Goal: Task Accomplishment & Management: Complete application form

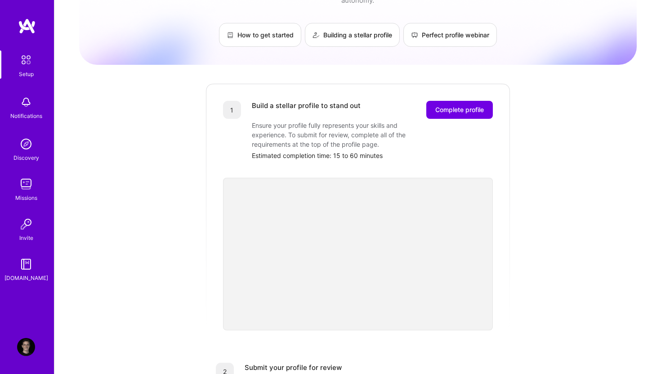
scroll to position [45, 0]
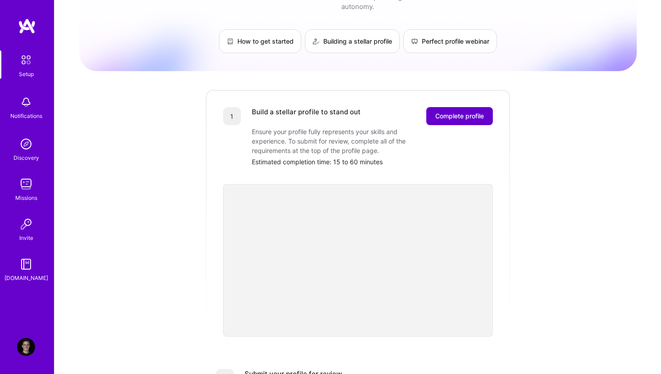
click at [459, 112] on span "Complete profile" at bounding box center [459, 116] width 49 height 9
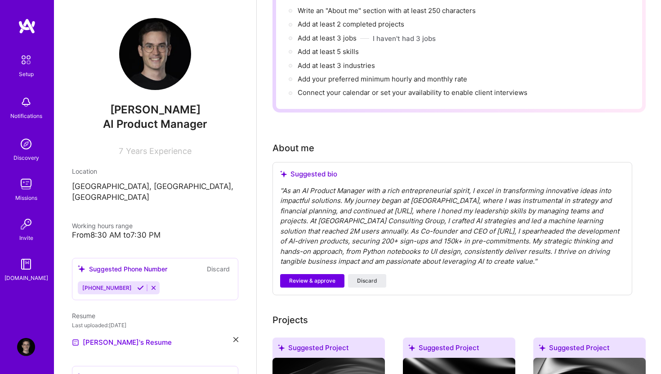
scroll to position [118, 0]
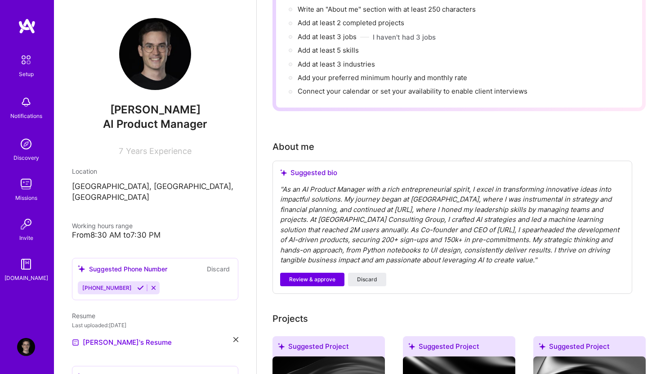
click at [148, 230] on div "From 8:30 AM to 7:30 PM" at bounding box center [155, 234] width 166 height 9
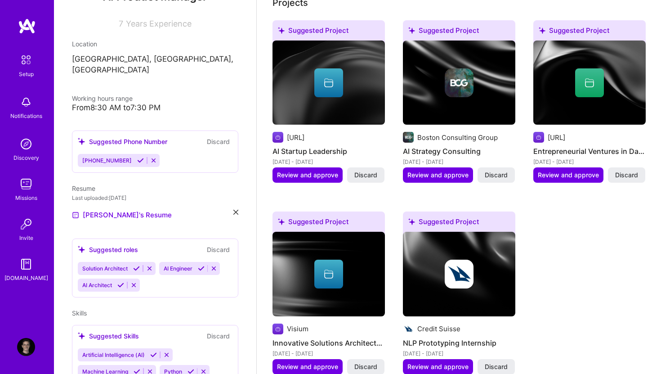
scroll to position [363, 0]
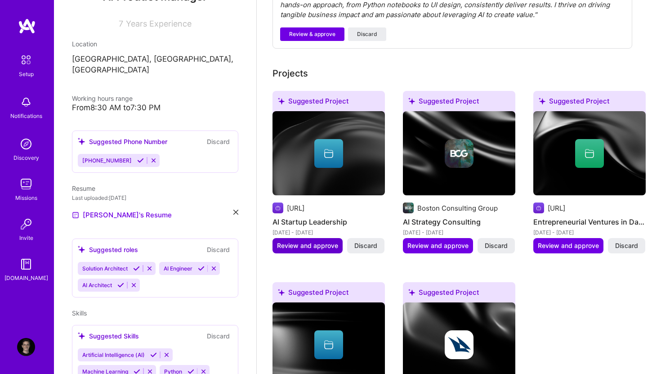
click at [323, 241] on span "Review and approve" at bounding box center [307, 245] width 61 height 9
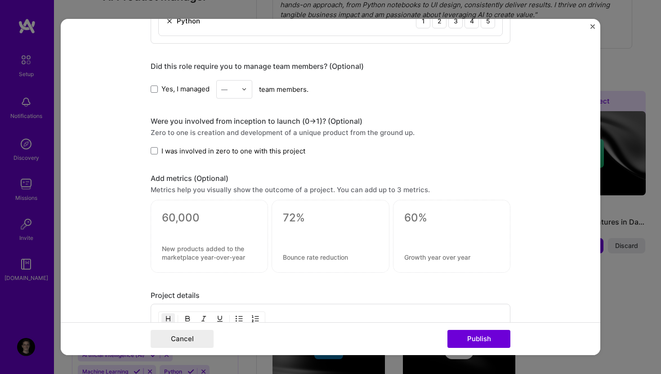
scroll to position [523, 0]
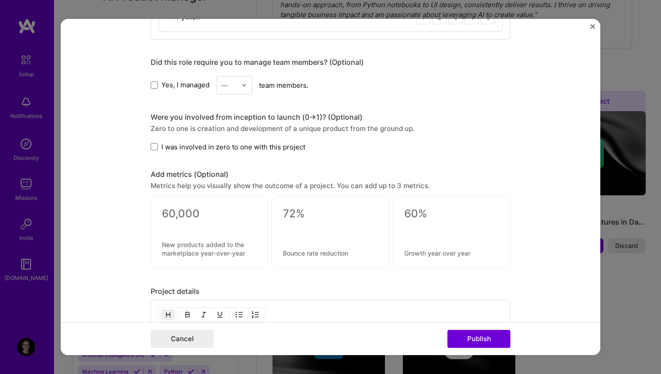
click at [154, 89] on label "Yes, I managed" at bounding box center [180, 84] width 59 height 9
click at [0, 0] on input "Yes, I managed" at bounding box center [0, 0] width 0 height 0
click at [247, 86] on img at bounding box center [244, 84] width 5 height 5
click at [230, 133] on div "2" at bounding box center [234, 125] width 31 height 17
click at [236, 141] on div "Were you involved from inception to launch (0 -> 1)? (Optional) Zero to one is …" at bounding box center [331, 131] width 360 height 39
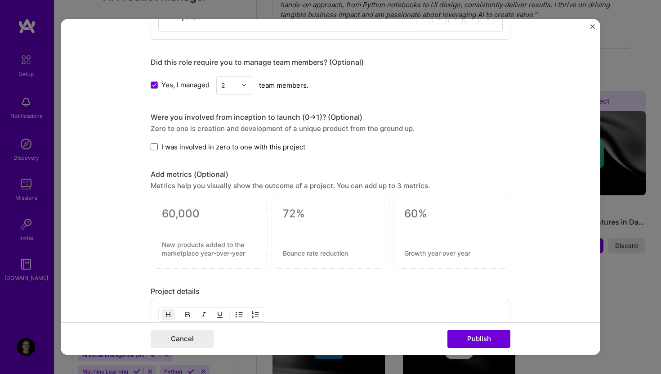
click at [152, 148] on span at bounding box center [154, 146] width 7 height 7
click at [0, 0] on input "I was involved in zero to one with this project" at bounding box center [0, 0] width 0 height 0
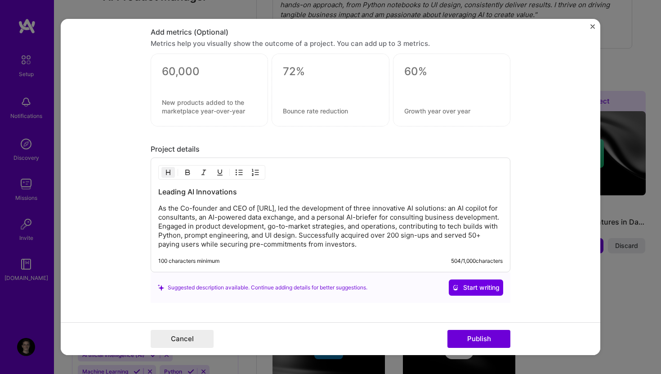
scroll to position [670, 0]
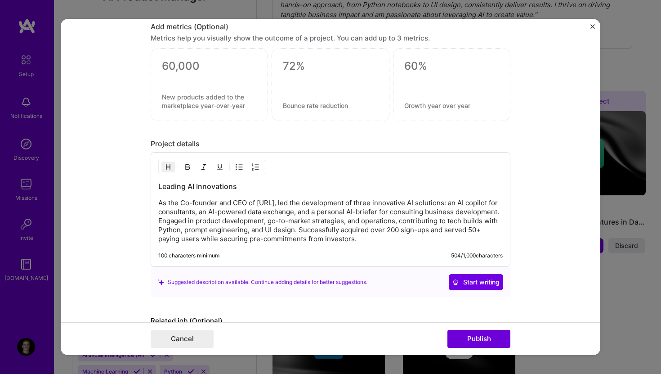
click at [200, 76] on div at bounding box center [209, 77] width 95 height 9
click at [186, 106] on textarea at bounding box center [209, 101] width 95 height 17
click at [139, 192] on form "Editing suggested project This project is suggested based on your LinkedIn, res…" at bounding box center [331, 187] width 540 height 336
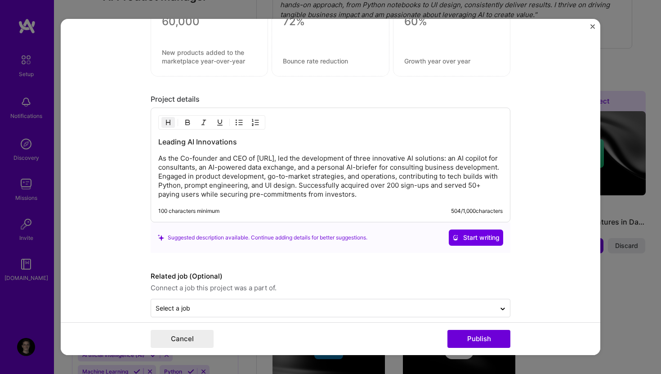
scroll to position [726, 0]
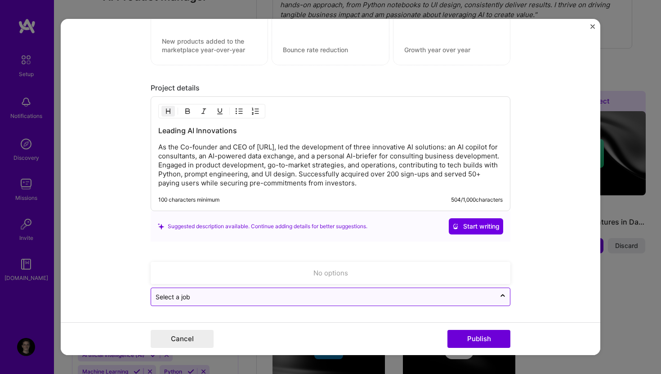
click at [333, 295] on input "text" at bounding box center [324, 296] width 336 height 9
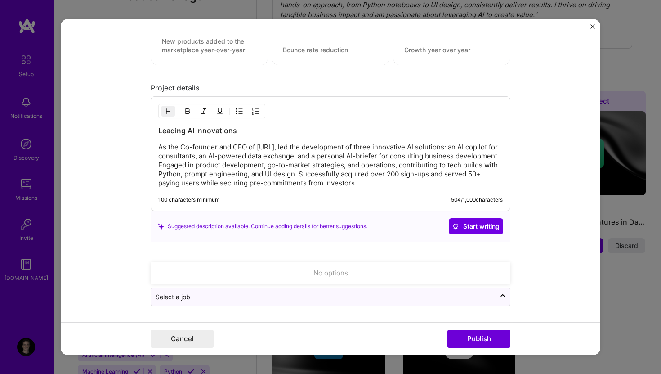
click at [544, 295] on form "Editing suggested project This project is suggested based on your LinkedIn, res…" at bounding box center [331, 187] width 540 height 336
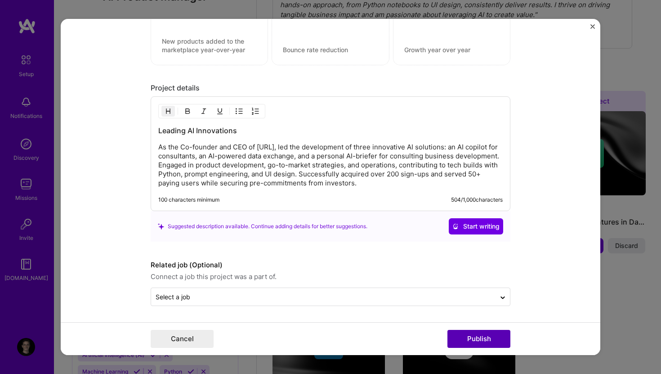
click at [471, 339] on button "Publish" at bounding box center [479, 339] width 63 height 18
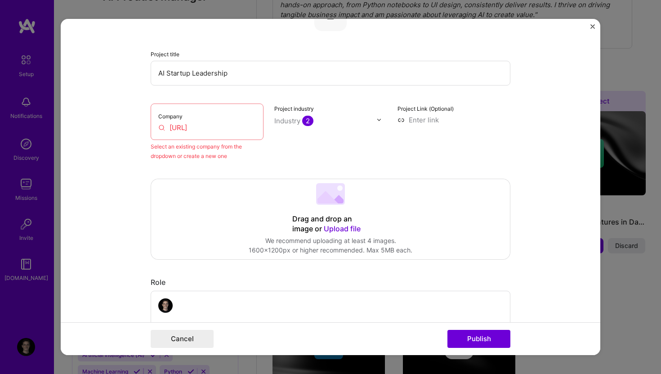
scroll to position [59, 0]
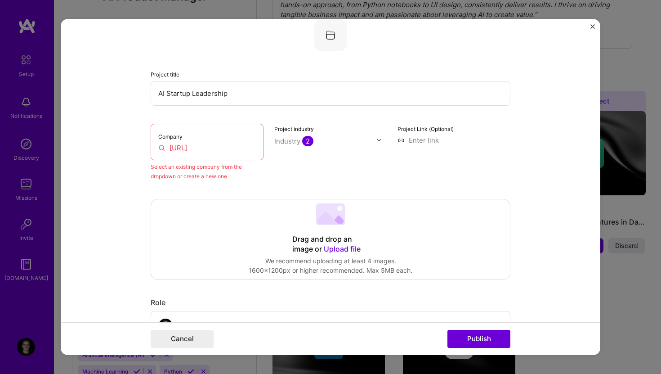
click at [199, 148] on input "[URL]" at bounding box center [207, 147] width 98 height 9
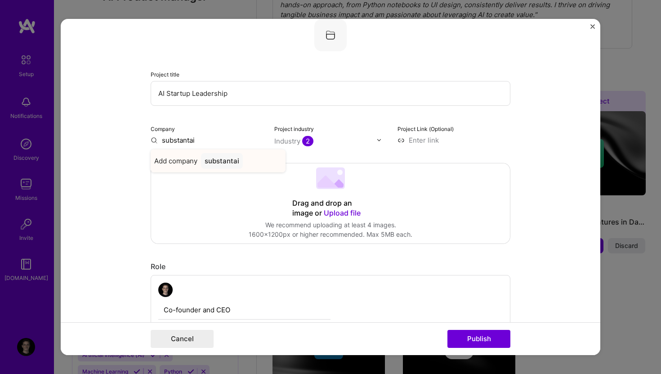
type input "substantai"
click at [220, 161] on div "substantai" at bounding box center [222, 161] width 42 height 16
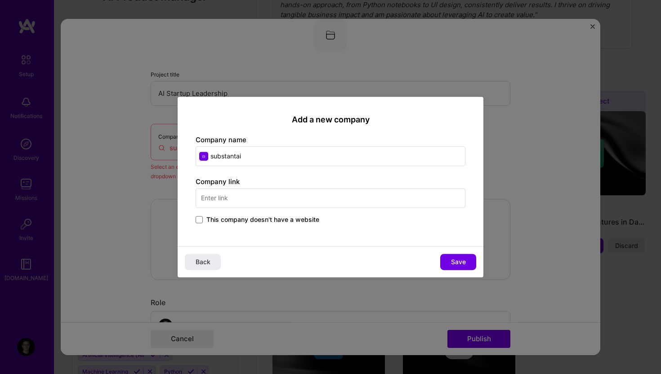
click at [240, 198] on input "text" at bounding box center [331, 198] width 270 height 20
type input "https://substant.ai"
click at [465, 261] on span "Save" at bounding box center [458, 261] width 15 height 9
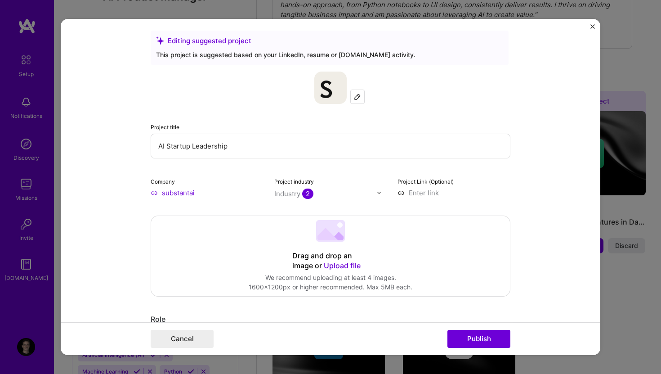
scroll to position [0, 0]
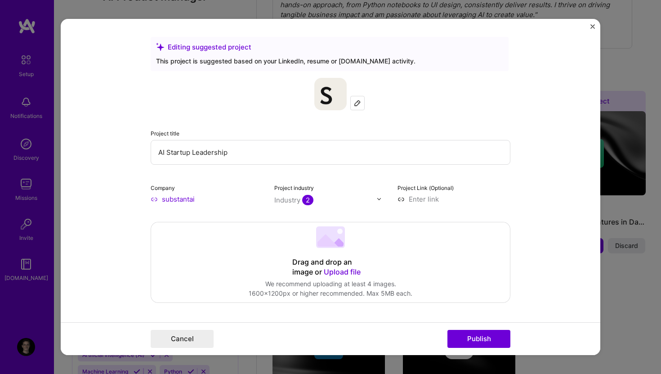
click at [292, 202] on div "Industry 2" at bounding box center [293, 199] width 39 height 9
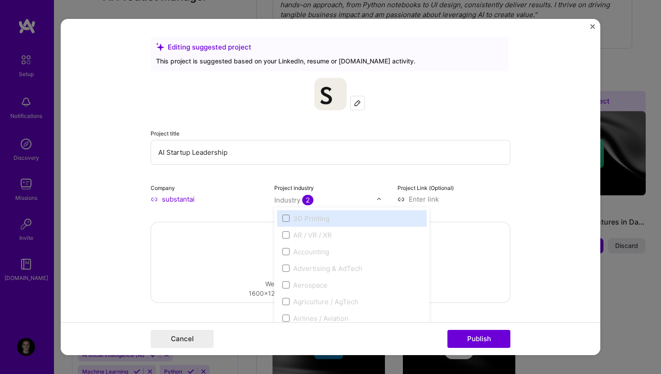
click at [294, 196] on div "Industry 2" at bounding box center [293, 199] width 39 height 9
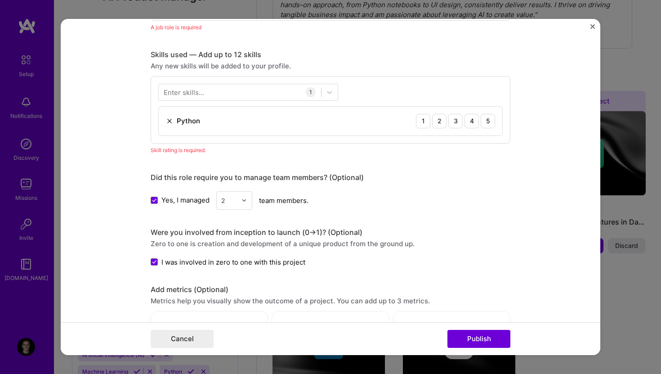
scroll to position [429, 0]
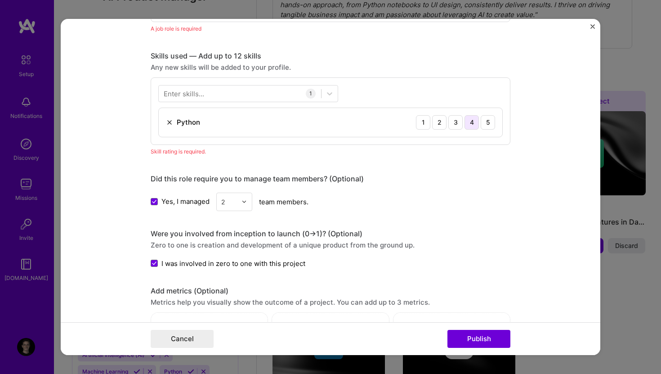
click at [470, 126] on div "4" at bounding box center [472, 122] width 14 height 14
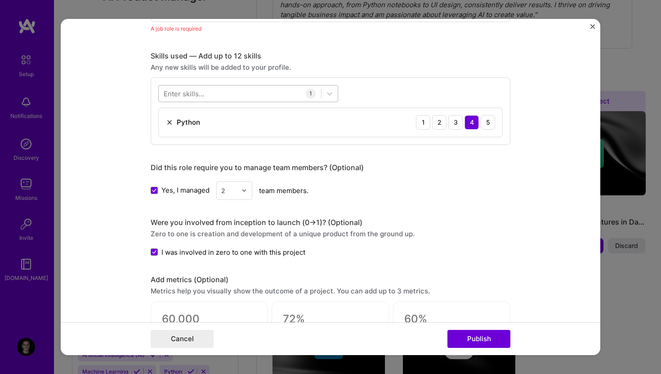
click at [274, 92] on div at bounding box center [240, 93] width 162 height 15
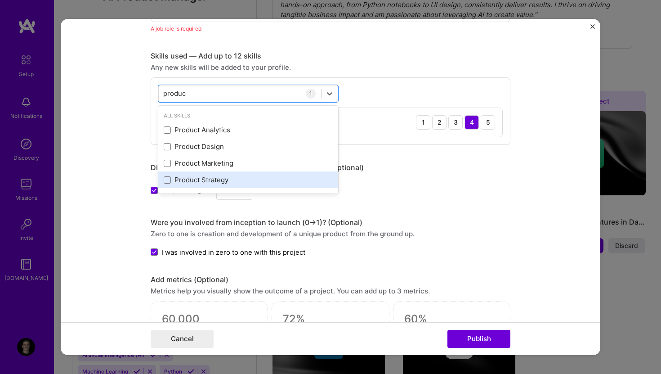
click at [224, 179] on div "Product Strategy" at bounding box center [248, 179] width 169 height 9
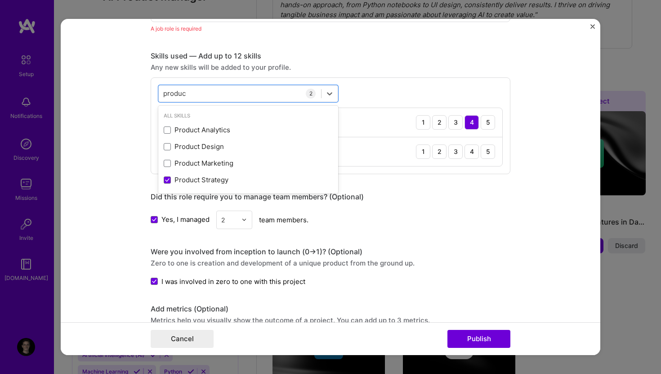
type input "produc"
click at [126, 181] on form "Editing suggested project This project is suggested based on your LinkedIn, res…" at bounding box center [331, 187] width 540 height 336
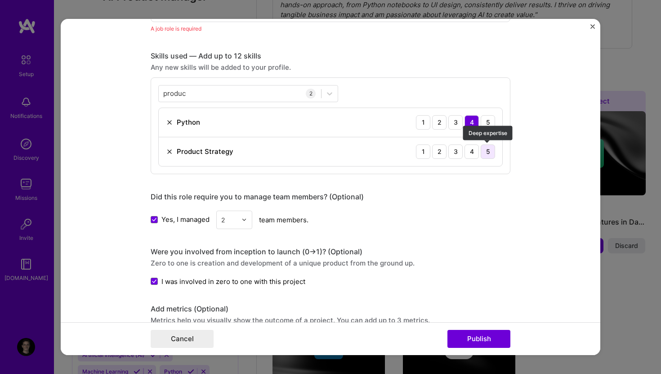
click at [490, 152] on div "5" at bounding box center [488, 151] width 14 height 14
click at [228, 98] on div "produc produc" at bounding box center [240, 93] width 162 height 15
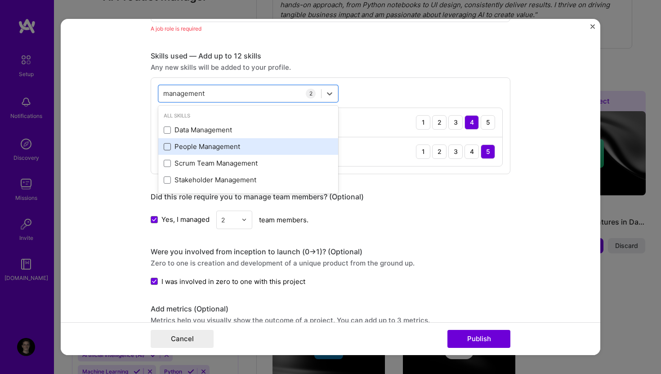
click at [166, 147] on span at bounding box center [167, 146] width 7 height 7
click at [0, 0] on input "checkbox" at bounding box center [0, 0] width 0 height 0
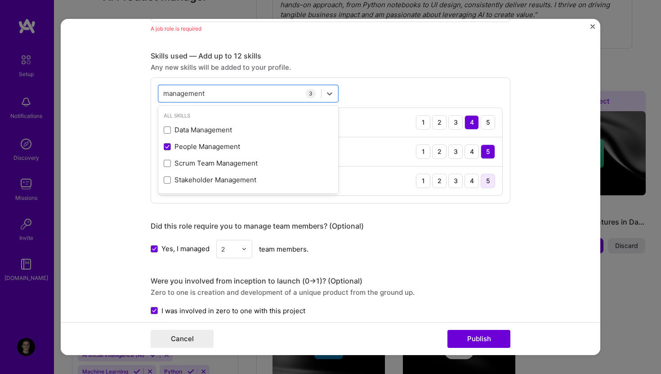
type input "management"
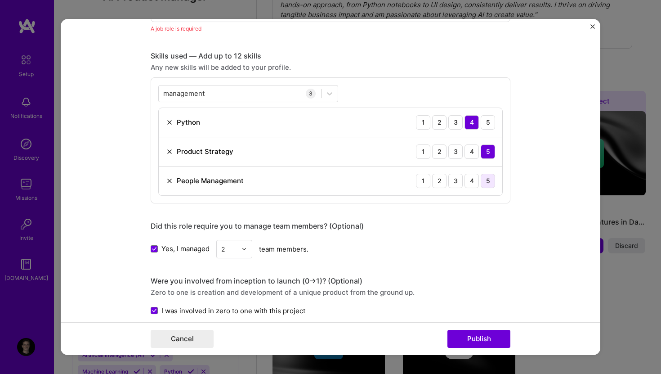
click at [482, 180] on div "5" at bounding box center [488, 181] width 14 height 14
click at [463, 328] on div "Cancel Publish" at bounding box center [331, 338] width 540 height 33
click at [462, 333] on button "Publish" at bounding box center [479, 339] width 63 height 18
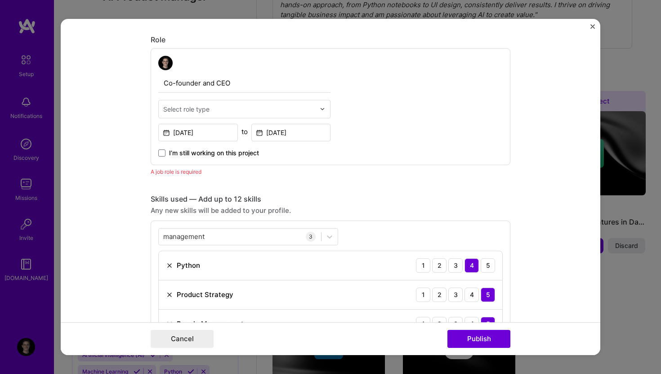
scroll to position [277, 0]
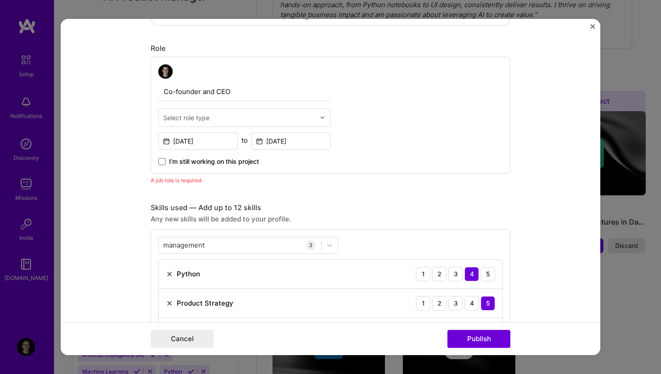
click at [214, 114] on input "text" at bounding box center [239, 117] width 152 height 9
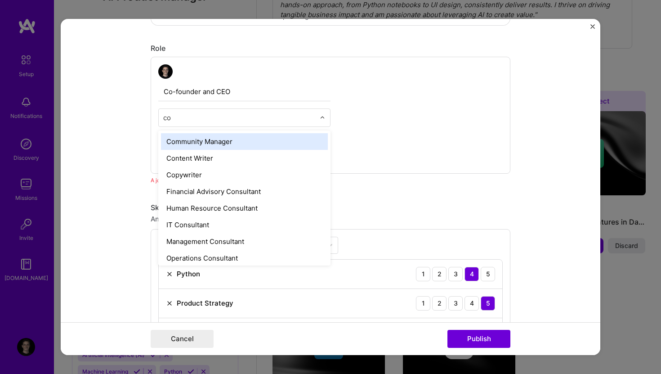
type input "c"
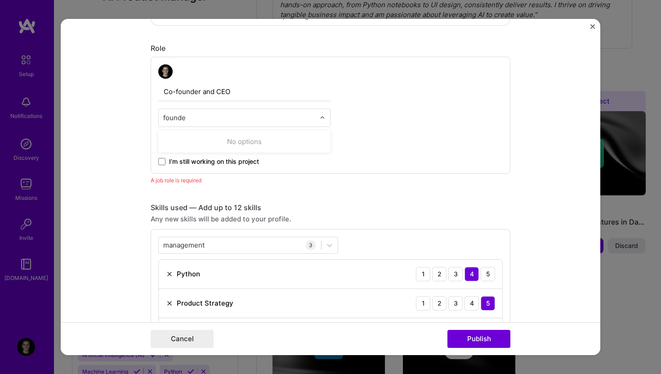
type input "founder"
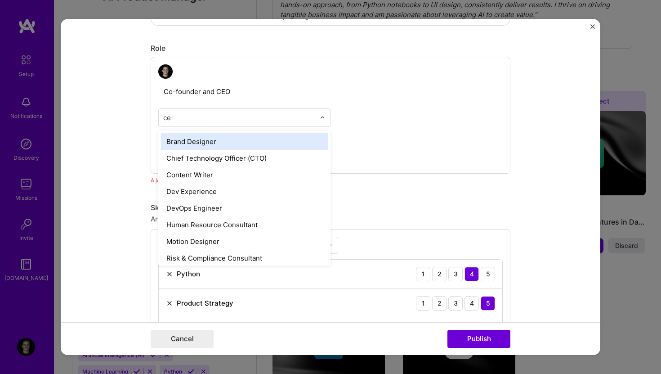
type input "ceo"
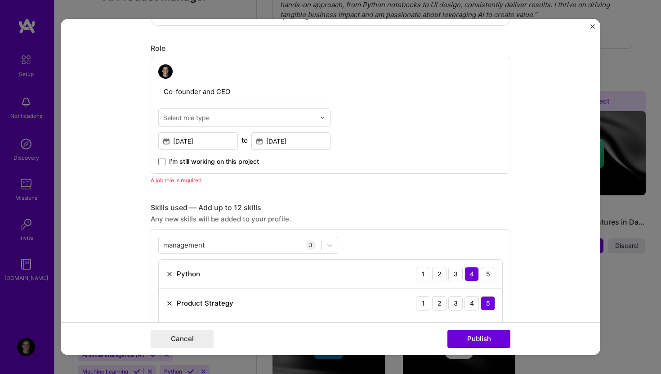
click at [388, 114] on div "Co-founder and CEO Select role type Sep, 2024 to Jul, 2025 I’m still working on…" at bounding box center [331, 115] width 360 height 117
click at [290, 114] on input "text" at bounding box center [239, 117] width 152 height 9
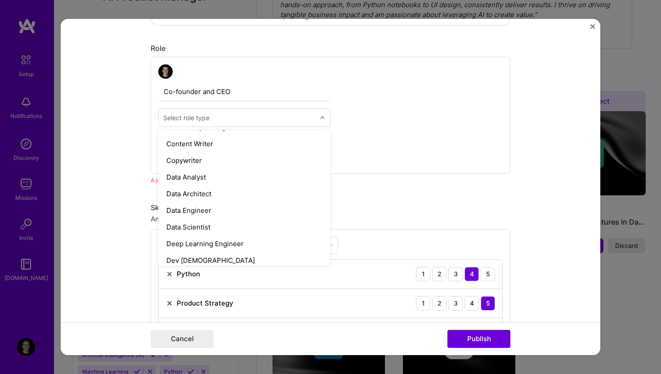
scroll to position [0, 0]
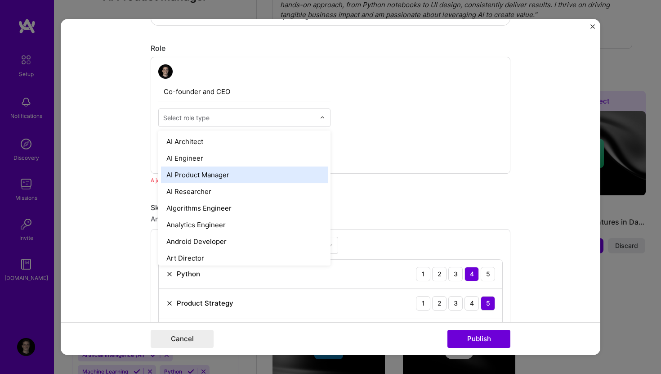
click at [210, 175] on div "AI Product Manager" at bounding box center [244, 174] width 167 height 17
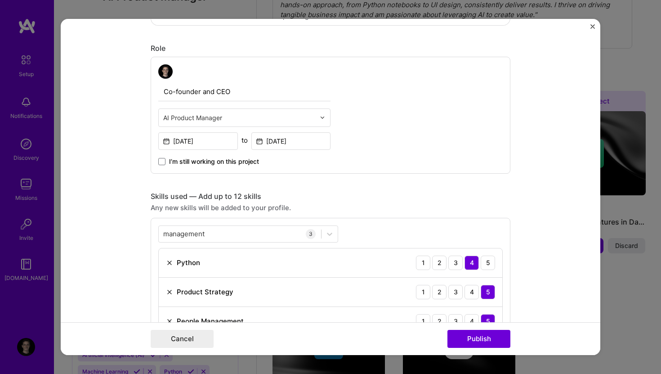
click at [120, 197] on form "Editing suggested project This project is suggested based on your LinkedIn, res…" at bounding box center [331, 187] width 540 height 336
click at [200, 94] on input "Co-founder and CEO" at bounding box center [244, 91] width 172 height 19
click at [139, 193] on form "Editing suggested project This project is suggested based on your LinkedIn, res…" at bounding box center [331, 187] width 540 height 336
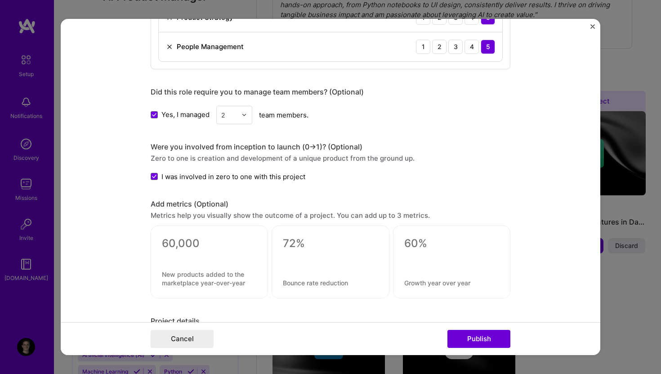
scroll to position [785, 0]
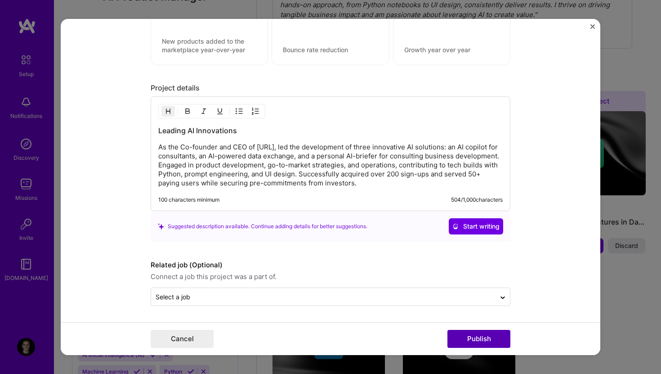
click at [471, 335] on button "Publish" at bounding box center [479, 339] width 63 height 18
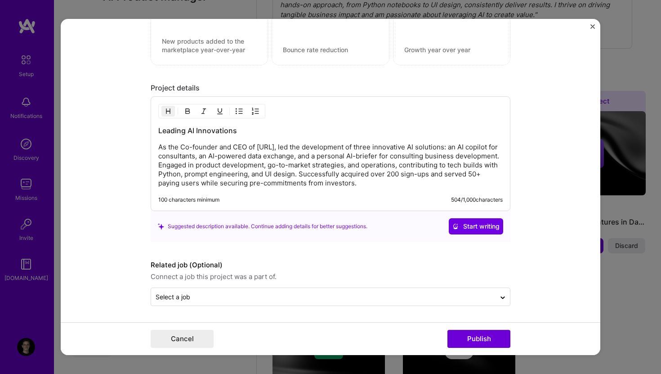
scroll to position [744, 0]
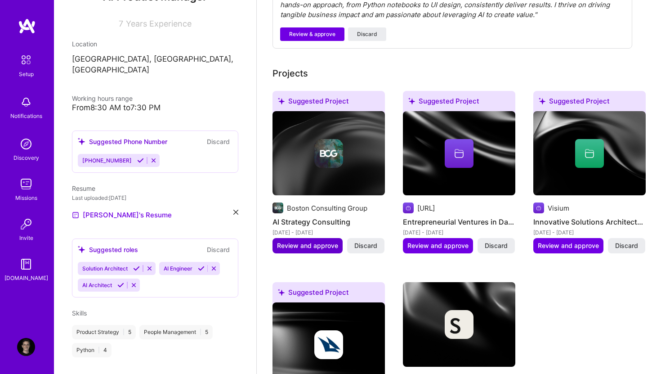
click at [312, 241] on span "Review and approve" at bounding box center [307, 245] width 61 height 9
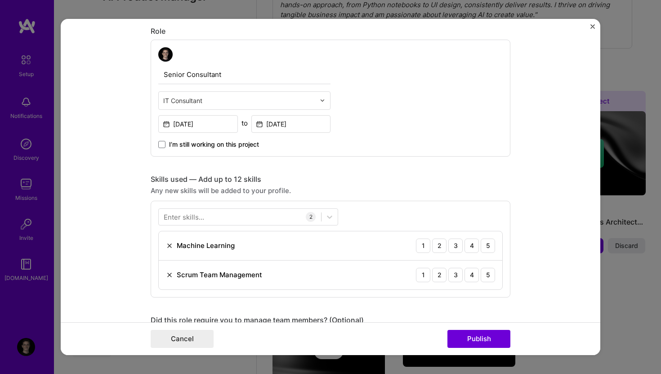
scroll to position [280, 0]
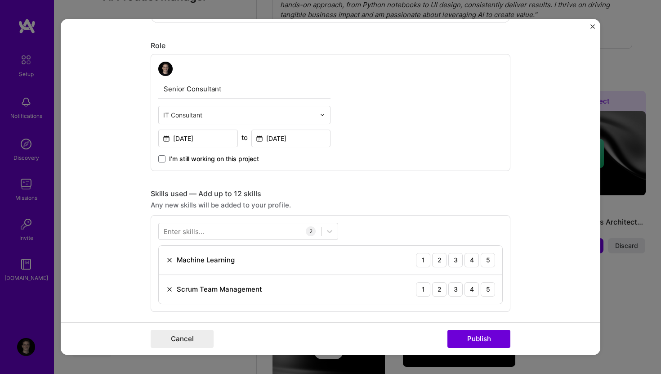
click at [218, 115] on input "text" at bounding box center [239, 114] width 152 height 9
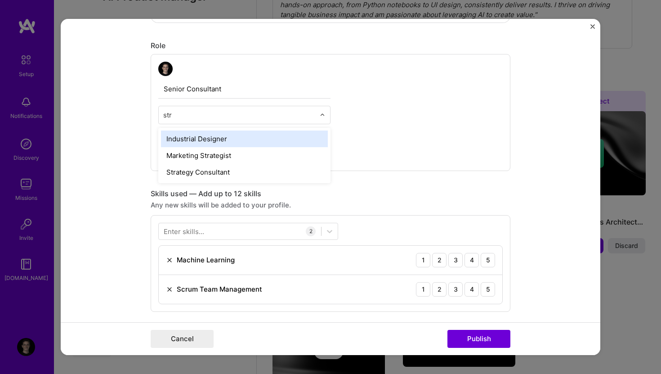
type input "stra"
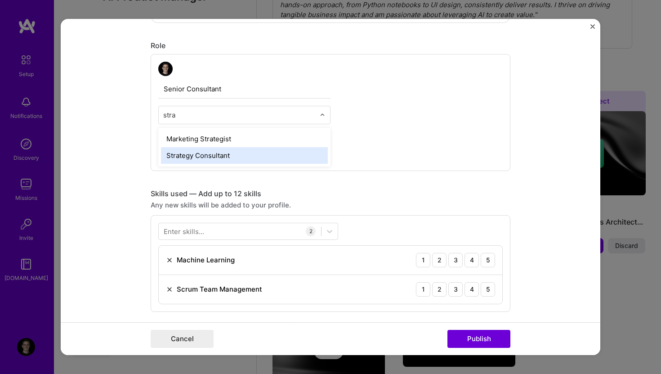
click at [188, 156] on div "Strategy Consultant" at bounding box center [244, 155] width 167 height 17
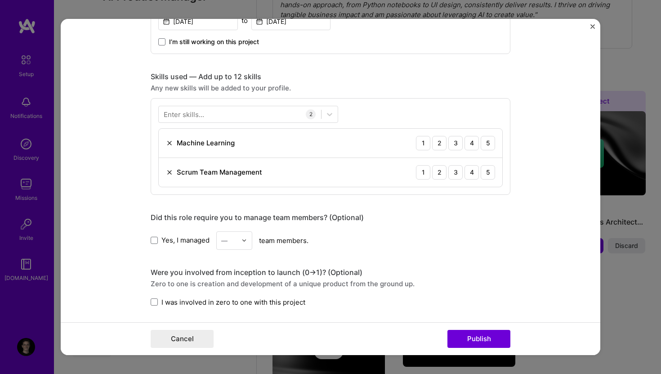
scroll to position [405, 0]
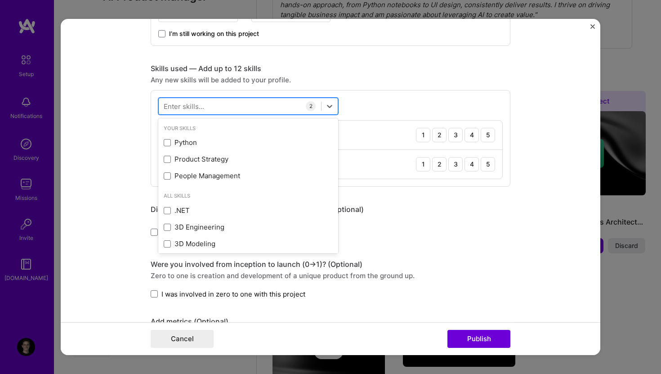
click at [253, 103] on div at bounding box center [240, 106] width 162 height 15
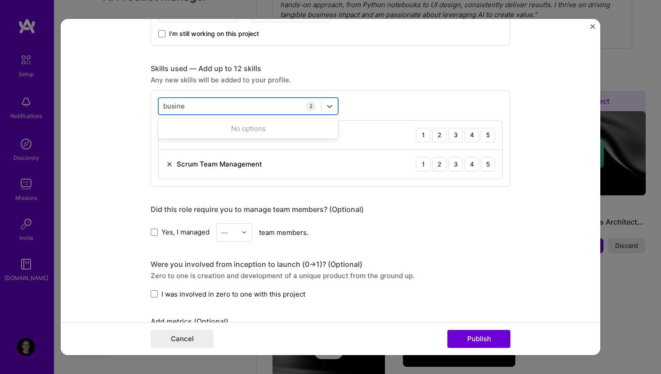
type input "busines"
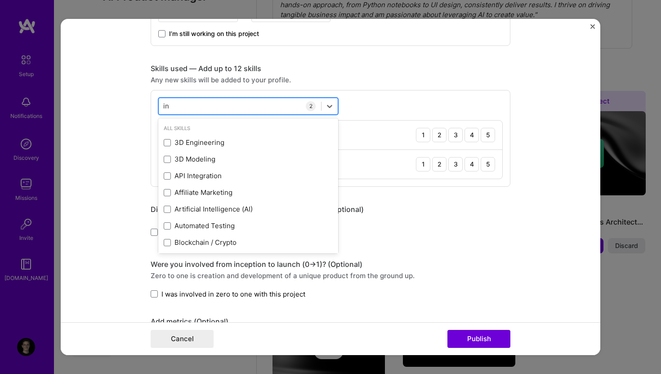
type input "inve"
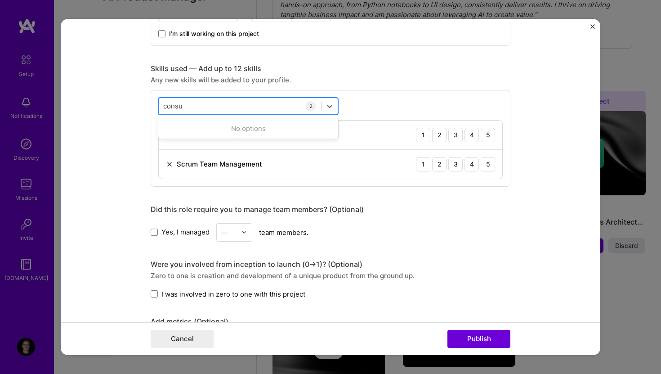
type input "consul"
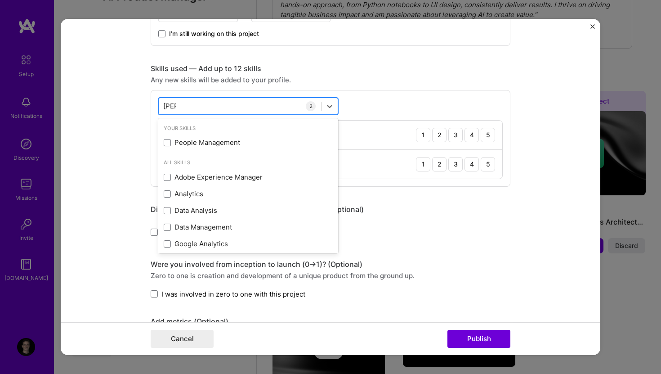
type input "anal"
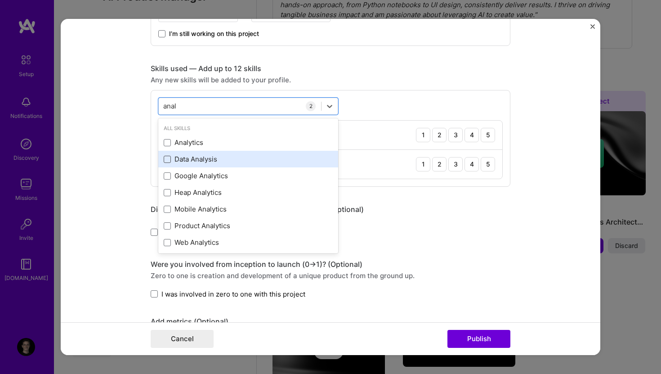
click at [168, 157] on span at bounding box center [167, 159] width 7 height 7
click at [0, 0] on input "checkbox" at bounding box center [0, 0] width 0 height 0
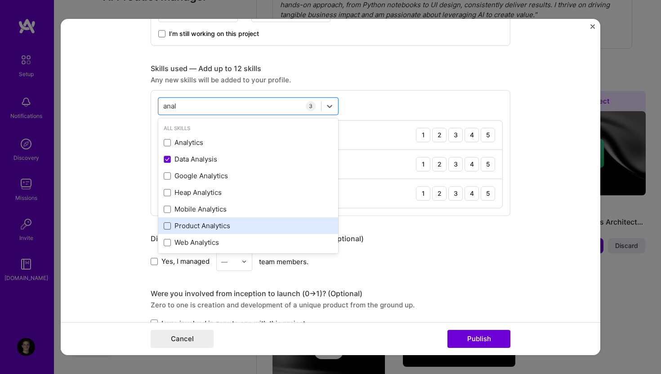
click at [168, 226] on span at bounding box center [167, 225] width 7 height 7
click at [0, 0] on input "checkbox" at bounding box center [0, 0] width 0 height 0
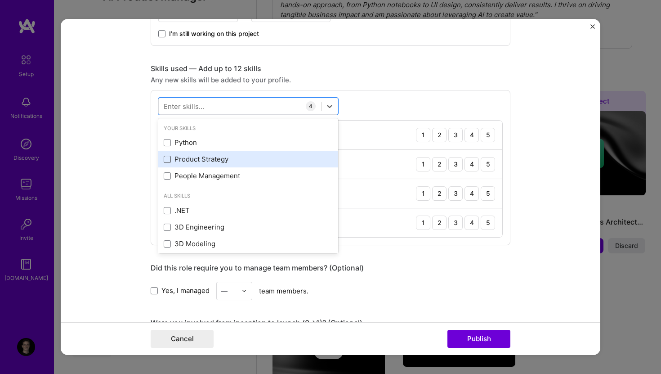
click at [168, 160] on span at bounding box center [167, 159] width 7 height 7
click at [0, 0] on input "checkbox" at bounding box center [0, 0] width 0 height 0
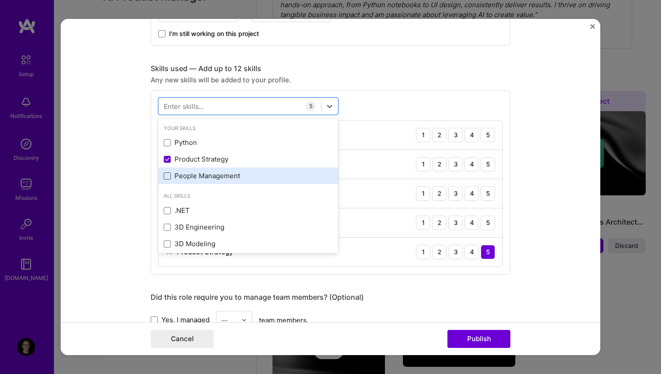
click at [166, 175] on span at bounding box center [167, 175] width 7 height 7
click at [0, 0] on input "checkbox" at bounding box center [0, 0] width 0 height 0
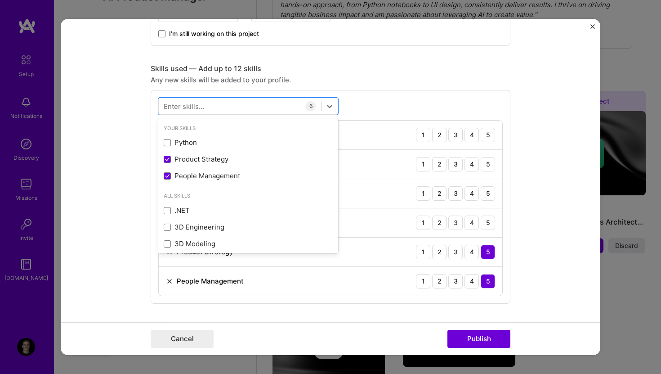
click at [134, 238] on form "Editing suggested project This project is suggested based on your LinkedIn, res…" at bounding box center [331, 187] width 540 height 336
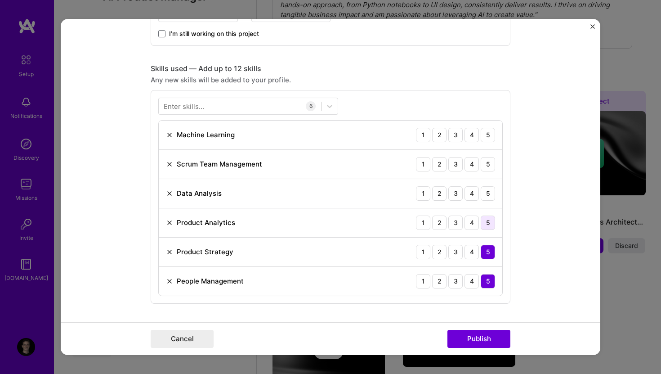
click at [488, 220] on div "5" at bounding box center [488, 222] width 14 height 14
click at [488, 198] on div "5" at bounding box center [488, 193] width 14 height 14
click at [486, 164] on div "5" at bounding box center [488, 164] width 14 height 14
click at [473, 135] on div "4" at bounding box center [472, 135] width 14 height 14
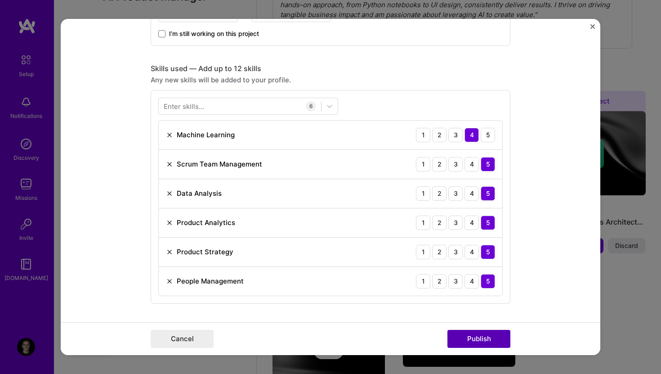
click at [495, 334] on button "Publish" at bounding box center [479, 339] width 63 height 18
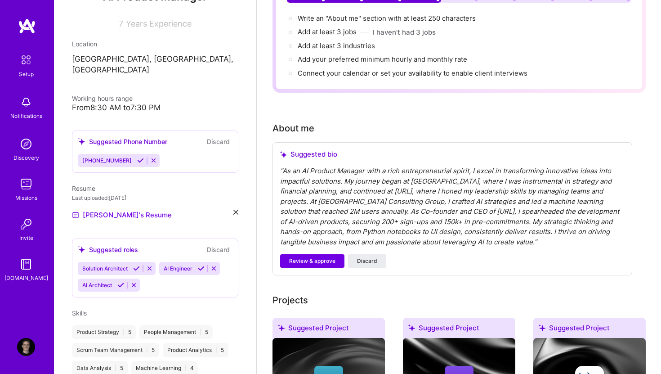
scroll to position [110, 0]
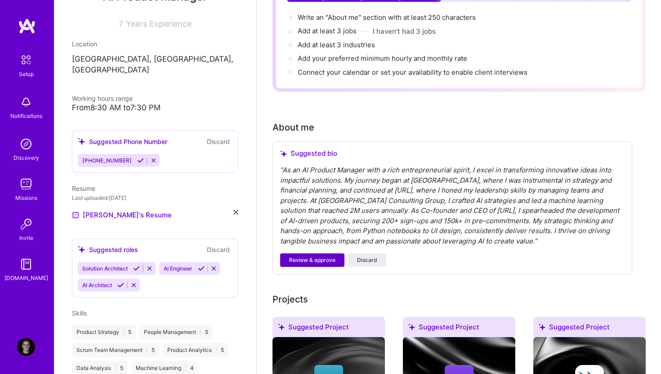
click at [325, 256] on span "Review & approve" at bounding box center [312, 260] width 46 height 8
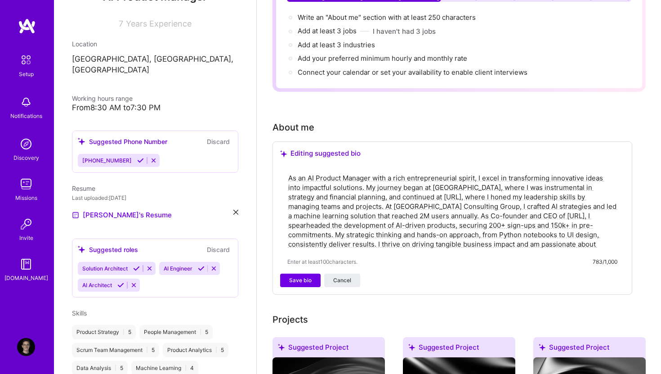
click at [400, 172] on textarea "As an AI Product Manager with a rich entrepreneurial spirit, I excel in transfo…" at bounding box center [452, 210] width 330 height 77
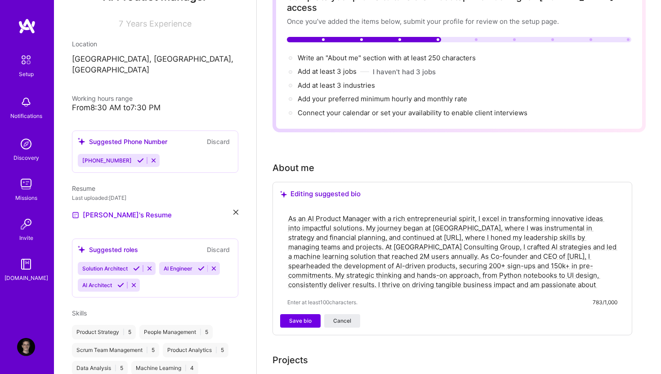
scroll to position [69, 0]
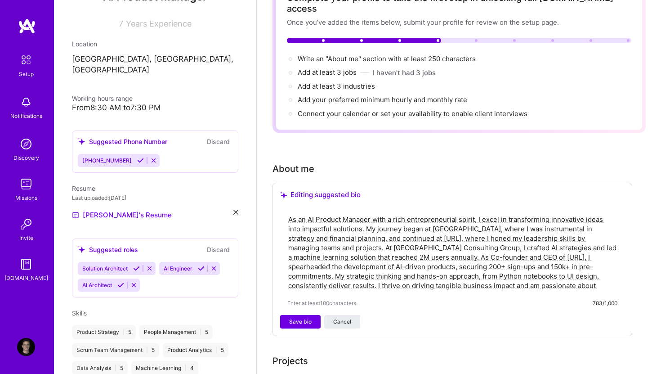
drag, startPoint x: 534, startPoint y: 275, endPoint x: 292, endPoint y: 202, distance: 252.9
click at [292, 206] on div "As an AI Product Manager with a rich entrepreneurial spirit, I excel in transfo…" at bounding box center [452, 260] width 345 height 108
click at [318, 206] on div "As an AI Product Manager with a rich entrepreneurial spirit, I excel in transfo…" at bounding box center [452, 260] width 345 height 108
click at [334, 244] on textarea "As an AI Product Manager with a rich entrepreneurial spirit, I excel in transfo…" at bounding box center [452, 252] width 330 height 77
paste textarea "Entrepreneur and AI product leader with a track record of turning complex ideas…"
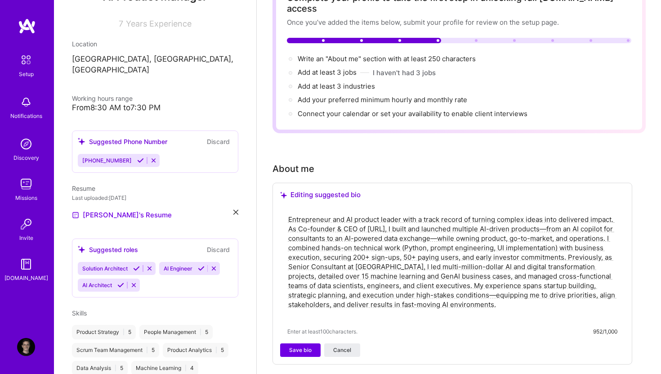
click at [290, 256] on textarea "Entrepreneur and AI product leader with a track record of turning complex ideas…" at bounding box center [452, 267] width 330 height 106
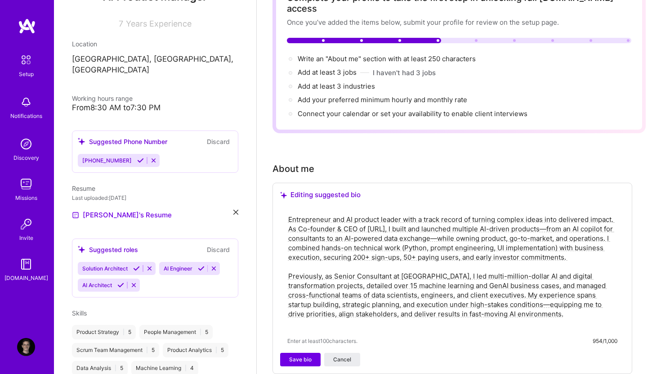
click at [287, 219] on textarea "Entrepreneur and AI product leader with a track record of turning complex ideas…" at bounding box center [452, 271] width 330 height 115
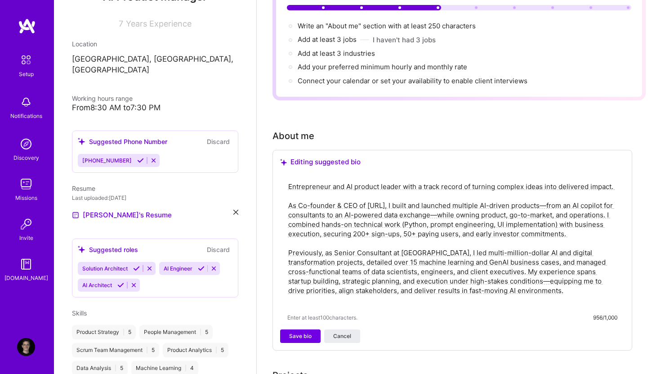
scroll to position [118, 0]
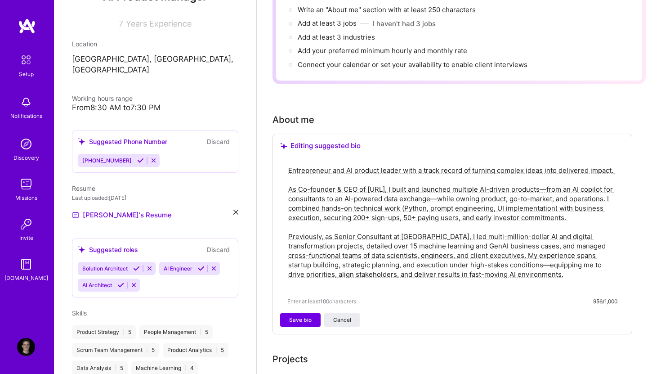
click at [445, 246] on textarea "Entrepreneur and AI product leader with a track record of turning complex ideas…" at bounding box center [452, 227] width 330 height 125
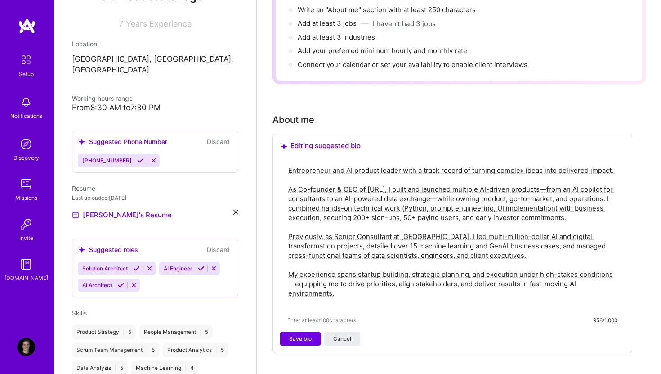
click at [406, 288] on textarea "Entrepreneur and AI product leader with a track record of turning complex ideas…" at bounding box center [452, 236] width 330 height 143
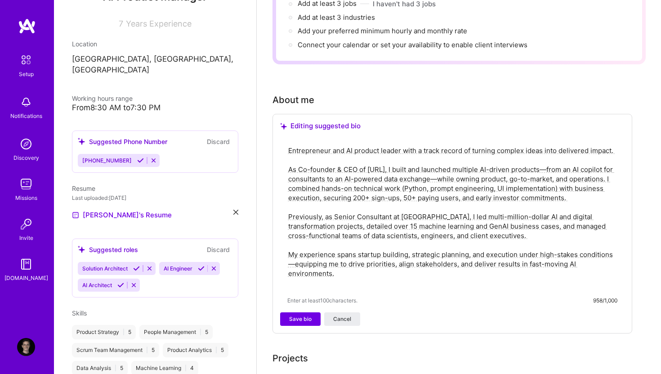
scroll to position [139, 0]
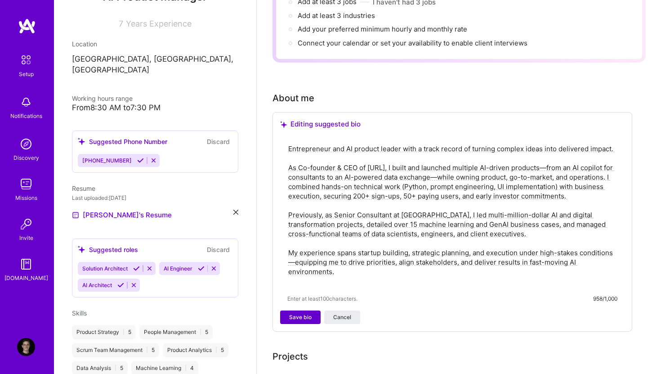
type textarea "Entrepreneur and AI product leader with a track record of turning complex ideas…"
click at [300, 313] on span "Save bio" at bounding box center [300, 317] width 22 height 8
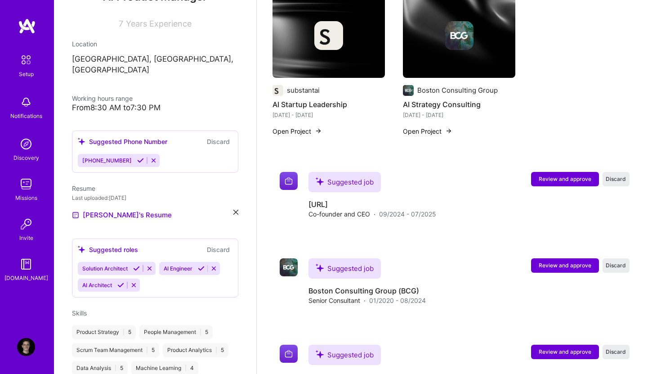
scroll to position [610, 0]
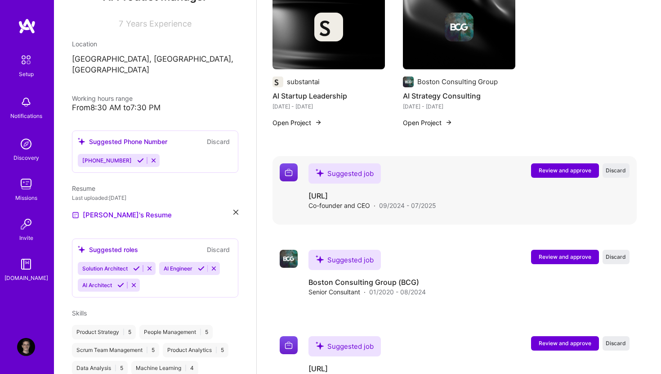
click at [554, 166] on span "Review and approve" at bounding box center [565, 170] width 53 height 8
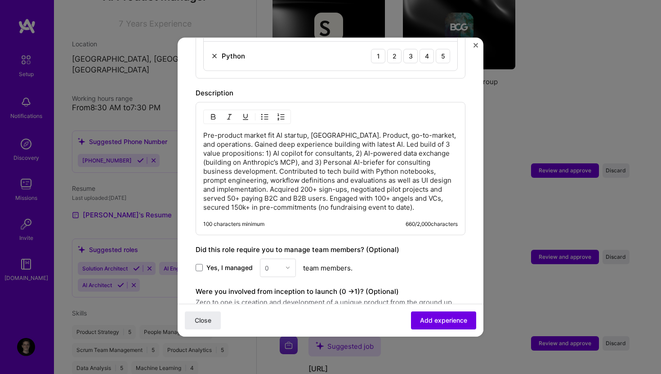
scroll to position [488, 0]
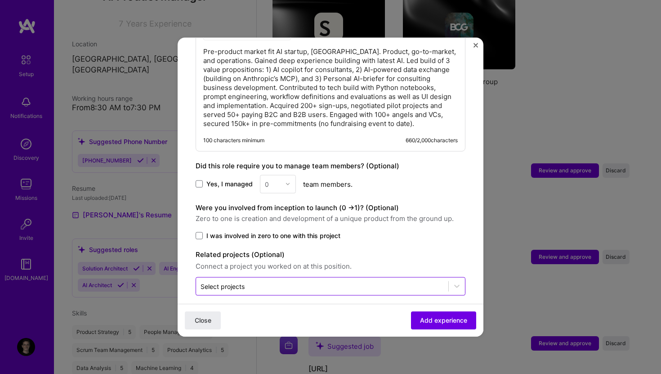
click at [404, 281] on input "text" at bounding box center [322, 285] width 243 height 9
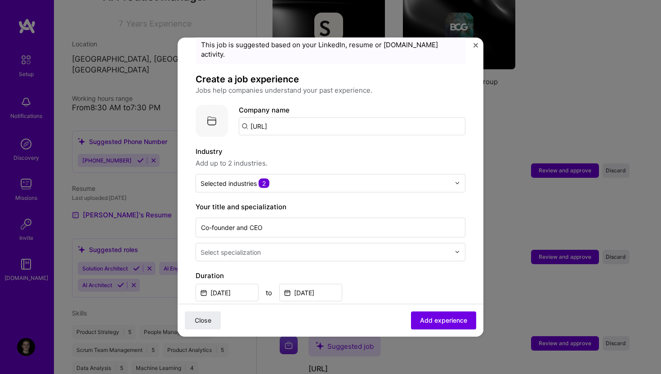
scroll to position [0, 0]
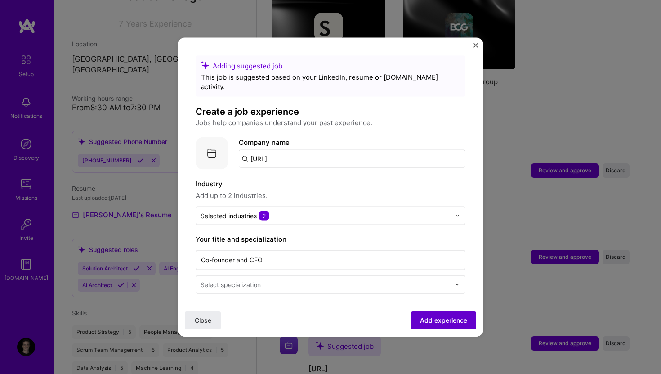
click at [428, 319] on span "Add experience" at bounding box center [443, 320] width 47 height 9
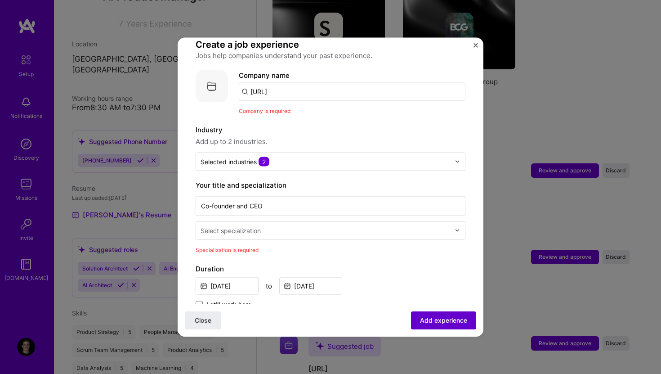
scroll to position [90, 0]
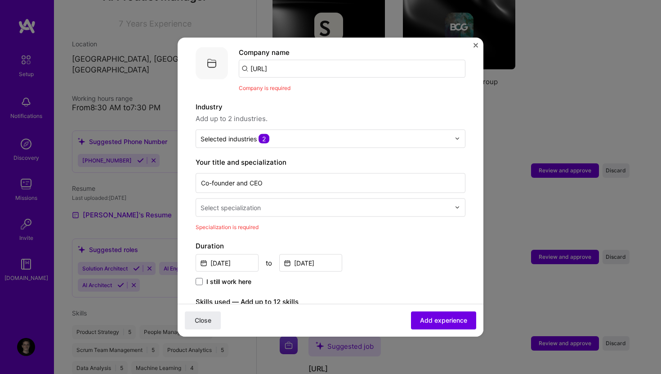
click at [324, 202] on input "text" at bounding box center [326, 206] width 251 height 9
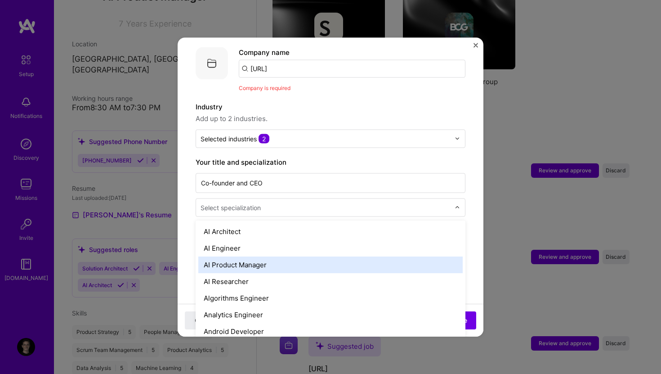
click at [282, 258] on div "AI Product Manager" at bounding box center [330, 264] width 264 height 17
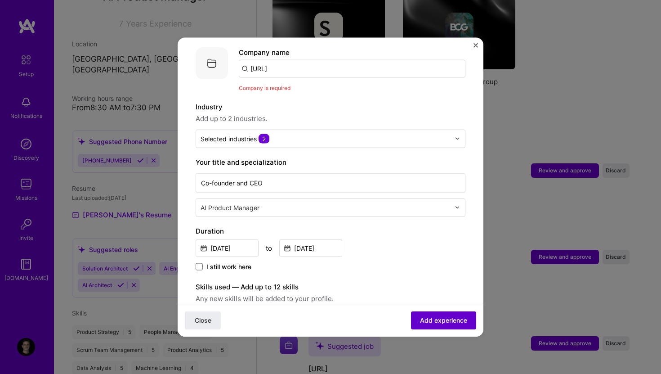
click at [437, 319] on span "Add experience" at bounding box center [443, 320] width 47 height 9
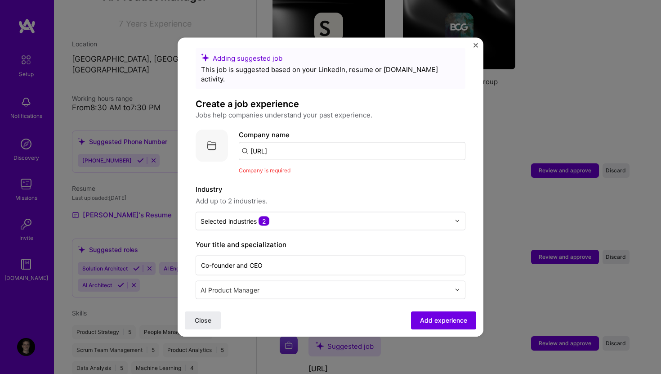
scroll to position [0, 0]
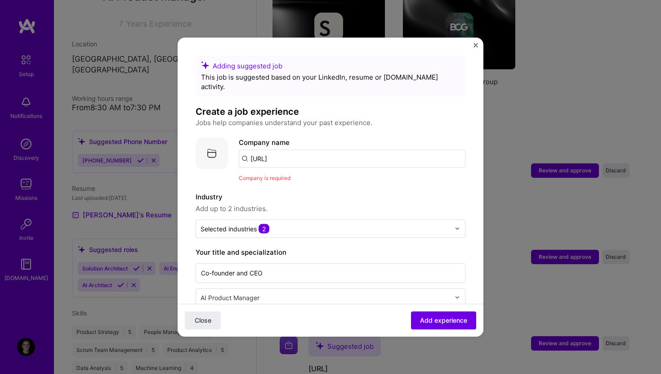
click at [327, 149] on input "substant.ai" at bounding box center [352, 158] width 227 height 18
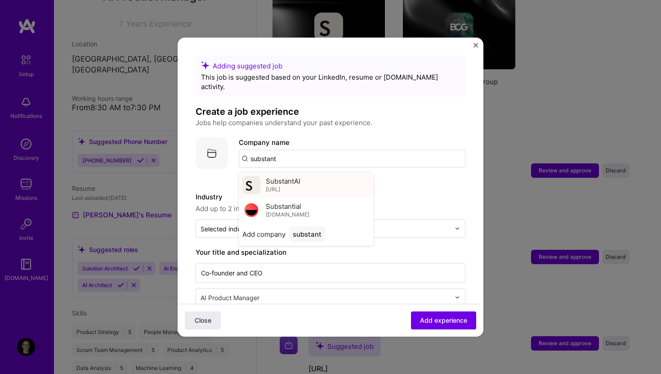
click at [315, 172] on div "SubstantAI substant.ai" at bounding box center [306, 184] width 135 height 25
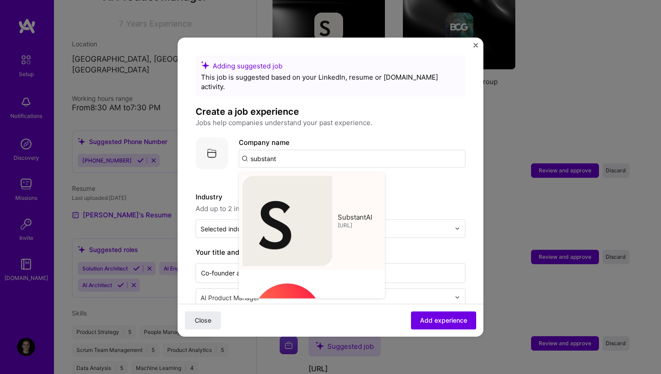
type input "SubstantAI"
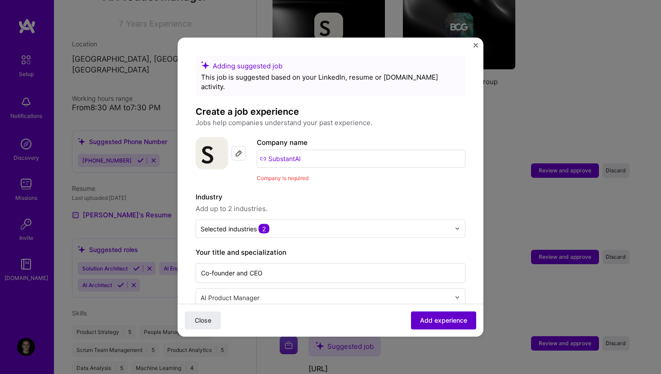
click at [439, 322] on span "Add experience" at bounding box center [443, 320] width 47 height 9
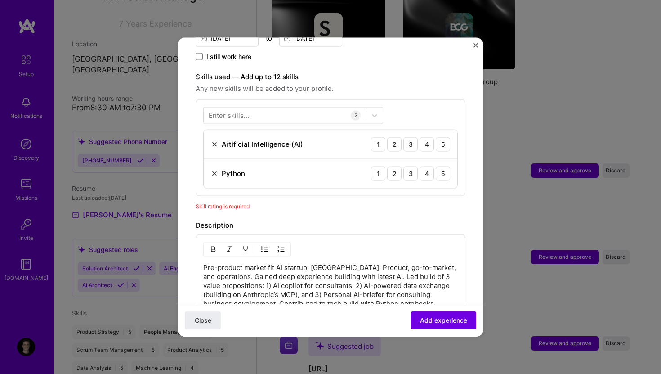
scroll to position [287, 0]
click at [442, 137] on div "5" at bounding box center [443, 144] width 14 height 14
click at [444, 166] on div "5" at bounding box center [443, 173] width 14 height 14
click at [427, 166] on div "4" at bounding box center [427, 173] width 14 height 14
click at [438, 321] on span "Add experience" at bounding box center [443, 320] width 47 height 9
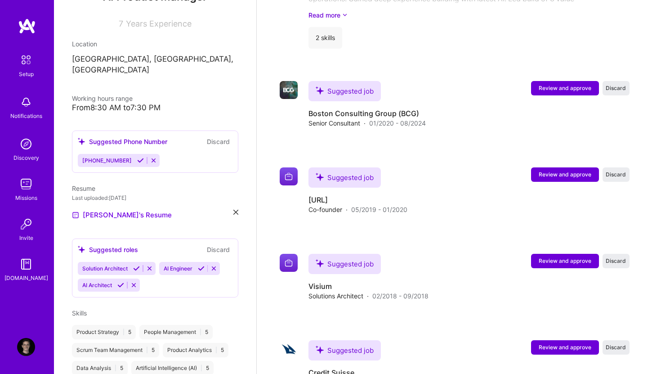
scroll to position [910, 0]
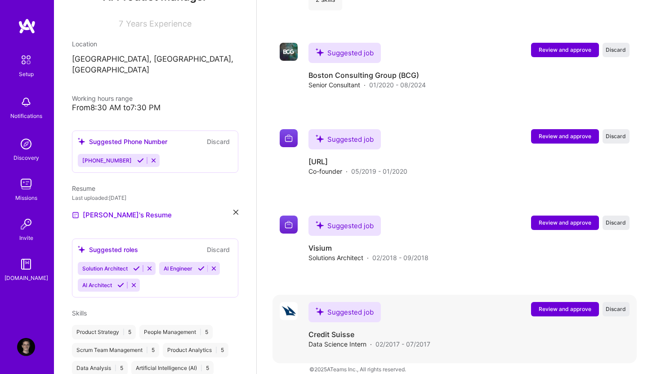
click at [572, 305] on span "Review and approve" at bounding box center [565, 309] width 53 height 8
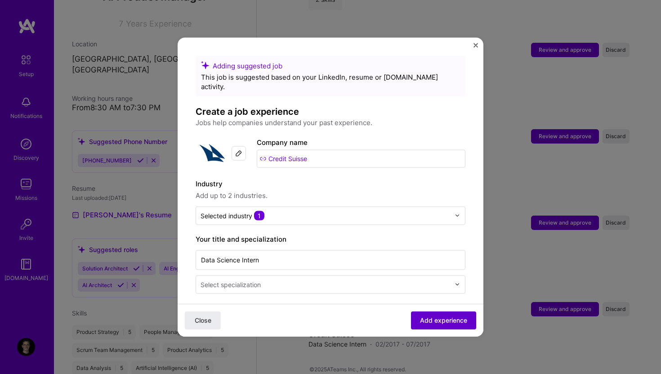
click at [421, 322] on span "Add experience" at bounding box center [443, 320] width 47 height 9
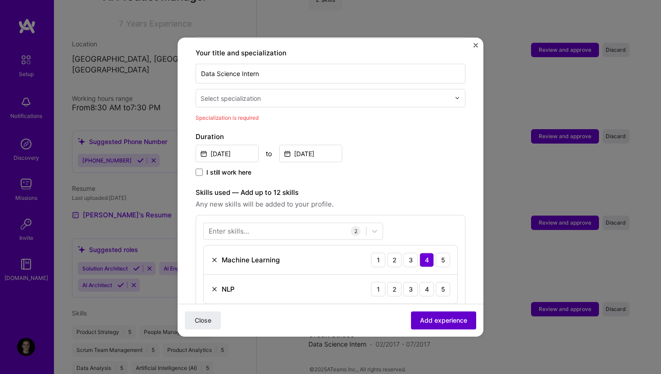
scroll to position [187, 0]
click at [285, 93] on input "text" at bounding box center [326, 97] width 251 height 9
click at [262, 66] on input "Data Science Intern" at bounding box center [331, 73] width 270 height 20
click at [256, 93] on div at bounding box center [326, 97] width 251 height 11
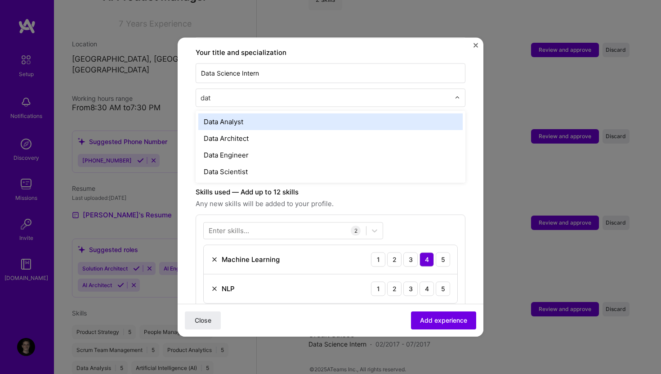
type input "data"
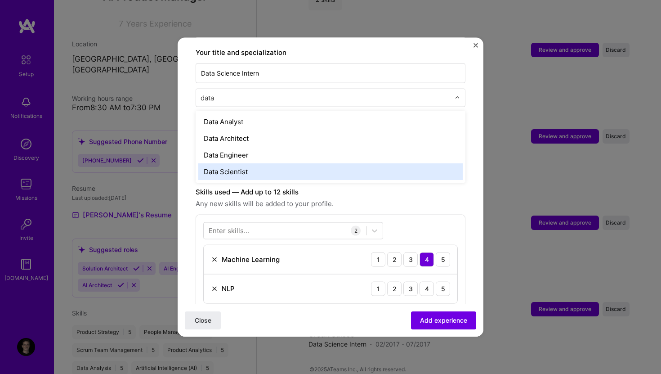
click at [238, 163] on div "Data Scientist" at bounding box center [330, 171] width 264 height 17
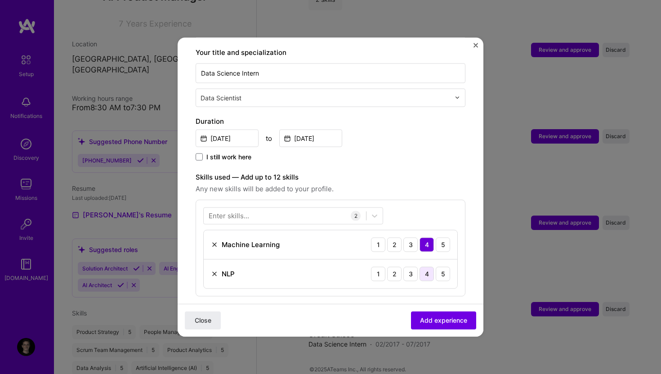
click at [428, 266] on div "4" at bounding box center [427, 273] width 14 height 14
click at [446, 332] on div "Close Add experience" at bounding box center [331, 320] width 306 height 33
click at [446, 322] on span "Add experience" at bounding box center [443, 320] width 47 height 9
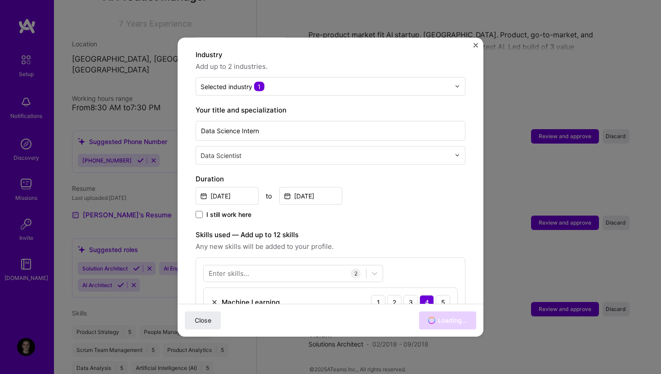
scroll to position [910, 0]
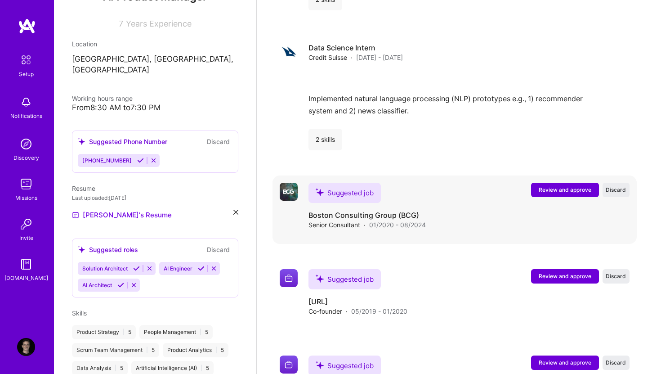
click at [558, 185] on button "Review and approve" at bounding box center [565, 190] width 68 height 14
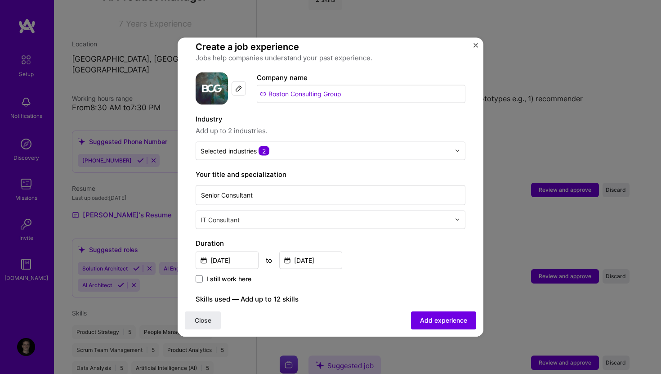
scroll to position [119, 0]
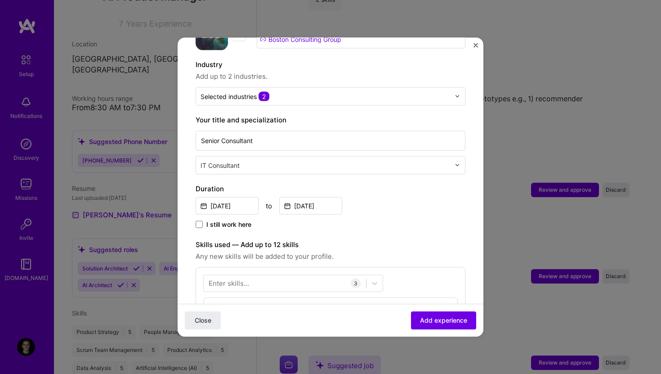
click at [264, 160] on input "text" at bounding box center [326, 164] width 251 height 9
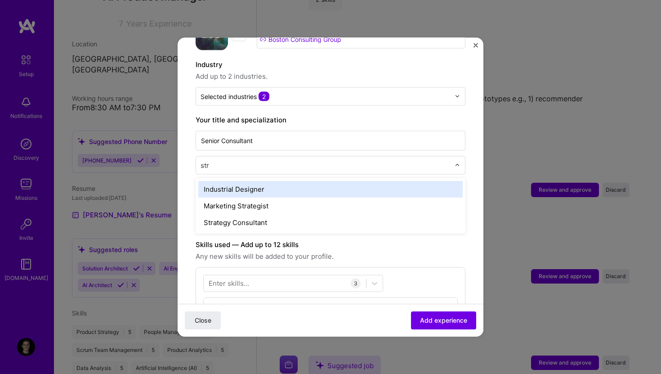
type input "stra"
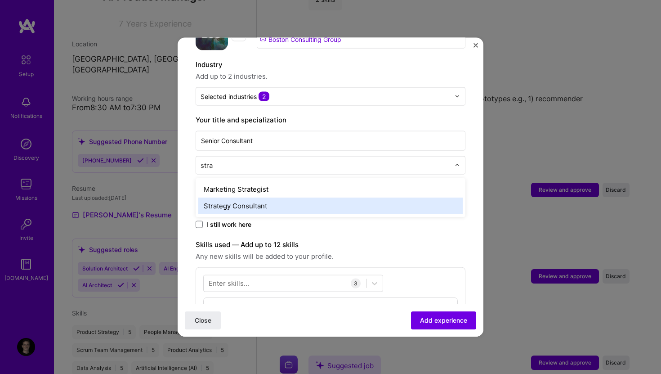
click at [261, 197] on div "Strategy Consultant" at bounding box center [330, 205] width 264 height 17
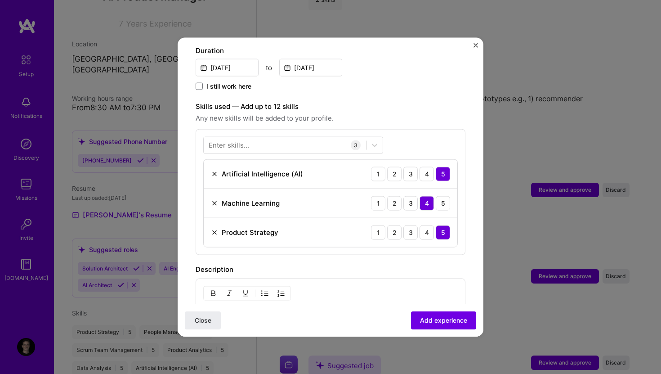
scroll to position [260, 0]
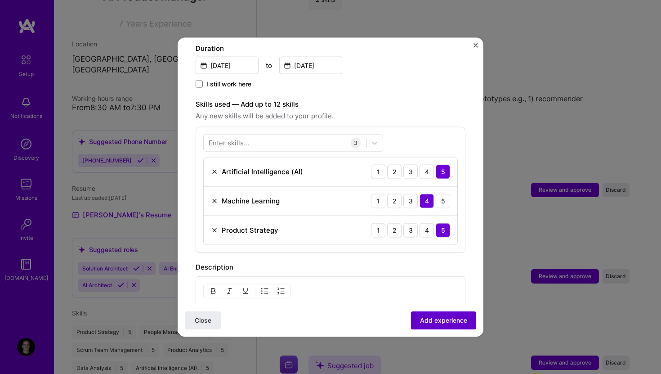
click at [442, 324] on span "Add experience" at bounding box center [443, 320] width 47 height 9
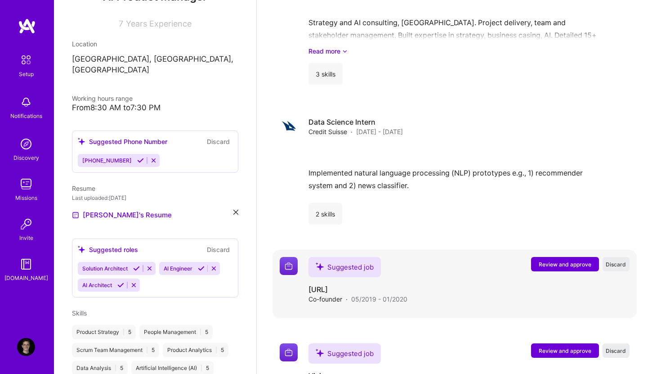
scroll to position [1013, 0]
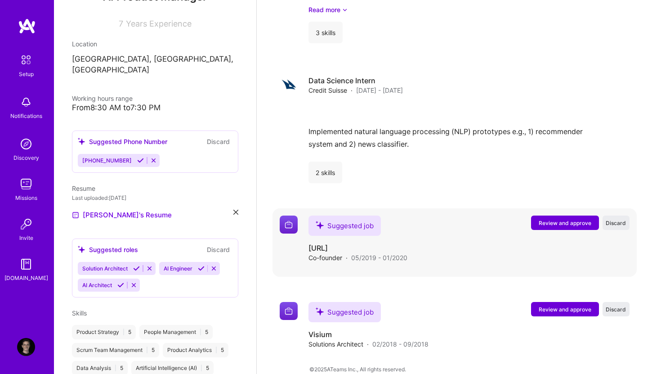
click at [553, 219] on span "Review and approve" at bounding box center [565, 223] width 53 height 8
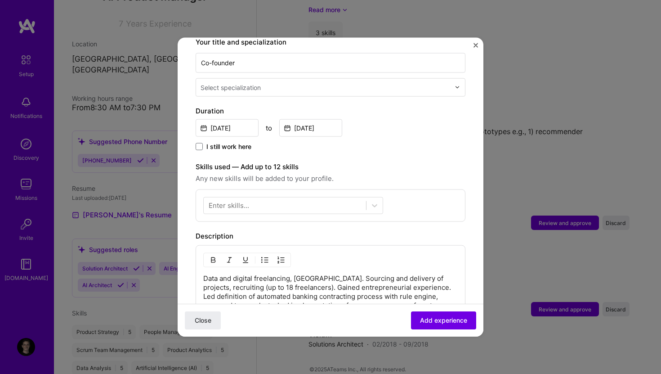
scroll to position [70, 0]
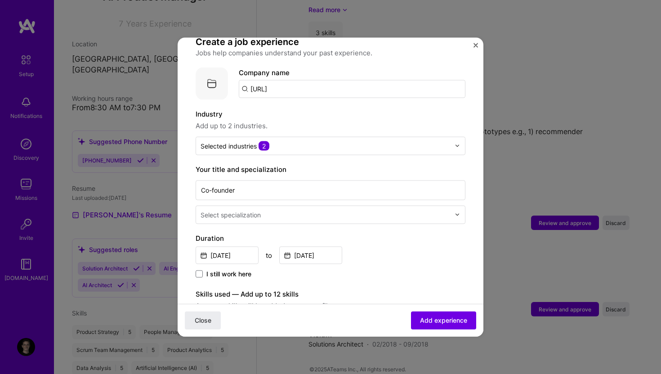
click at [285, 210] on div at bounding box center [326, 214] width 251 height 11
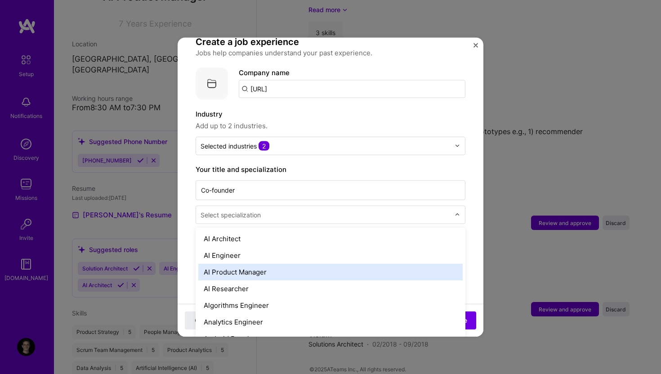
click at [259, 263] on div "AI Product Manager" at bounding box center [330, 271] width 264 height 17
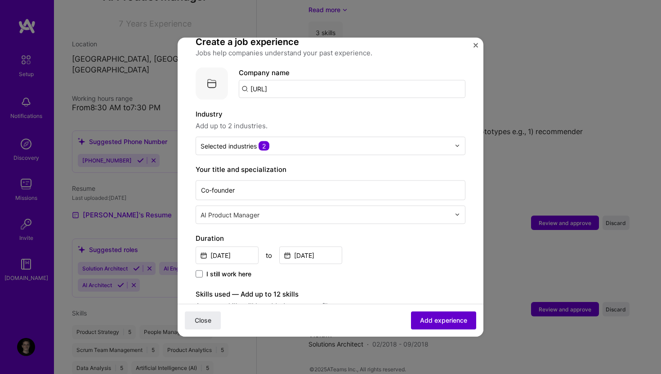
click at [443, 325] on button "Add experience" at bounding box center [443, 320] width 65 height 18
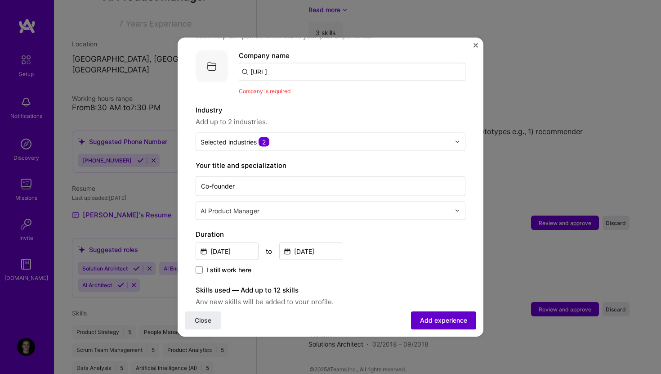
scroll to position [90, 0]
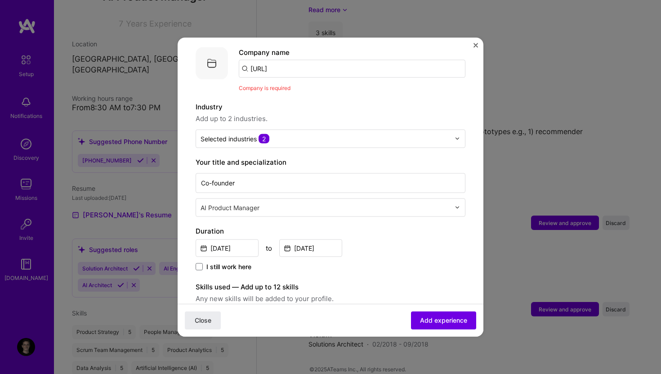
click at [314, 59] on input "[URL]" at bounding box center [352, 68] width 227 height 18
type input "IODAI"
click at [311, 85] on div "IODAI" at bounding box center [301, 93] width 25 height 16
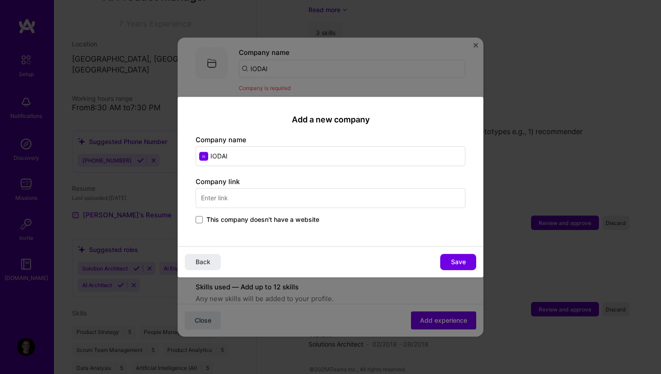
click at [296, 223] on span "This company doesn't have a website" at bounding box center [262, 219] width 113 height 9
click at [0, 0] on input "This company doesn't have a website" at bounding box center [0, 0] width 0 height 0
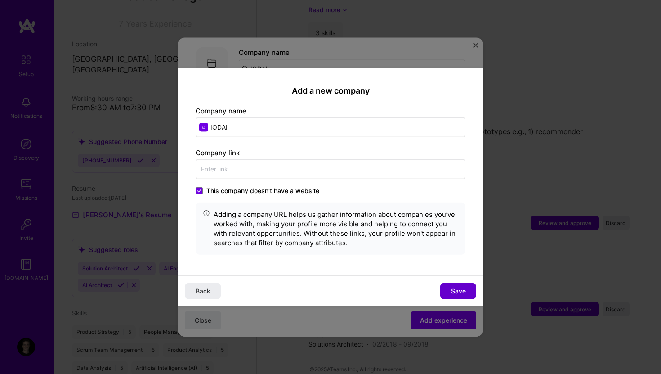
click at [461, 290] on span "Save" at bounding box center [458, 291] width 15 height 9
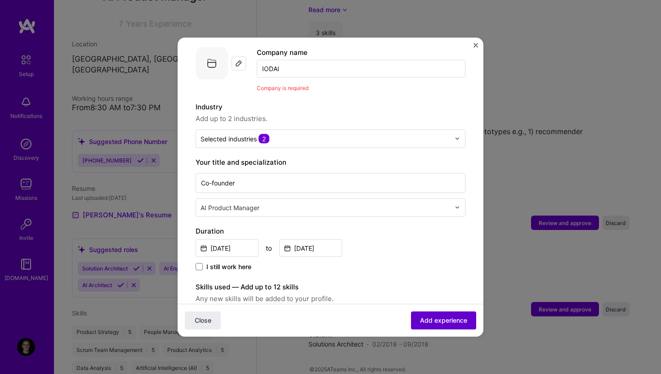
click at [456, 322] on span "Add experience" at bounding box center [443, 320] width 47 height 9
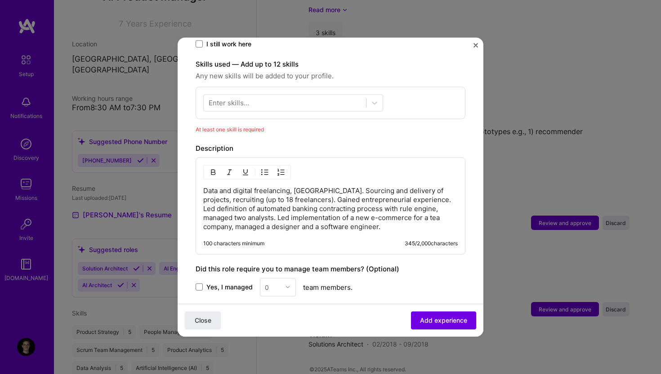
scroll to position [324, 0]
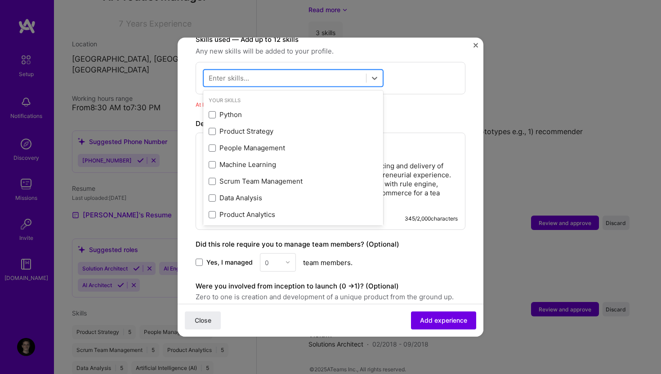
click at [265, 71] on div at bounding box center [285, 78] width 162 height 15
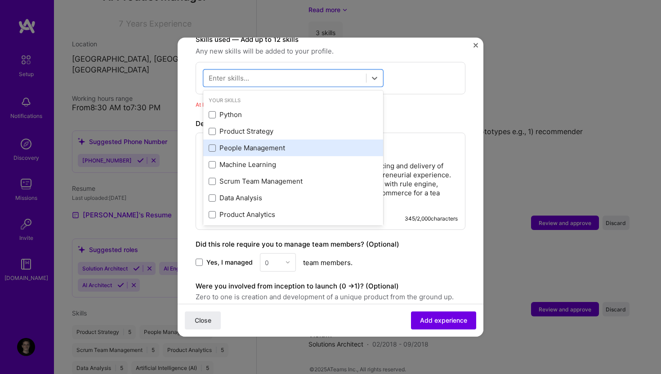
click at [233, 143] on div "People Management" at bounding box center [293, 147] width 169 height 9
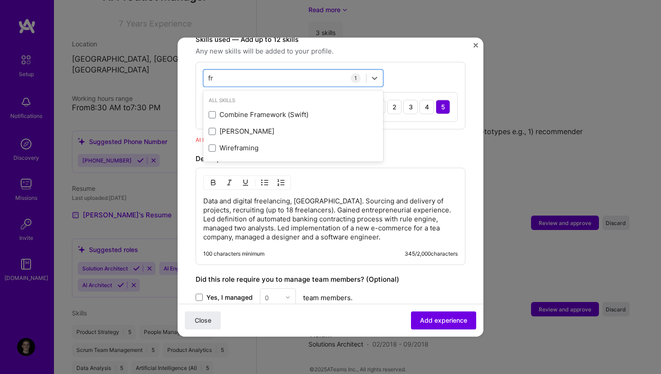
type input "f"
type input "program"
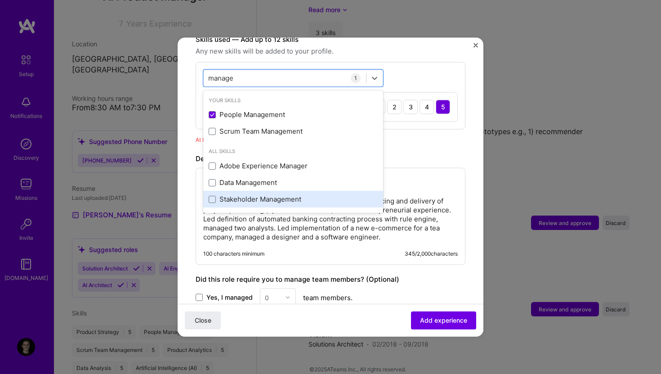
click at [231, 194] on div "Stakeholder Management" at bounding box center [293, 198] width 169 height 9
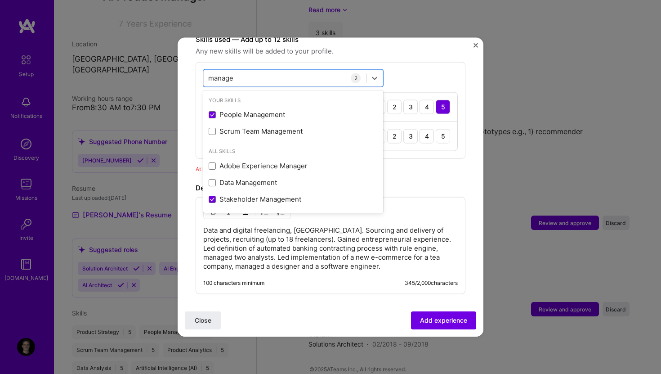
type input "manage"
click at [397, 269] on div "Data and digital freelancing, Switzerland. Sourcing and delivery of projects, r…" at bounding box center [331, 245] width 270 height 97
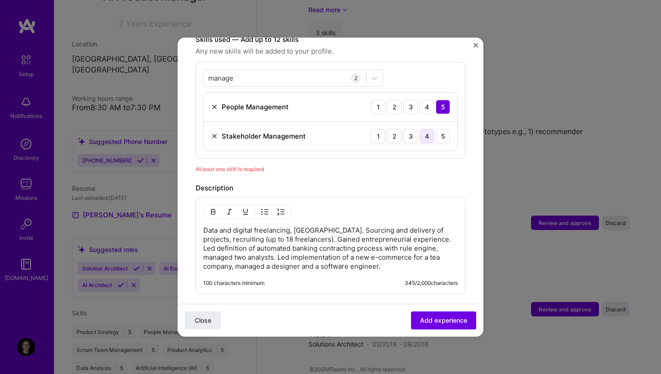
click at [430, 129] on div "4" at bounding box center [427, 136] width 14 height 14
click at [443, 130] on div "5" at bounding box center [443, 136] width 14 height 14
click at [426, 323] on span "Add experience" at bounding box center [443, 320] width 47 height 9
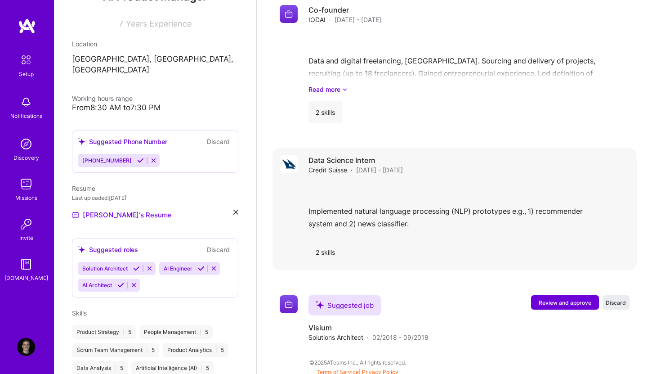
scroll to position [1077, 0]
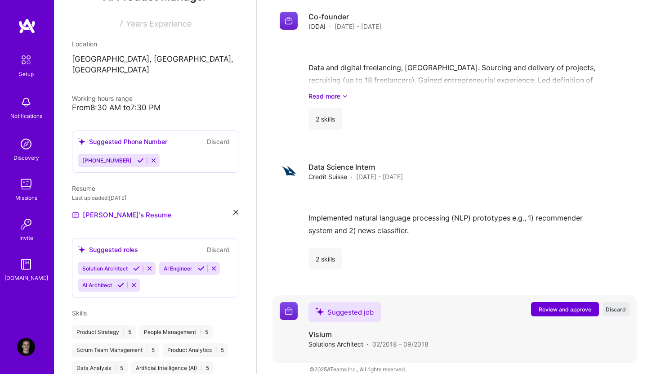
click at [549, 305] on span "Review and approve" at bounding box center [565, 309] width 53 height 8
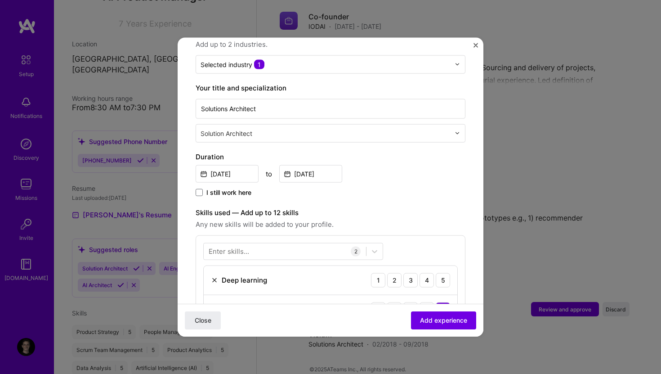
scroll to position [56, 0]
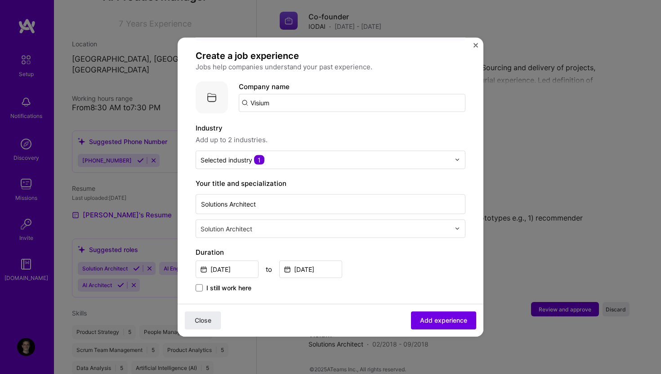
click at [309, 224] on input "text" at bounding box center [326, 228] width 251 height 9
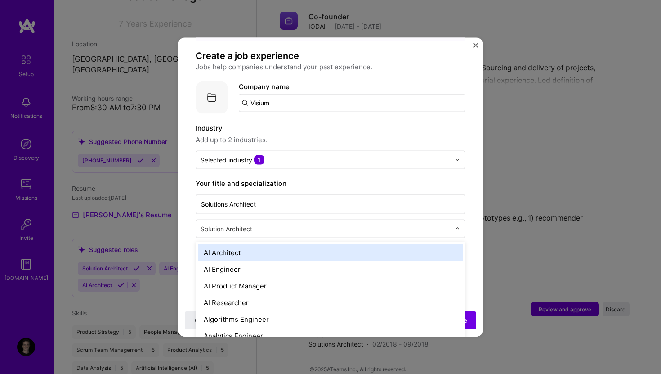
click at [277, 224] on input "text" at bounding box center [326, 228] width 251 height 9
click at [230, 244] on div "AI Architect" at bounding box center [330, 252] width 264 height 17
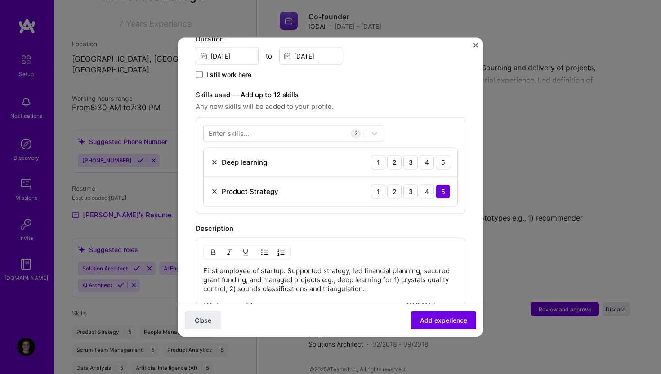
scroll to position [273, 0]
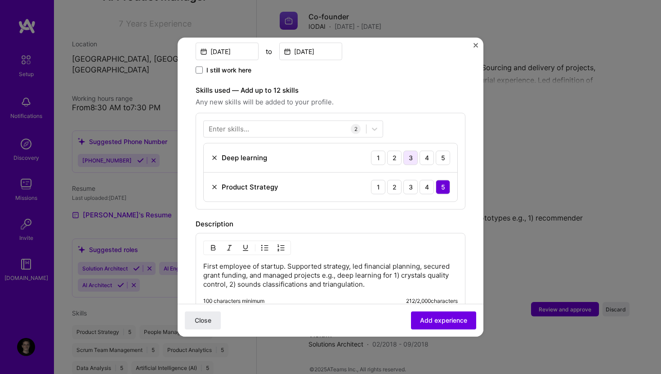
click at [416, 152] on div "3" at bounding box center [410, 157] width 14 height 14
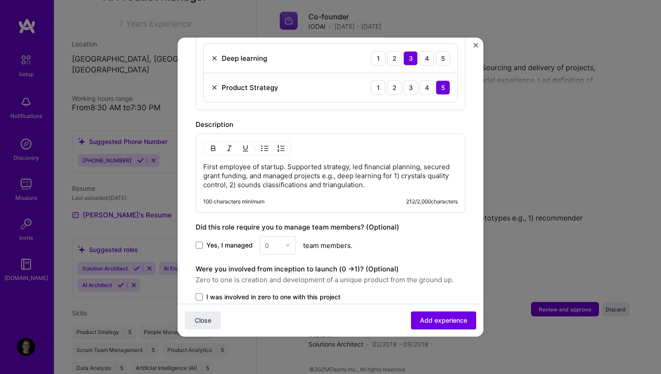
scroll to position [434, 0]
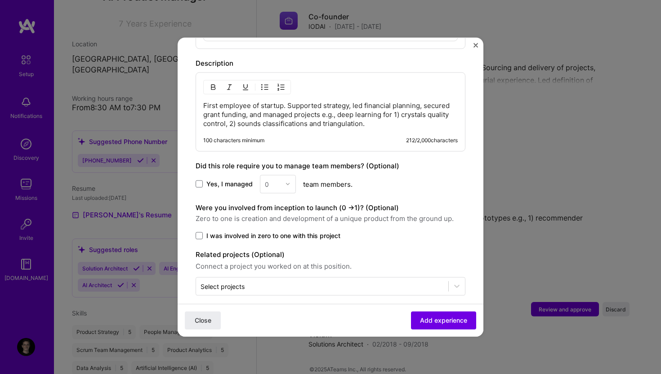
click at [279, 175] on div "0" at bounding box center [278, 184] width 36 height 18
click at [292, 175] on div "0" at bounding box center [278, 184] width 36 height 18
click at [289, 175] on div "0" at bounding box center [278, 184] width 36 height 18
click at [202, 180] on span at bounding box center [199, 183] width 7 height 7
click at [0, 0] on input "Yes, I managed" at bounding box center [0, 0] width 0 height 0
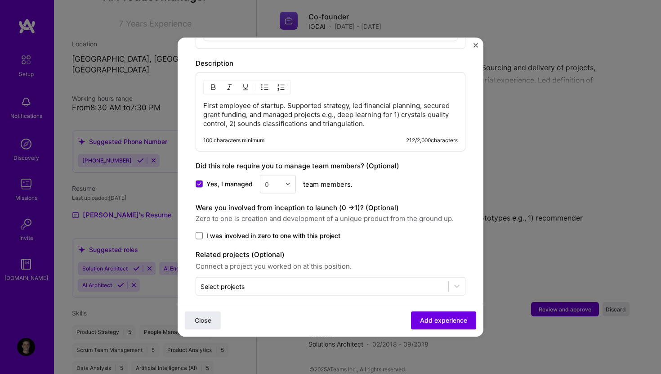
click at [279, 179] on input "text" at bounding box center [273, 183] width 16 height 9
click at [273, 218] on div "2" at bounding box center [278, 224] width 31 height 17
click at [202, 232] on span at bounding box center [199, 235] width 7 height 7
click at [0, 0] on input "I was involved in zero to one with this project" at bounding box center [0, 0] width 0 height 0
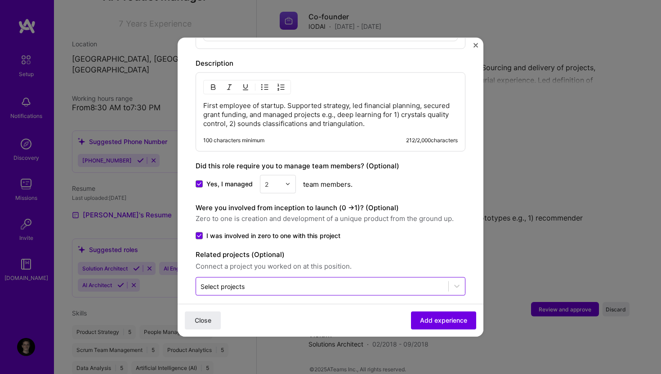
click at [278, 281] on input "text" at bounding box center [322, 285] width 243 height 9
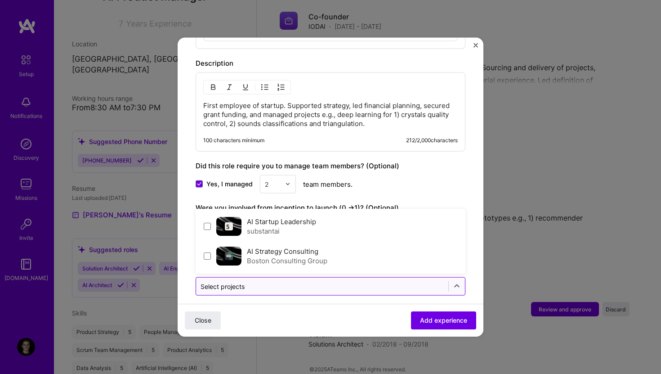
click at [278, 281] on input "text" at bounding box center [322, 285] width 243 height 9
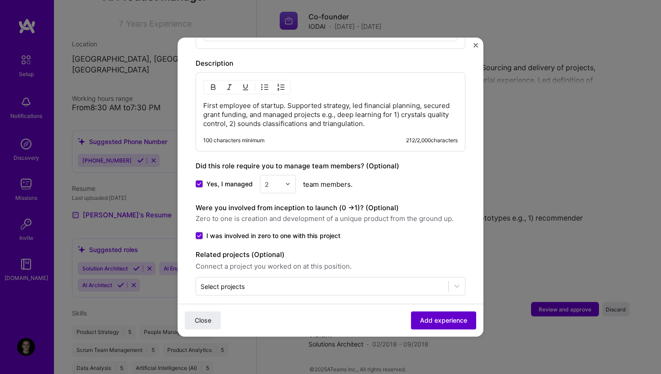
click at [437, 325] on button "Add experience" at bounding box center [443, 320] width 65 height 18
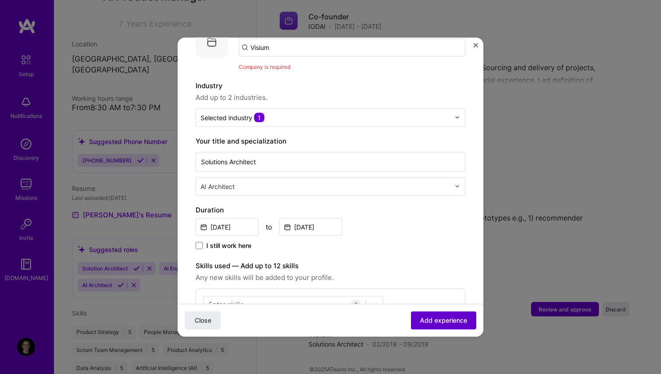
scroll to position [90, 0]
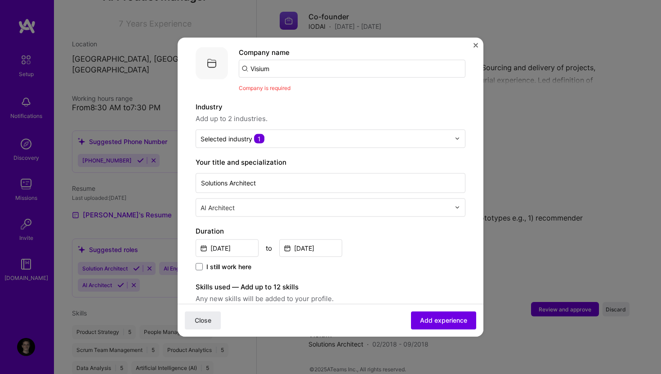
click at [314, 59] on input "Visium" at bounding box center [352, 68] width 227 height 18
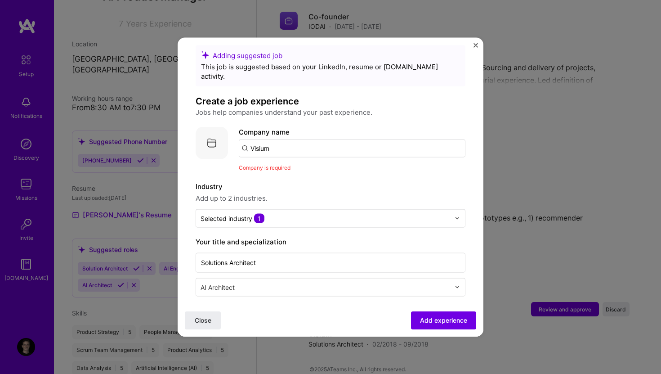
scroll to position [0, 0]
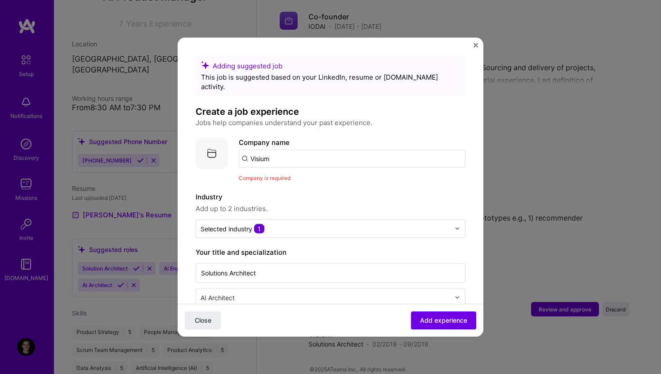
click at [297, 149] on input "Visium" at bounding box center [352, 158] width 227 height 18
click at [244, 152] on input "Visium" at bounding box center [352, 158] width 227 height 18
click at [295, 149] on input "Visium" at bounding box center [352, 158] width 227 height 18
type input "Visium.ch"
click at [280, 179] on span "Add company" at bounding box center [263, 183] width 43 height 9
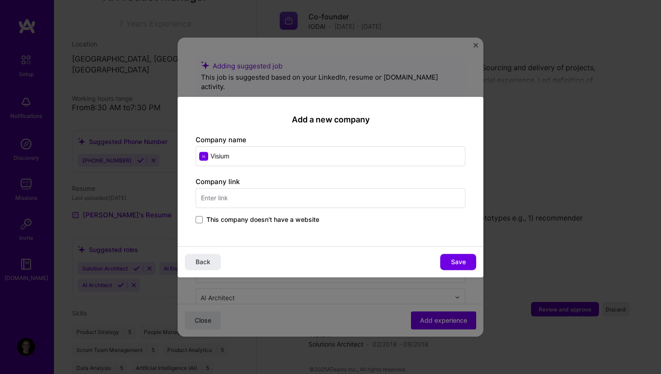
type input "Visium"
click at [227, 197] on input "text" at bounding box center [331, 198] width 270 height 20
type input "visium.ch"
click at [324, 233] on div "Add a new company Company name Visium Company link visium.ch This company doesn…" at bounding box center [331, 172] width 306 height 150
click at [464, 263] on span "Save" at bounding box center [458, 261] width 15 height 9
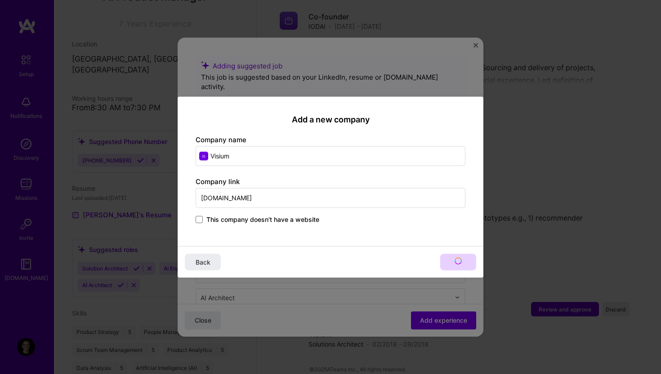
type input "Visium"
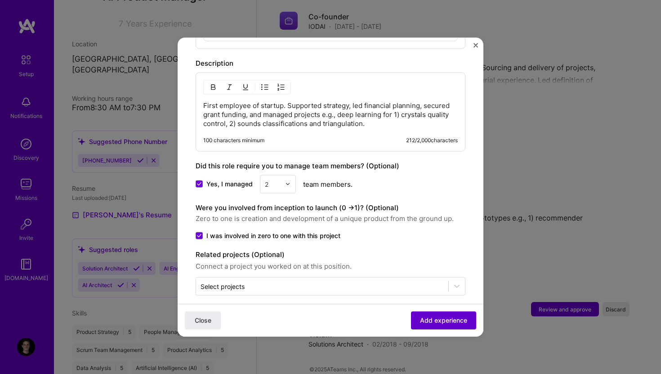
click at [429, 316] on span "Add experience" at bounding box center [443, 320] width 47 height 9
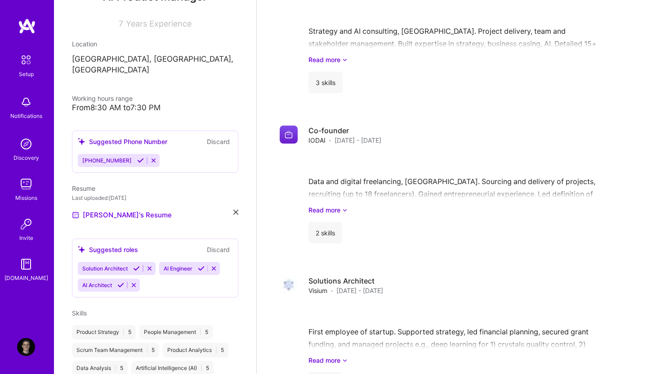
scroll to position [855, 0]
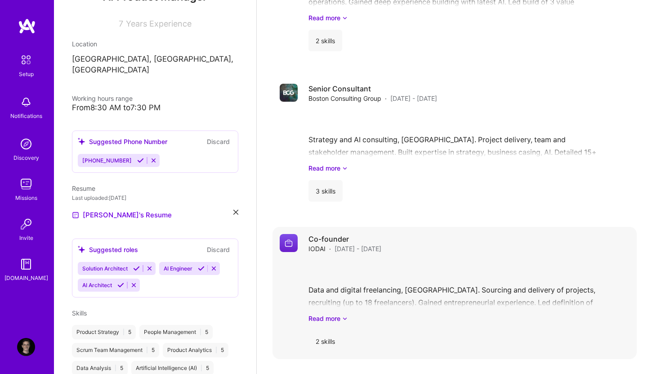
click at [440, 260] on div "Data and digital freelancing, Switzerland. Sourcing and delivery of projects, r…" at bounding box center [469, 291] width 321 height 63
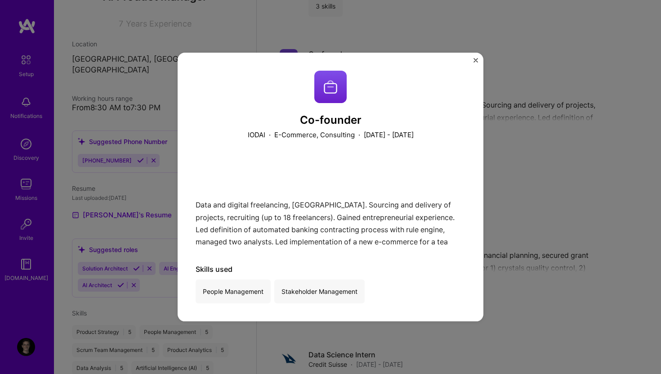
scroll to position [1141, 0]
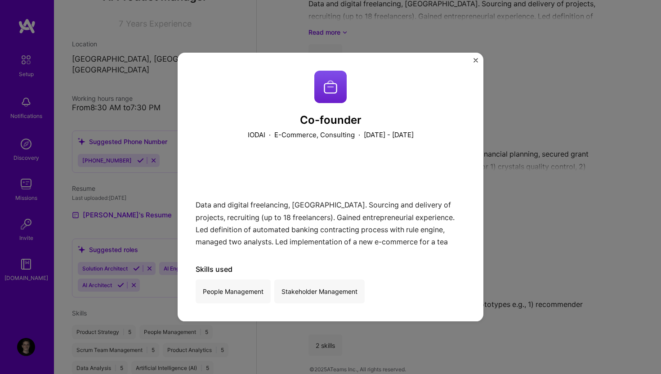
click at [473, 63] on div "Co-founder IODAI · E-Commerce, Consulting · May 2019 - January 2020 Data and di…" at bounding box center [331, 187] width 306 height 269
click at [474, 60] on img "Close" at bounding box center [476, 60] width 4 height 4
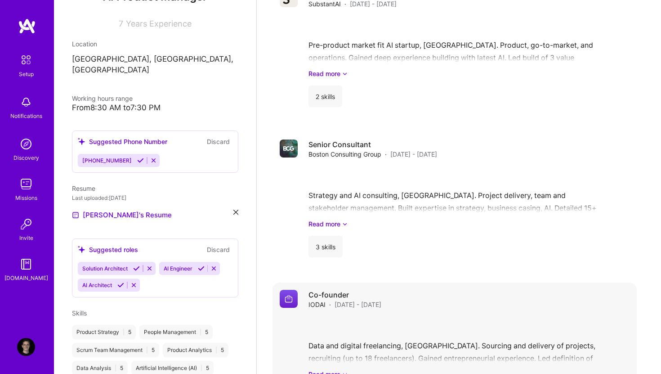
scroll to position [788, 0]
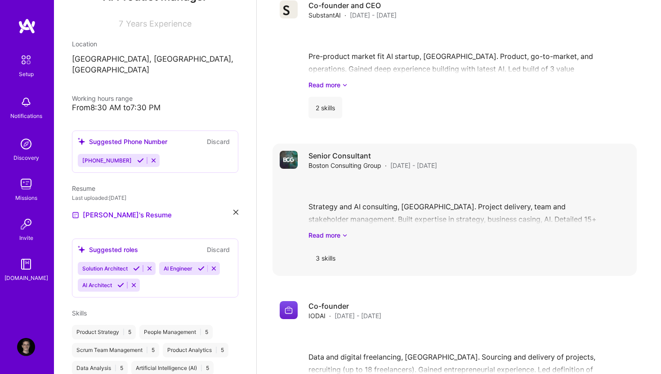
click at [341, 151] on h4 "Senior Consultant" at bounding box center [373, 156] width 129 height 10
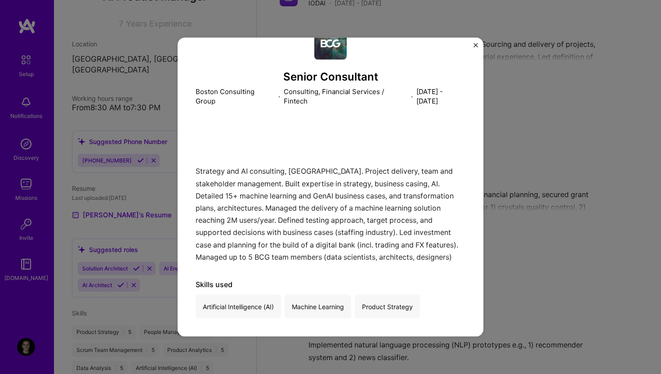
scroll to position [1141, 0]
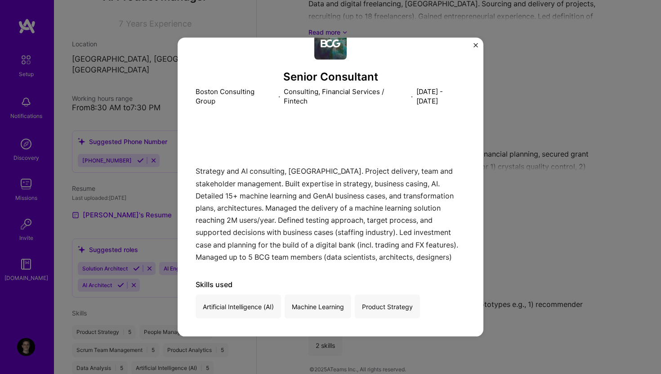
click at [474, 43] on img "Close" at bounding box center [476, 45] width 4 height 4
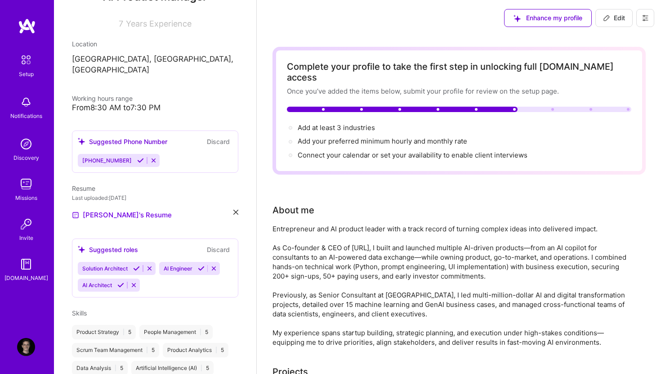
click at [614, 15] on span "Edit" at bounding box center [614, 17] width 22 height 9
select select "US"
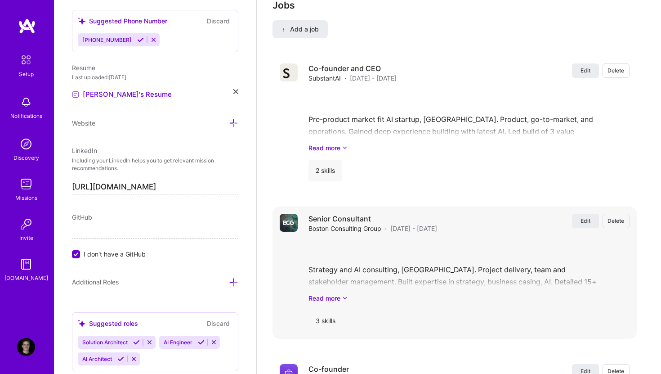
scroll to position [1215, 0]
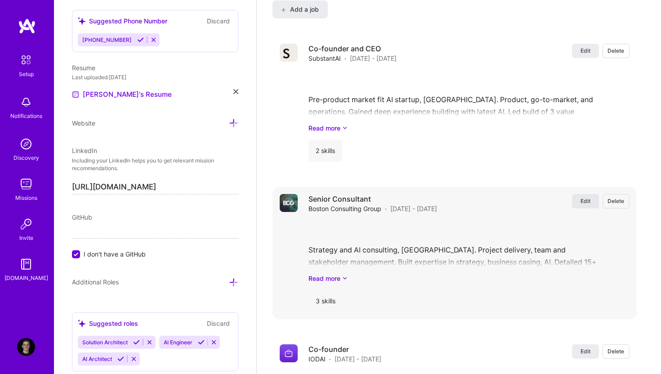
click at [584, 197] on span "Edit" at bounding box center [586, 201] width 10 height 8
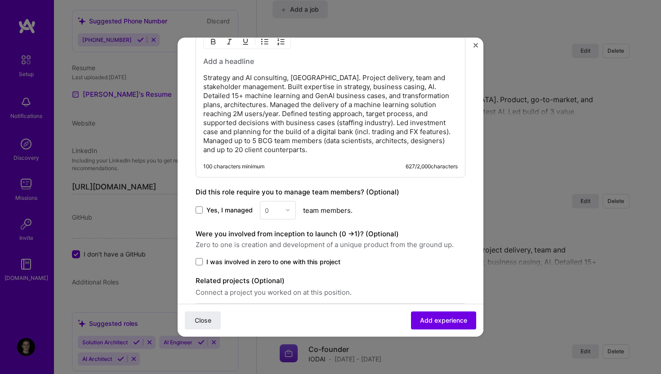
scroll to position [459, 0]
click at [200, 207] on span at bounding box center [199, 209] width 7 height 7
click at [0, 0] on input "Yes, I managed" at bounding box center [0, 0] width 0 height 0
click at [291, 208] on div at bounding box center [290, 210] width 10 height 18
click at [276, 284] on div "4" at bounding box center [278, 283] width 31 height 17
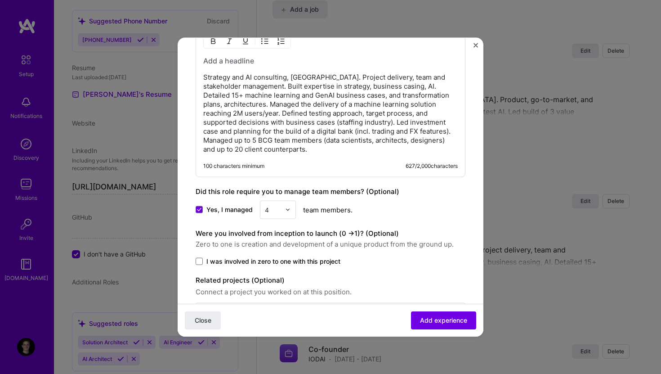
scroll to position [494, 0]
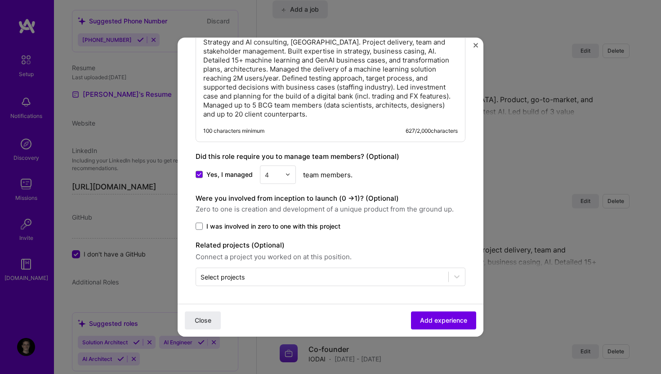
click at [337, 227] on span "I was involved in zero to one with this project" at bounding box center [273, 225] width 134 height 9
click at [0, 0] on input "I was involved in zero to one with this project" at bounding box center [0, 0] width 0 height 0
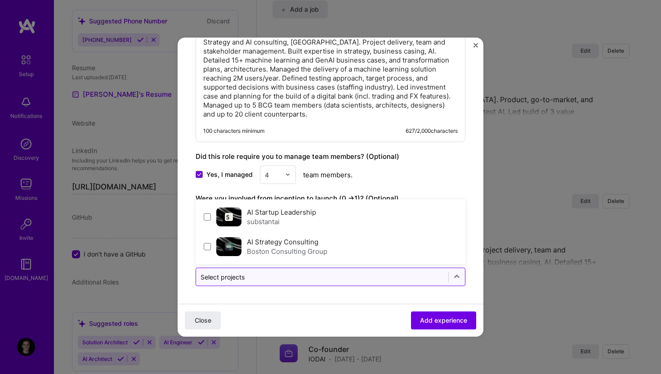
click at [391, 278] on input "text" at bounding box center [322, 276] width 243 height 9
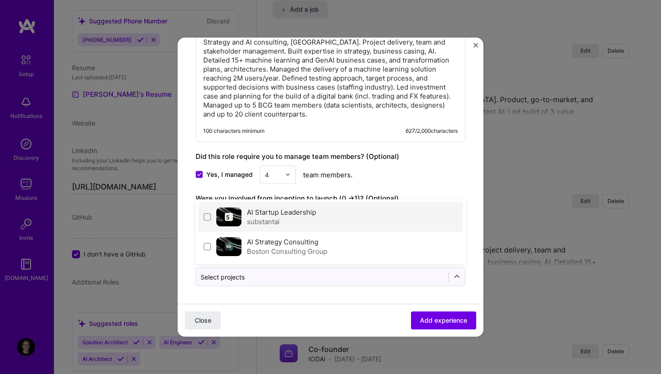
click at [251, 215] on label "AI Startup Leadership" at bounding box center [281, 211] width 69 height 9
click at [208, 218] on icon at bounding box center [207, 217] width 4 height 4
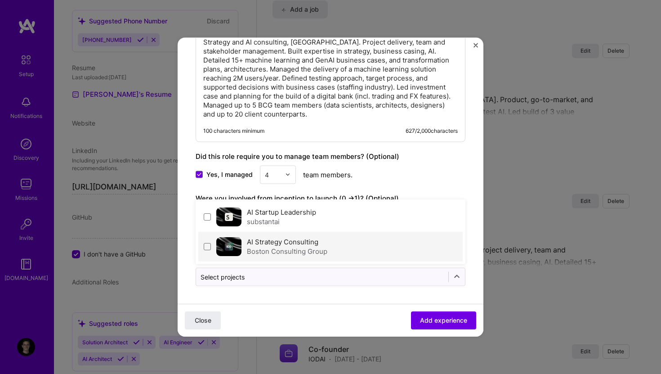
click at [207, 250] on div "AI Strategy Consulting Boston Consulting Group" at bounding box center [330, 246] width 264 height 30
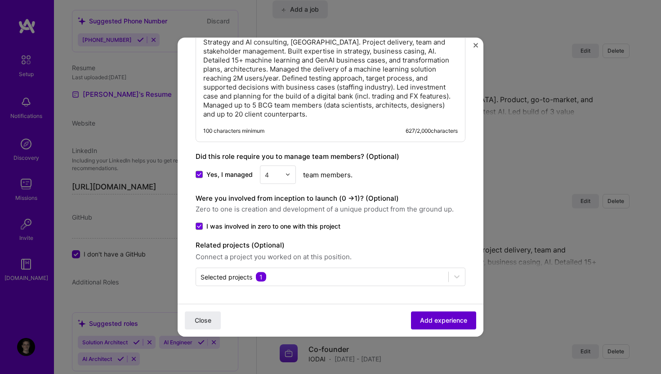
click at [444, 319] on span "Add experience" at bounding box center [443, 320] width 47 height 9
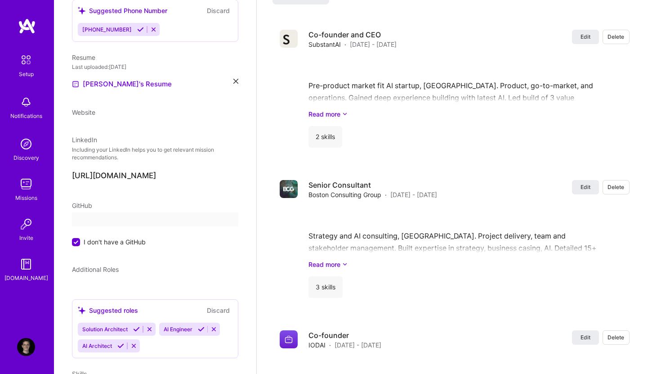
scroll to position [49, 0]
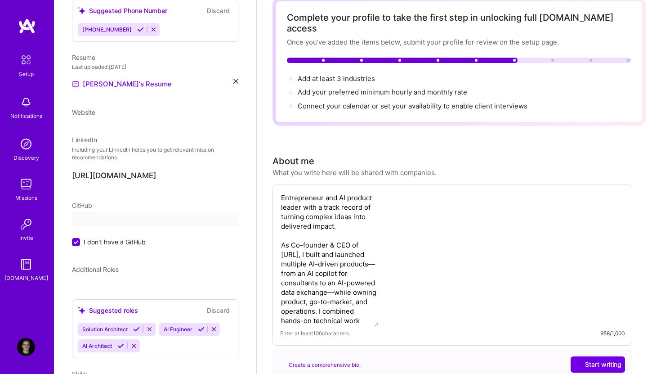
select select "US"
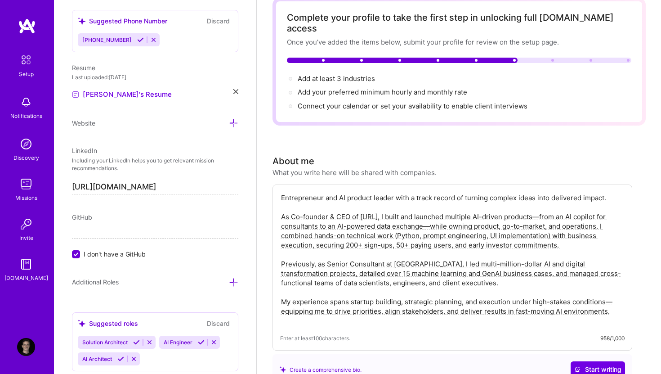
scroll to position [0, 0]
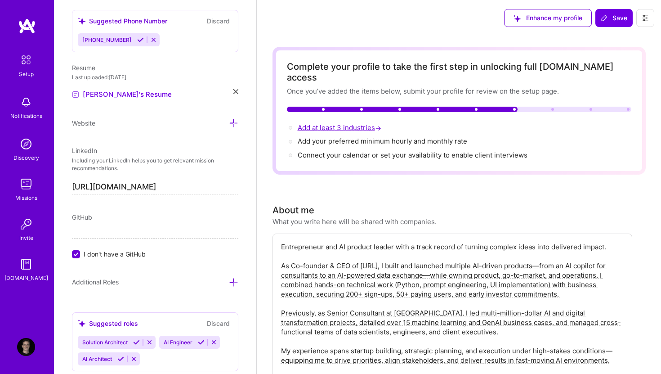
click at [350, 123] on span "Add at least 3 industries →" at bounding box center [340, 127] width 85 height 9
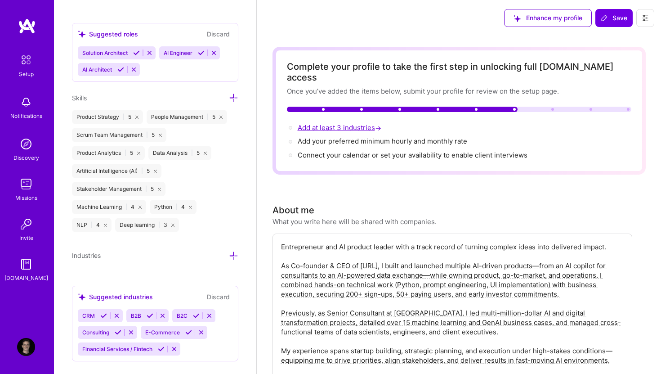
scroll to position [697, 0]
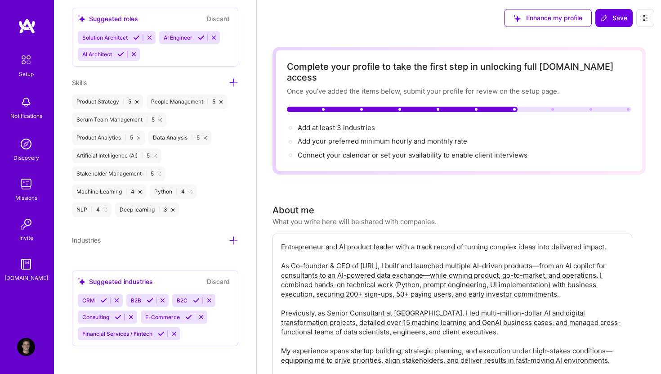
click at [163, 60] on div "Solution Architect AI Engineer AI Architect" at bounding box center [155, 46] width 155 height 30
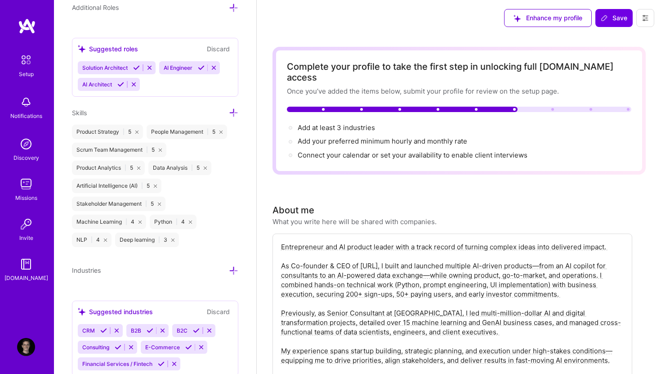
click at [105, 132] on div "Product Strategy | 5" at bounding box center [107, 132] width 71 height 14
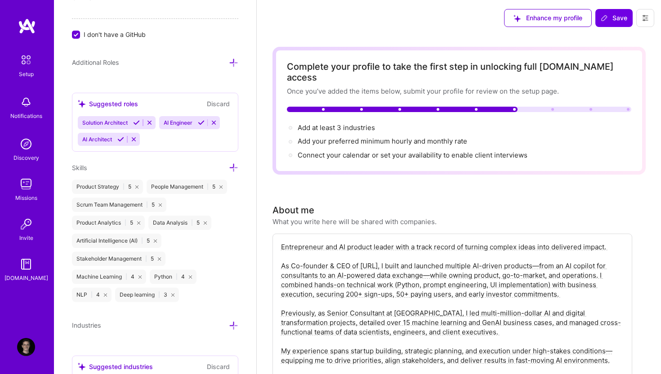
scroll to position [611, 0]
drag, startPoint x: 214, startPoint y: 106, endPoint x: 157, endPoint y: 142, distance: 67.9
click at [157, 142] on div "Suggested roles Discard Solution Architect AI Engineer AI Architect" at bounding box center [155, 123] width 166 height 59
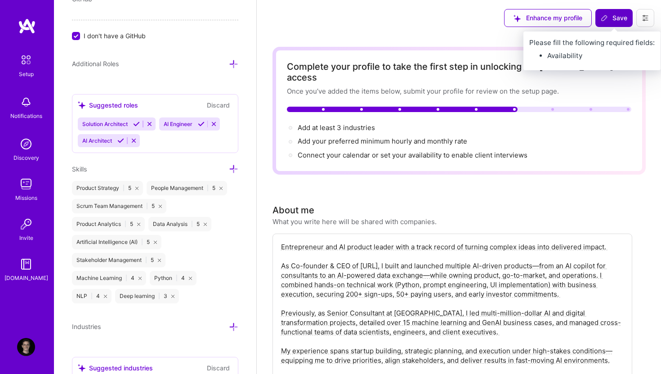
click at [610, 15] on span "Save" at bounding box center [614, 17] width 27 height 9
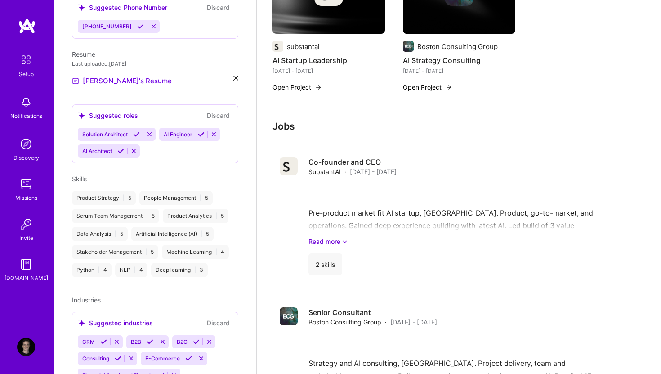
scroll to position [605, 0]
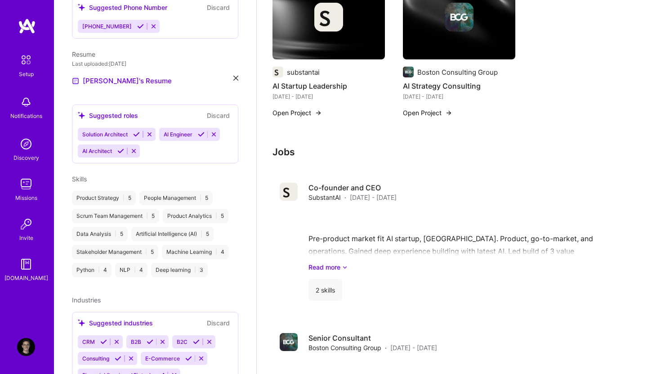
click at [221, 174] on div "Skills Product Strategy | 5 People Management | 5 Scrum Team Management | 5 Pro…" at bounding box center [155, 225] width 166 height 103
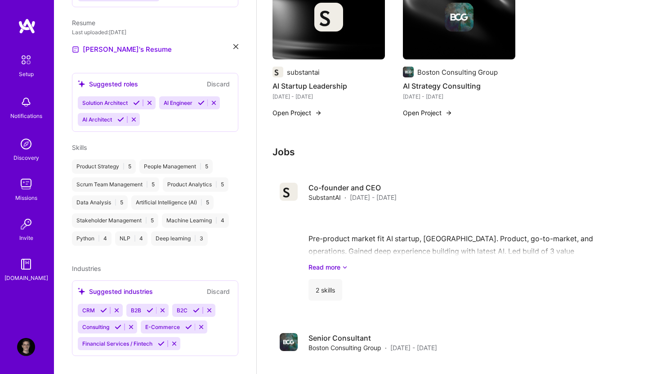
click at [135, 99] on icon at bounding box center [136, 102] width 7 height 7
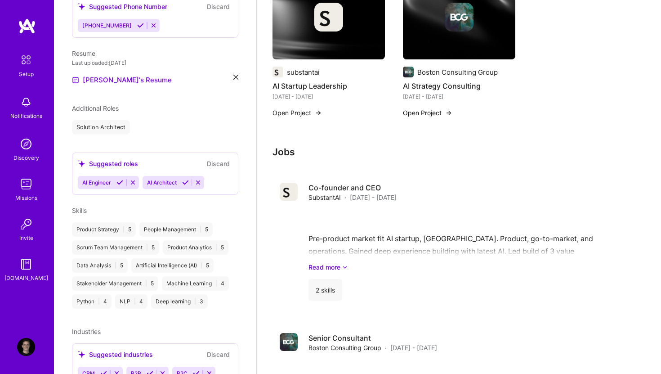
scroll to position [262, 0]
click at [120, 179] on icon at bounding box center [120, 182] width 7 height 7
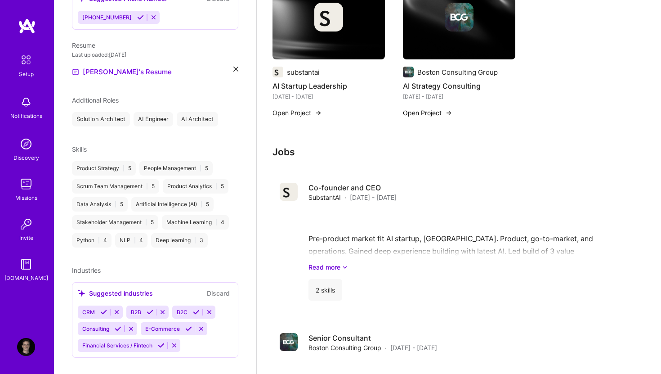
scroll to position [272, 0]
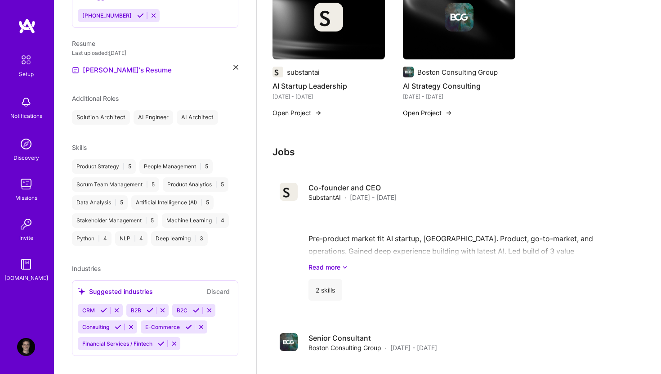
click at [105, 307] on icon at bounding box center [103, 310] width 7 height 7
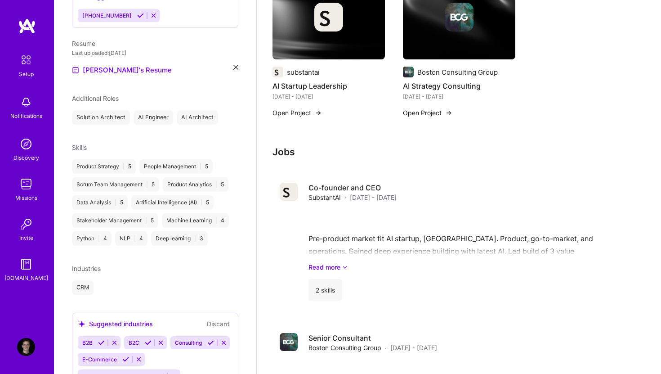
click at [101, 339] on icon at bounding box center [101, 342] width 7 height 7
click at [102, 339] on icon at bounding box center [102, 342] width 7 height 7
click at [119, 339] on icon at bounding box center [118, 342] width 7 height 7
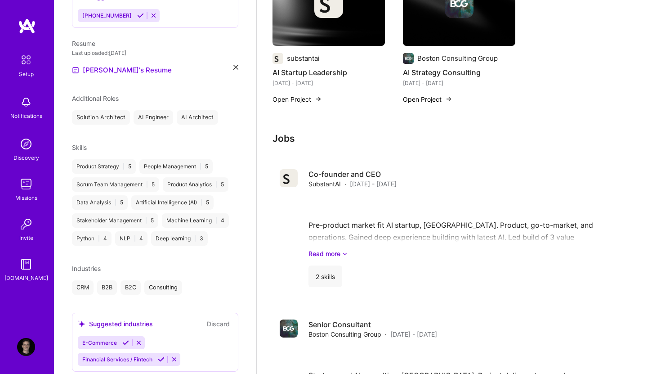
click at [125, 339] on icon at bounding box center [125, 342] width 7 height 7
click at [160, 335] on div "Suggested industries Discard" at bounding box center [155, 340] width 155 height 10
click at [161, 355] on icon at bounding box center [161, 358] width 7 height 7
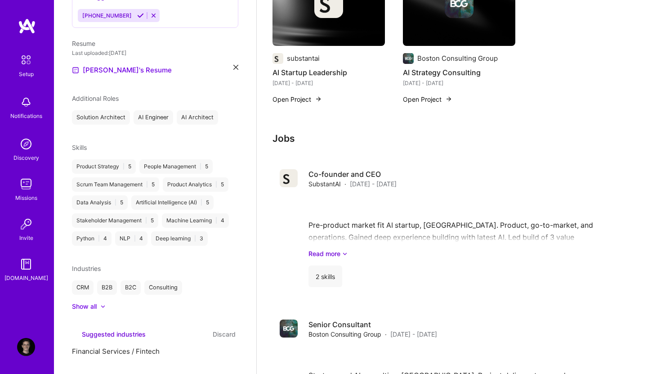
scroll to position [234, 0]
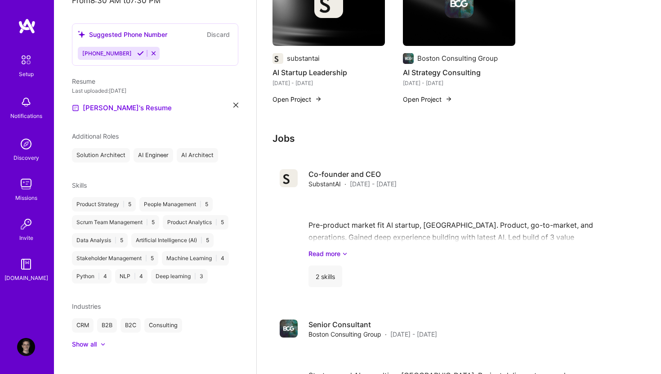
click at [93, 340] on div "Show all" at bounding box center [84, 344] width 25 height 9
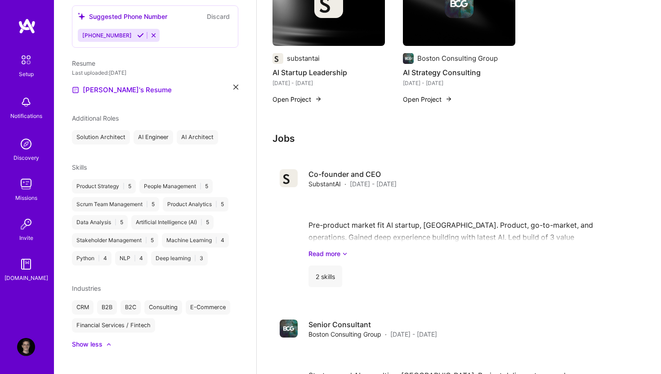
click at [93, 340] on div "Show less" at bounding box center [87, 344] width 31 height 9
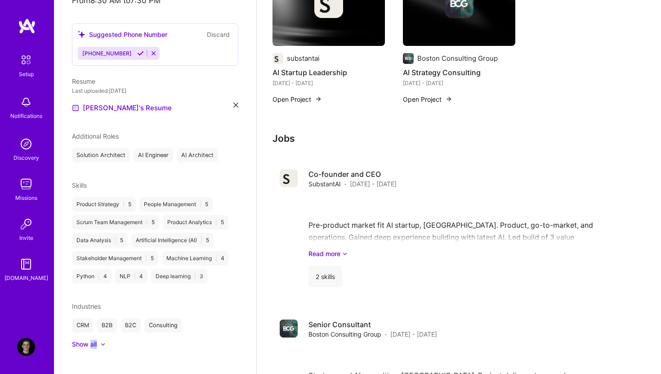
click at [93, 340] on div "Show all" at bounding box center [84, 344] width 25 height 9
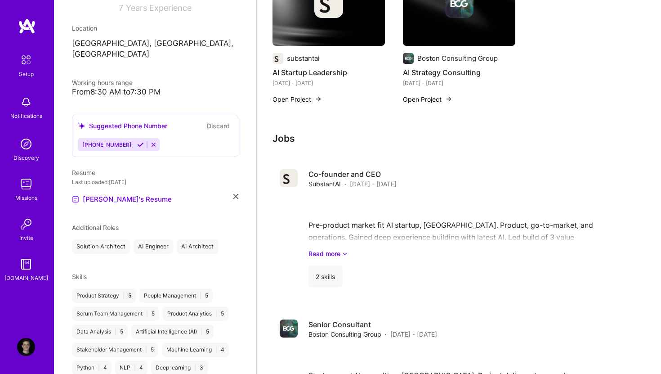
scroll to position [21, 0]
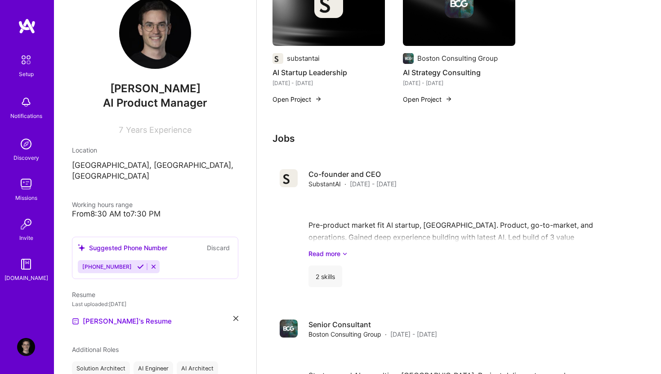
click at [137, 263] on icon at bounding box center [140, 266] width 7 height 7
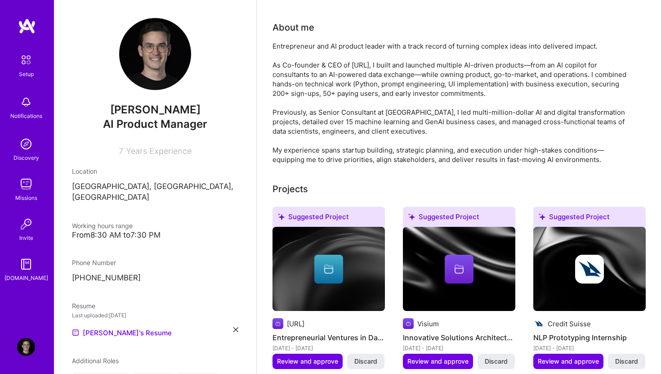
scroll to position [0, 0]
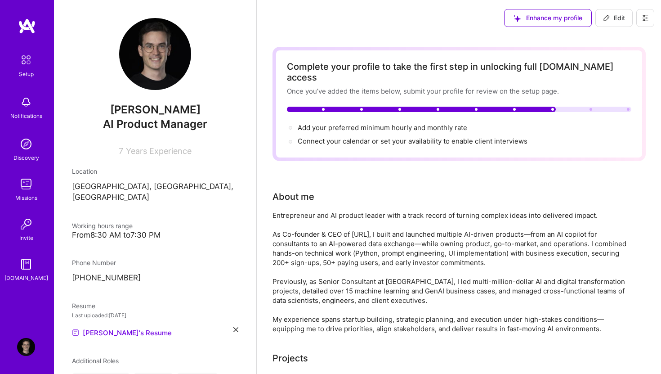
click at [612, 16] on span "Edit" at bounding box center [614, 17] width 22 height 9
select select "CH"
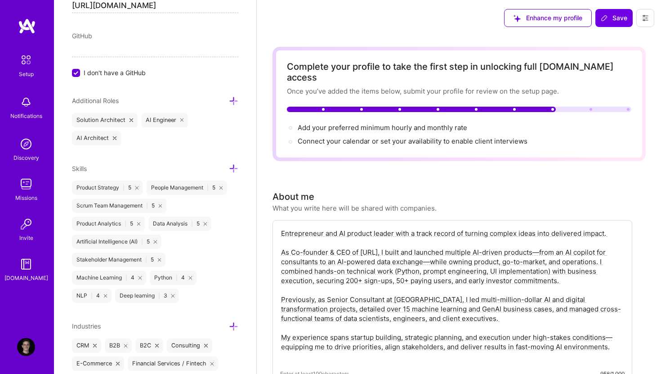
scroll to position [553, 0]
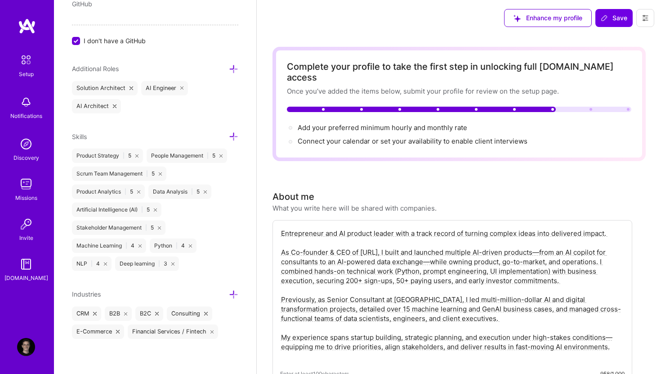
click at [233, 291] on icon at bounding box center [233, 294] width 9 height 9
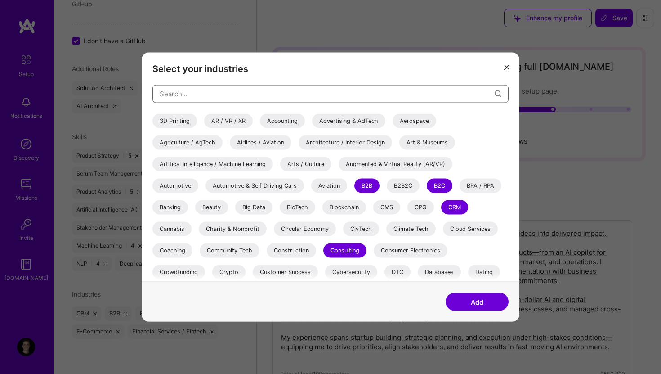
click at [194, 98] on input "modal" at bounding box center [327, 93] width 335 height 23
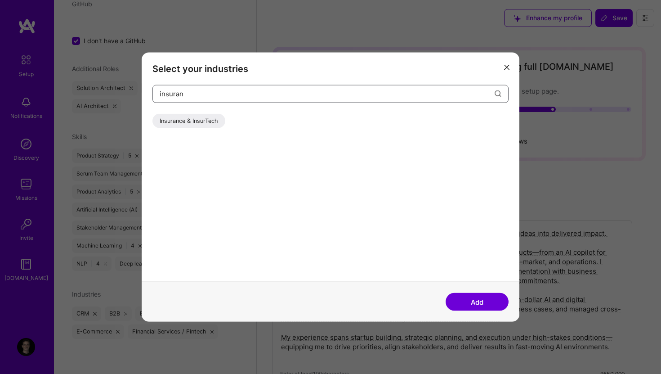
type input "insuran"
click at [191, 117] on div "Insurance & InsurTech" at bounding box center [188, 120] width 73 height 14
click at [475, 302] on button "Add" at bounding box center [477, 302] width 63 height 18
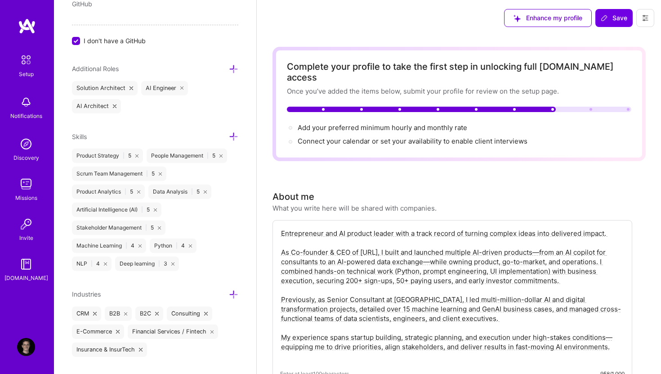
click at [236, 291] on icon at bounding box center [233, 294] width 9 height 9
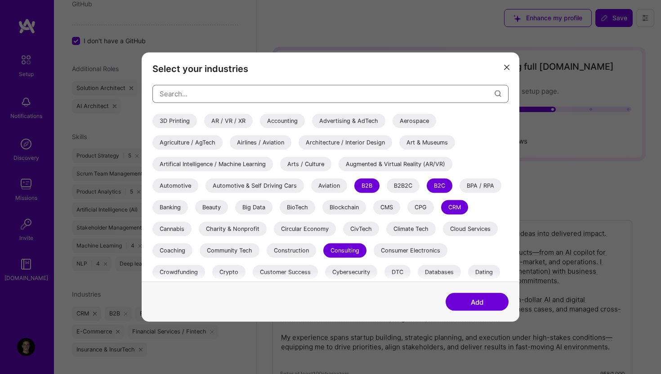
click at [209, 99] on input "modal" at bounding box center [327, 93] width 335 height 23
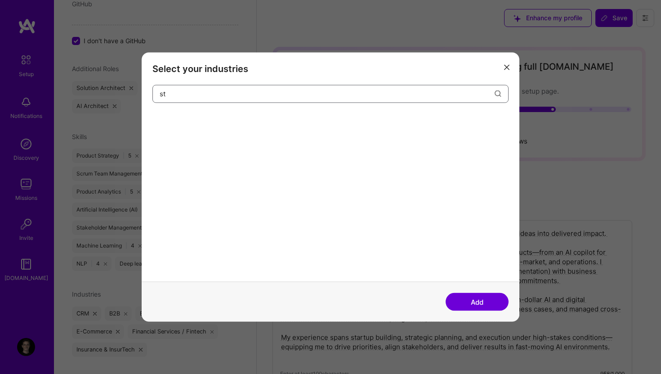
type input "s"
type input "hr"
click at [165, 118] on div "HR" at bounding box center [163, 120] width 22 height 14
click at [471, 308] on button "Add" at bounding box center [477, 302] width 63 height 18
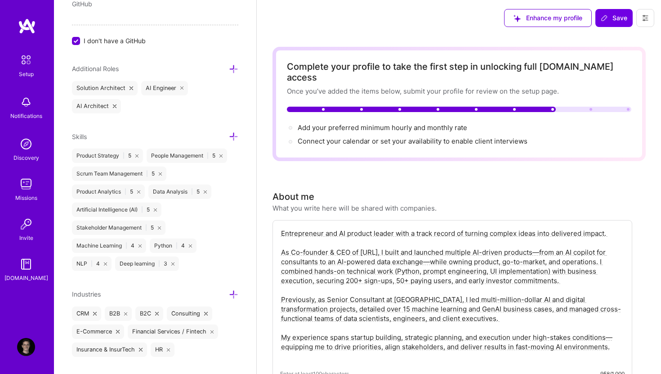
click at [237, 290] on icon at bounding box center [233, 294] width 9 height 9
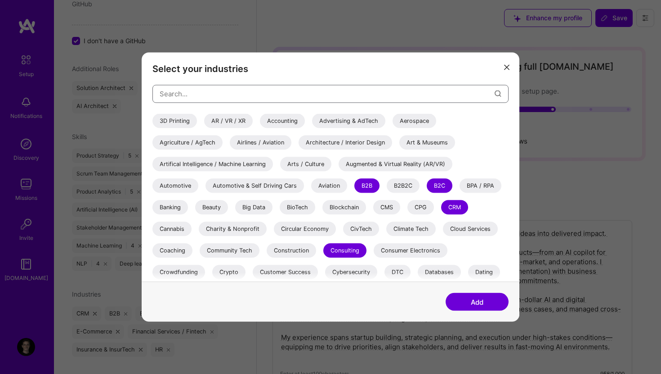
click at [186, 93] on input "modal" at bounding box center [327, 93] width 335 height 23
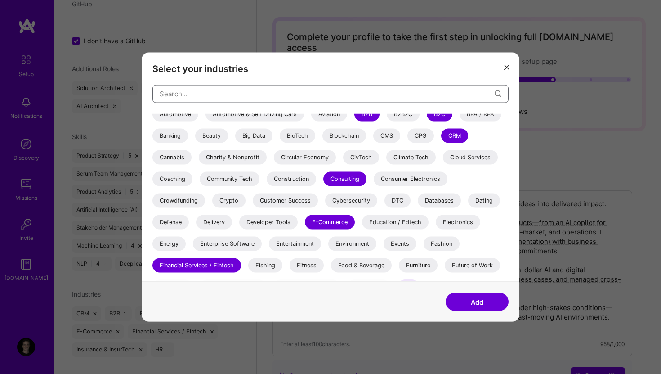
scroll to position [71, 0]
click at [180, 134] on div "Banking" at bounding box center [170, 136] width 36 height 14
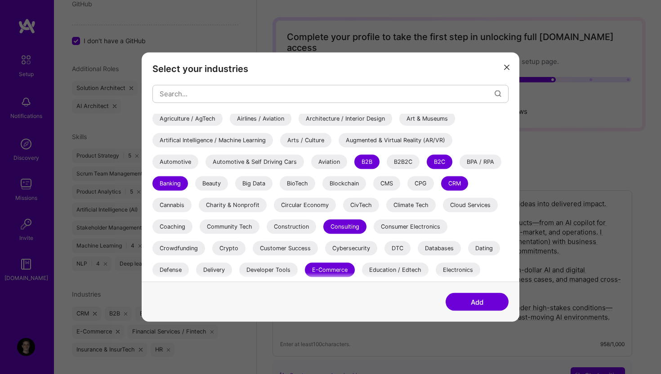
scroll to position [0, 0]
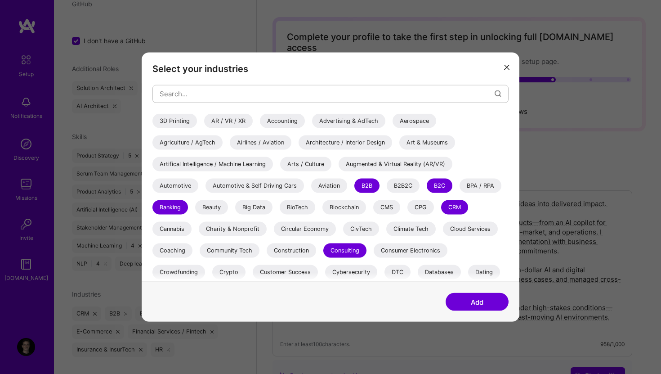
click at [247, 159] on div "Artifical Intelligence / Machine Learning" at bounding box center [212, 164] width 121 height 14
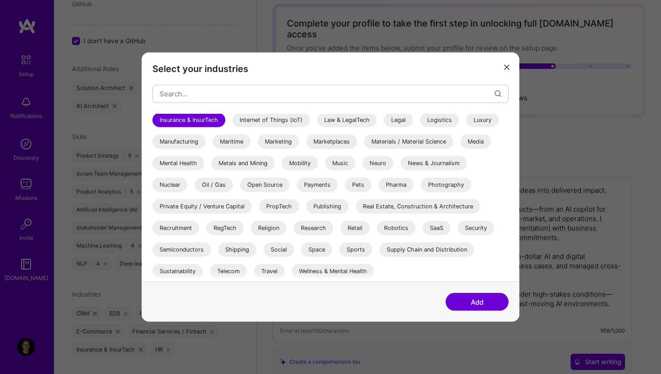
scroll to position [44, 0]
click at [277, 186] on div "Open Source" at bounding box center [264, 184] width 49 height 14
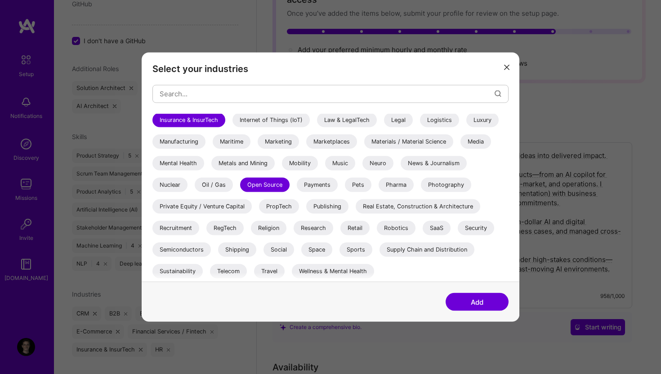
scroll to position [85, 0]
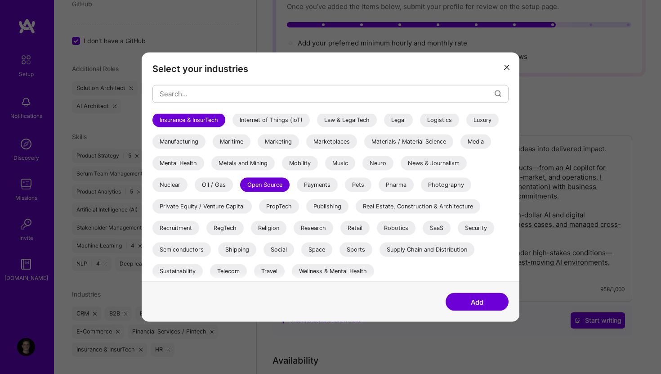
click at [331, 185] on div "Payments" at bounding box center [317, 184] width 41 height 14
click at [224, 204] on div "Private Equity / Venture Capital" at bounding box center [201, 206] width 99 height 14
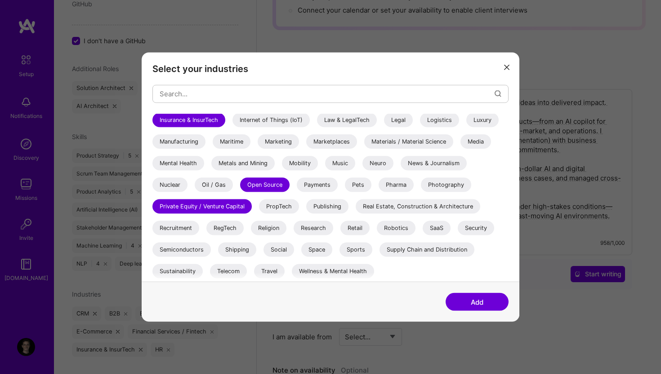
scroll to position [137, 0]
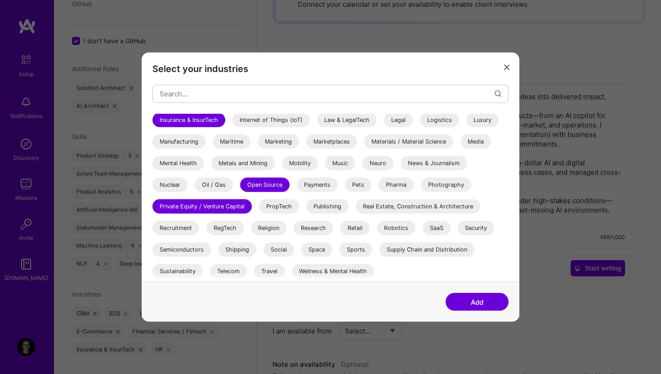
click at [426, 267] on div "3D Printing AR / VR / XR Accounting Advertising & AdTech Aerospace Agriculture …" at bounding box center [330, 57] width 356 height 450
click at [243, 266] on div "Telecom" at bounding box center [228, 271] width 37 height 14
click at [433, 270] on div "3D Printing AR / VR / XR Accounting Advertising & AdTech Aerospace Agriculture …" at bounding box center [330, 57] width 356 height 450
click at [477, 298] on button "Add" at bounding box center [477, 302] width 63 height 18
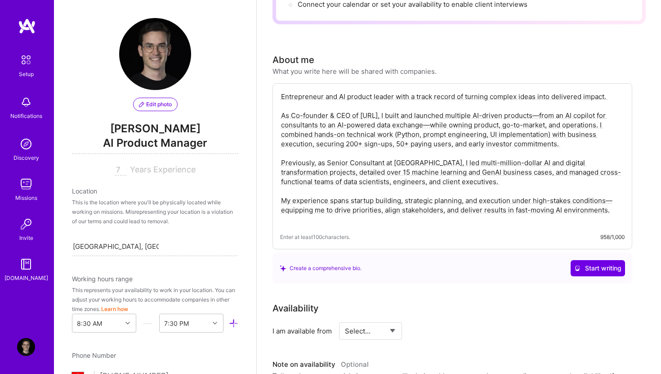
scroll to position [0, 0]
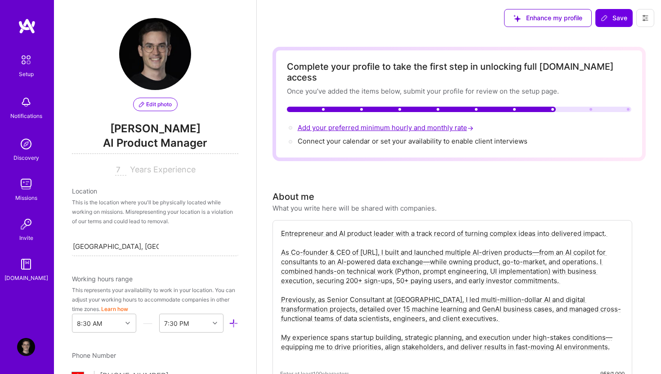
click at [400, 123] on span "Add your preferred minimum hourly and monthly rate →" at bounding box center [387, 127] width 178 height 9
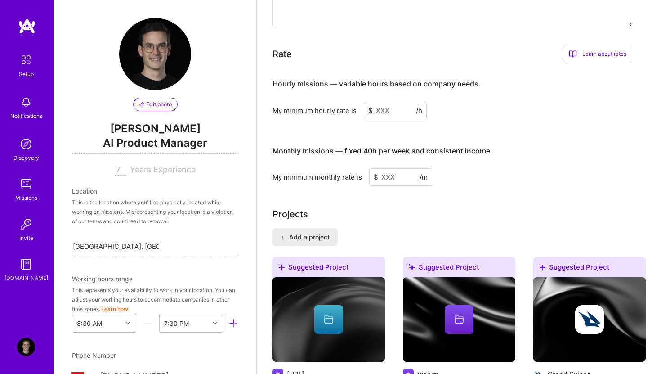
scroll to position [561, 0]
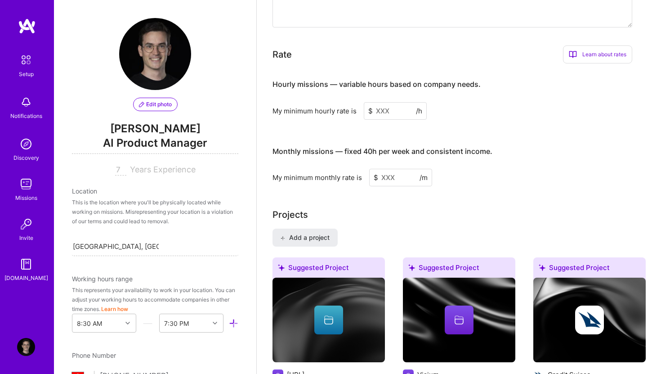
click at [399, 102] on input at bounding box center [395, 111] width 63 height 18
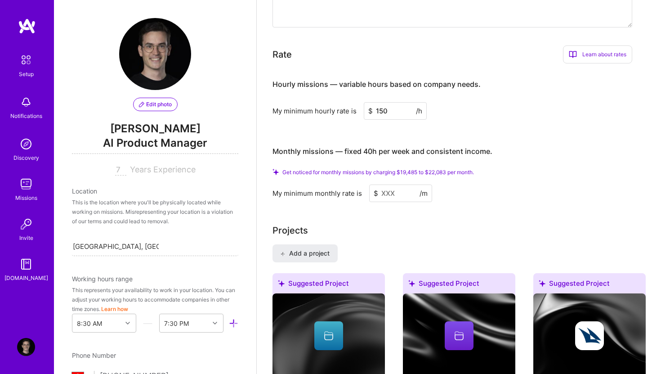
type input "150"
click at [401, 184] on input at bounding box center [400, 193] width 63 height 18
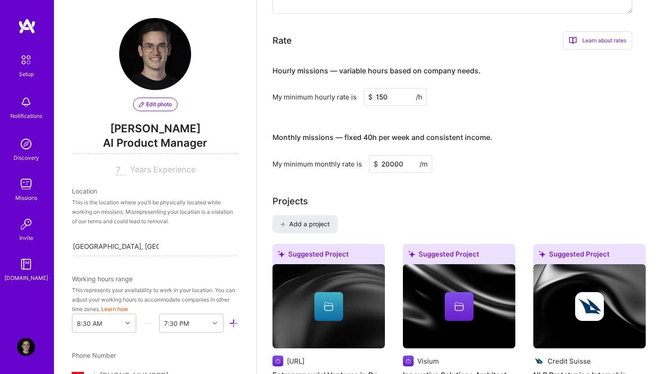
type input "20000"
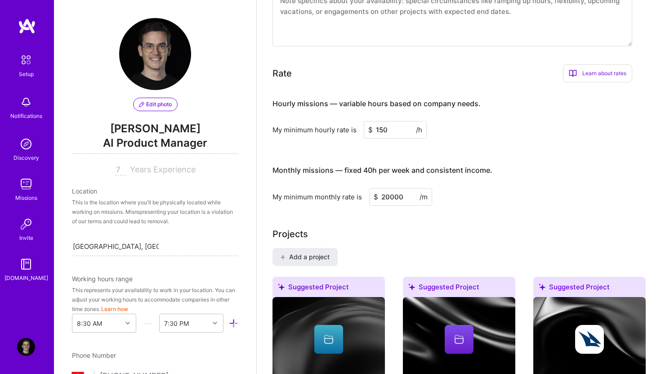
scroll to position [525, 0]
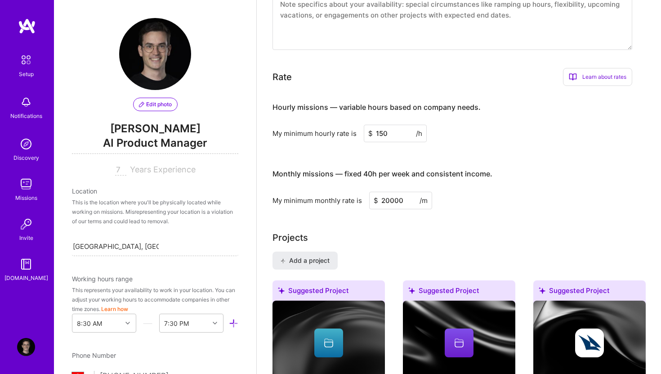
click at [395, 125] on input "150" at bounding box center [395, 134] width 63 height 18
drag, startPoint x: 392, startPoint y: 122, endPoint x: 366, endPoint y: 122, distance: 26.1
click at [366, 125] on input "150" at bounding box center [395, 134] width 63 height 18
click at [387, 192] on input "20000" at bounding box center [400, 201] width 63 height 18
click at [408, 192] on input "20000" at bounding box center [400, 201] width 63 height 18
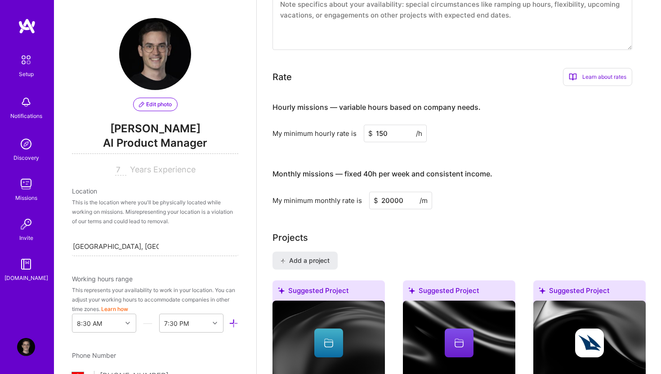
click at [408, 192] on input "20000" at bounding box center [400, 201] width 63 height 18
click at [390, 125] on input "150" at bounding box center [395, 134] width 63 height 18
click at [432, 160] on div "Monthly missions — fixed 40h per week and consistent income." at bounding box center [383, 174] width 220 height 28
click at [395, 125] on input "150" at bounding box center [395, 134] width 63 height 18
drag, startPoint x: 395, startPoint y: 124, endPoint x: 357, endPoint y: 123, distance: 38.7
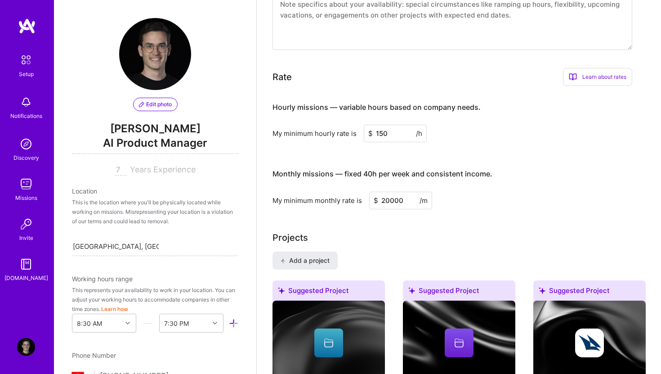
click at [357, 125] on div "My minimum hourly rate is $ 150 /h" at bounding box center [453, 134] width 360 height 18
click at [385, 148] on div "Hourly missions — variable hours based on company needs. My minimum hourly rate…" at bounding box center [453, 151] width 360 height 116
click at [370, 170] on h4 "Monthly missions — fixed 40h per week and consistent income." at bounding box center [383, 174] width 220 height 9
click at [382, 125] on input "200" at bounding box center [395, 134] width 63 height 18
drag, startPoint x: 393, startPoint y: 120, endPoint x: 350, endPoint y: 120, distance: 43.6
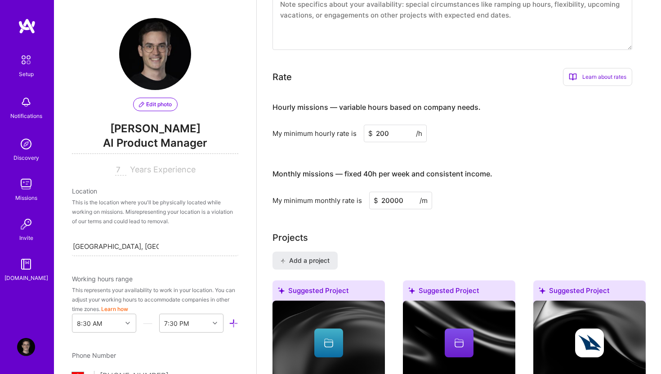
click at [350, 125] on div "My minimum hourly rate is $ 200 /h" at bounding box center [453, 134] width 360 height 18
type input "150"
click at [431, 160] on div "Monthly missions — fixed 40h per week and consistent income." at bounding box center [383, 174] width 220 height 28
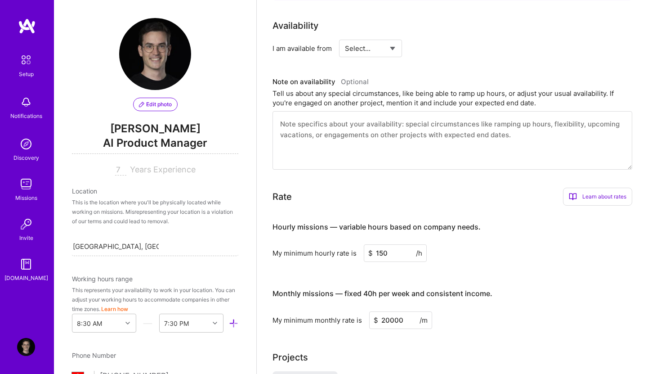
scroll to position [406, 0]
click at [386, 36] on select "Select... Right Now Future Date Not Available" at bounding box center [371, 47] width 52 height 23
click at [448, 39] on input at bounding box center [453, 48] width 54 height 18
click at [397, 39] on div "Select... Right Now Future Date Not Available" at bounding box center [370, 48] width 63 height 18
click at [393, 37] on select "Select... Right Now Future Date Not Available" at bounding box center [371, 47] width 52 height 23
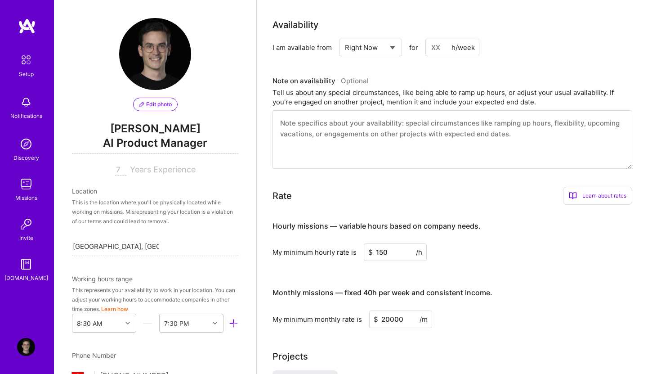
select select "Future Date"
click at [453, 39] on input "Aug 13" at bounding box center [448, 48] width 45 height 18
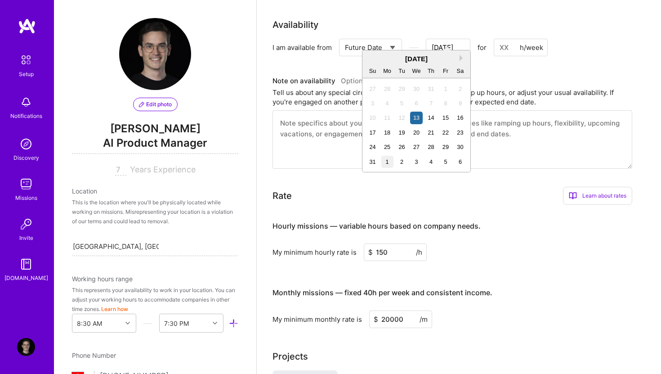
click at [386, 164] on div "1" at bounding box center [387, 162] width 12 height 12
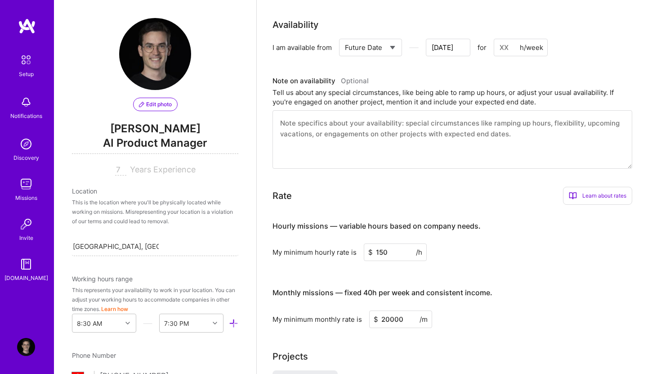
click at [467, 39] on input "Aug 31" at bounding box center [448, 48] width 45 height 18
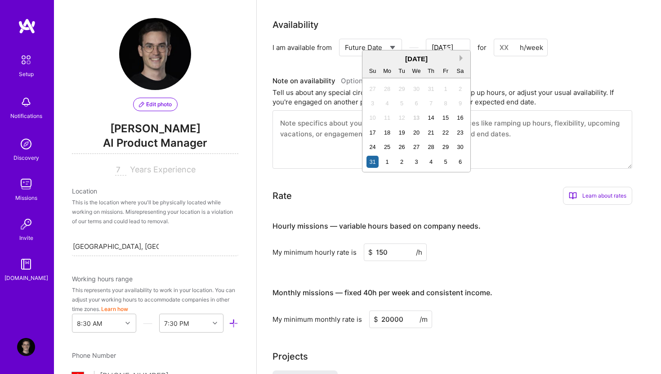
click at [460, 58] on button "Next Month" at bounding box center [463, 58] width 6 height 6
click at [386, 89] on div "1" at bounding box center [387, 89] width 12 height 12
type input "Sep 1"
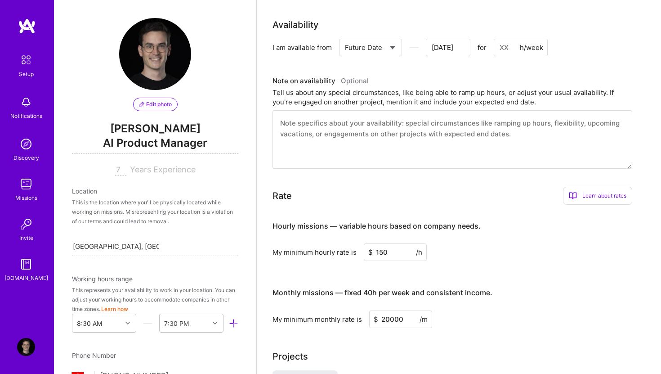
click at [517, 39] on input at bounding box center [521, 48] width 54 height 18
type input "4"
type input "Aug 30"
type input "40"
type input "Aug 29"
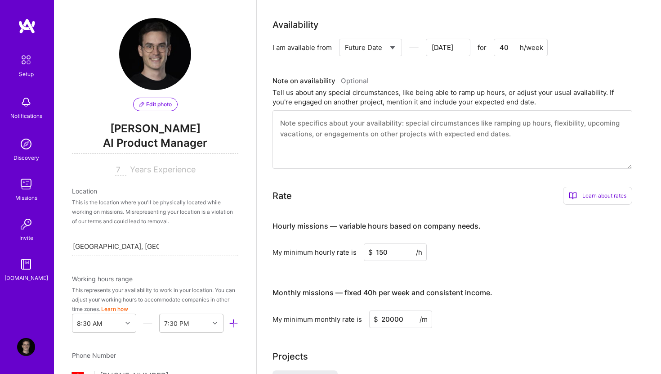
type input "40"
click at [550, 54] on div "Availability I am available from Select... Right Now Future Date Not Available …" at bounding box center [459, 93] width 373 height 151
click at [459, 40] on input "Aug 29" at bounding box center [448, 48] width 45 height 18
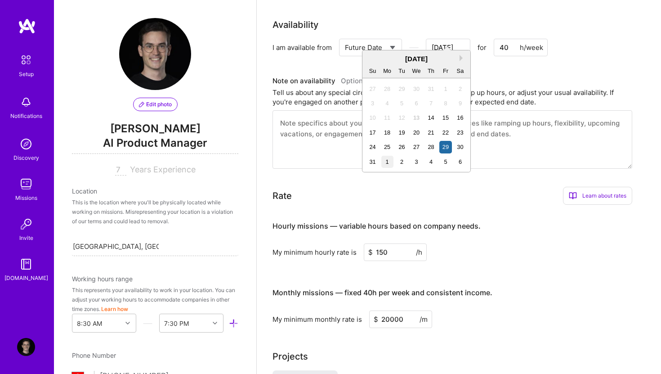
click at [384, 161] on div "1" at bounding box center [387, 162] width 12 height 12
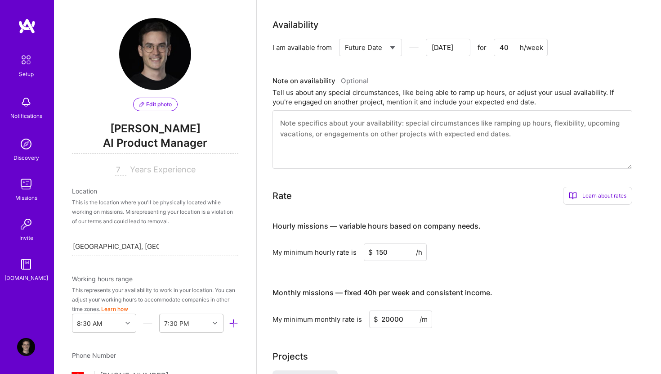
click at [455, 88] on div "Tell us about any special circumstances, like being able to ramp up hours, or a…" at bounding box center [453, 97] width 360 height 19
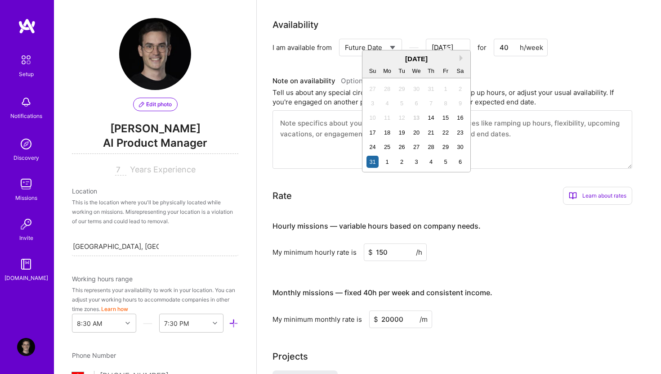
click at [457, 39] on input "Aug 31" at bounding box center [448, 48] width 45 height 18
click at [389, 163] on div "1" at bounding box center [387, 162] width 12 height 12
type input "Sep 1"
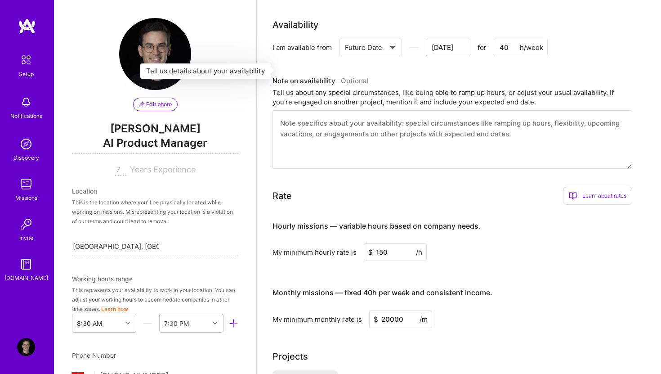
click at [441, 74] on h3 "Note on availability Optional" at bounding box center [453, 80] width 360 height 13
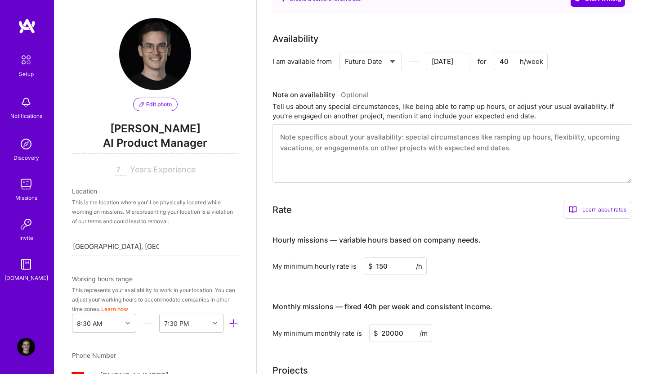
scroll to position [392, 0]
click at [412, 134] on textarea at bounding box center [453, 154] width 360 height 58
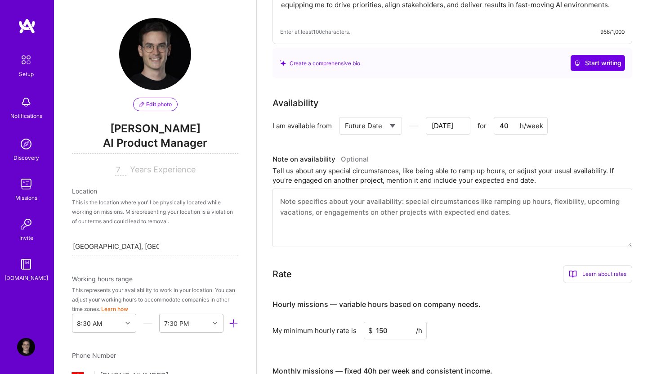
scroll to position [327, 0]
type textarea "H"
type input "Aug 30"
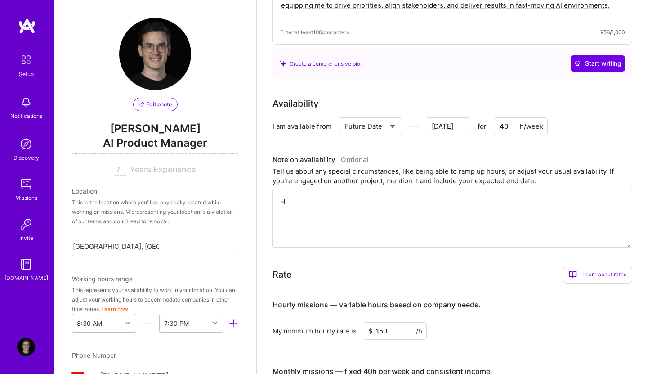
type textarea "Ha"
type input "Aug 29"
type textarea "Hap"
type input "Aug 28"
type textarea "Happ"
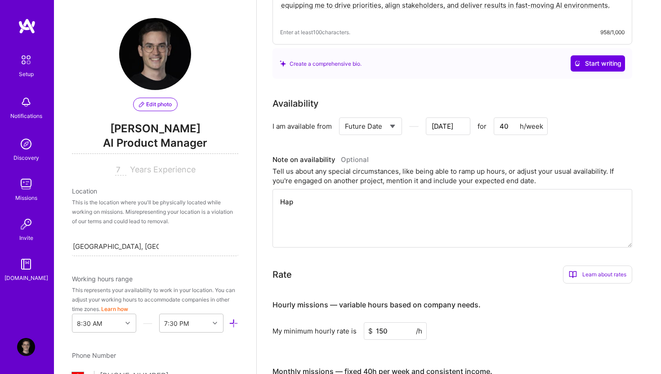
type input "Aug 27"
type textarea "Happy"
type input "Aug 26"
type textarea "Happy"
type input "Aug 25"
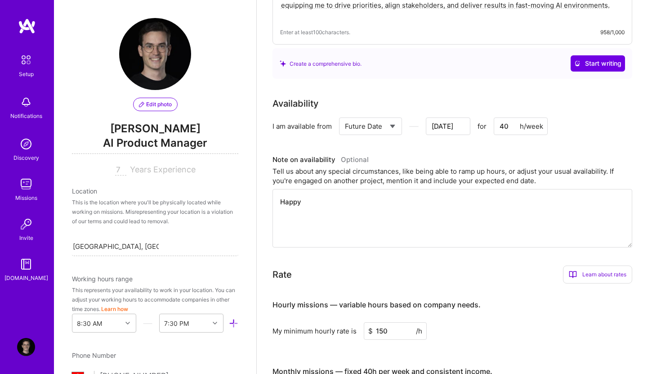
type textarea "Happy t"
type input "Aug 24"
type textarea "Happy to"
type input "Aug 23"
type textarea "Happy to"
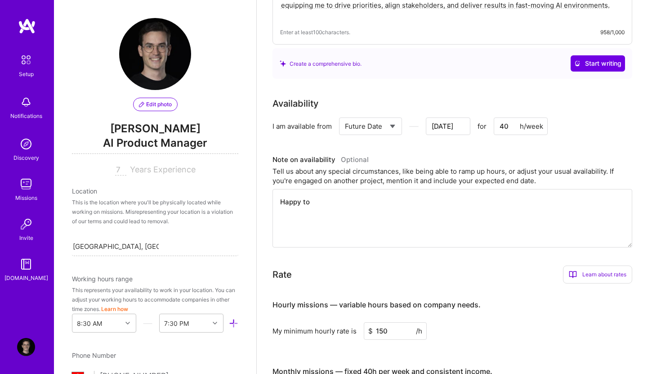
type input "Aug 22"
type textarea "Happy to d"
type input "Aug 21"
type textarea "Happy to di"
type input "Aug 20"
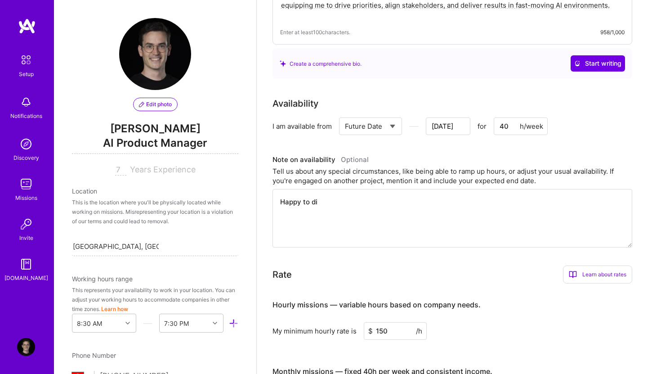
type textarea "Happy to dis"
type input "Aug 19"
type textarea "Happy to disc"
type input "Aug 18"
type textarea "Happy to discu"
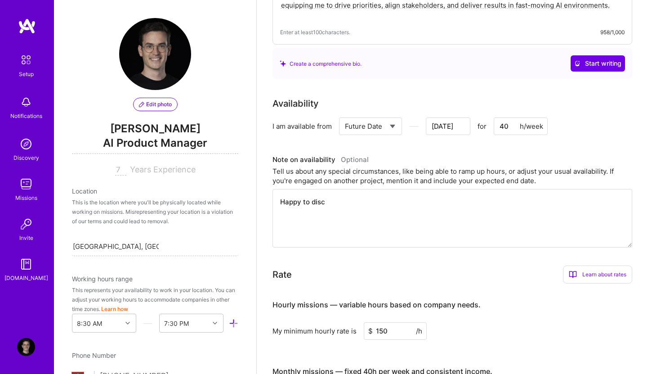
type input "Aug 17"
type textarea "Happy to discus"
type input "Aug 16"
type textarea "Happy to discuss"
type input "Aug 15"
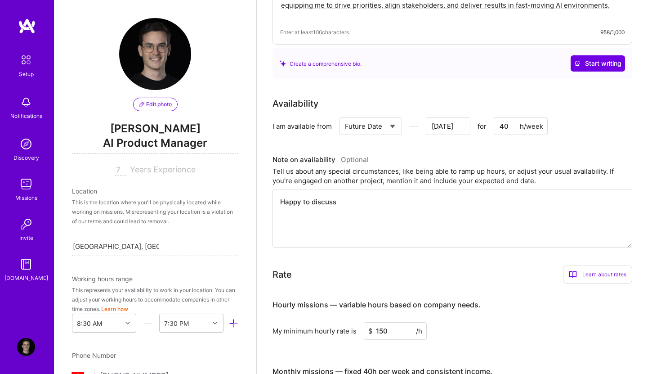
type textarea "Happy to discuss"
type input "Aug 14"
type textarea "Happy to discuss n"
type input "Aug 13"
type textarea "Happy to discuss"
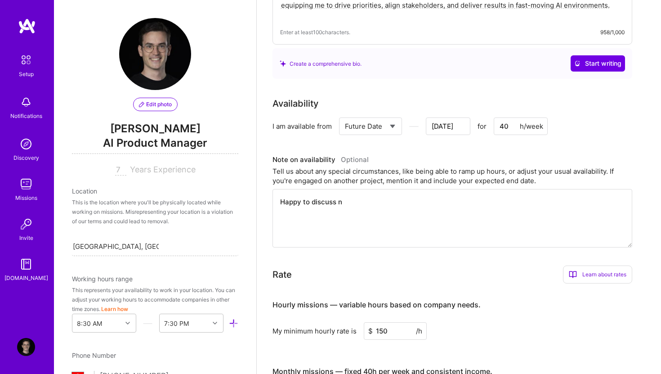
type input "Aug 12"
type input "Aug 11"
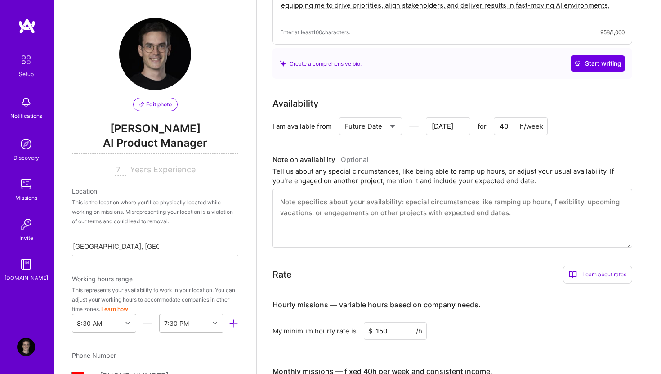
click at [464, 166] on div "Tell us about any special circumstances, like being able to ramp up hours, or a…" at bounding box center [453, 175] width 360 height 19
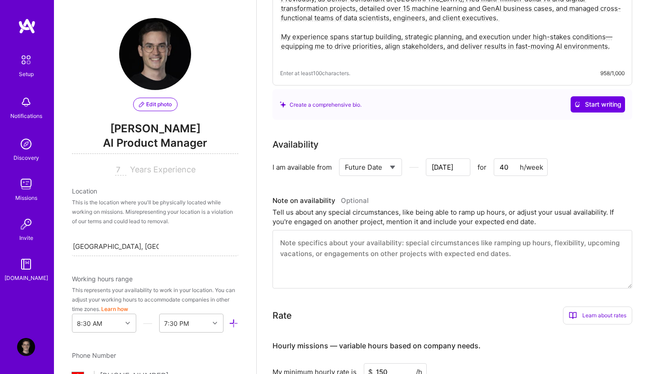
scroll to position [285, 0]
click at [423, 231] on textarea at bounding box center [453, 260] width 360 height 58
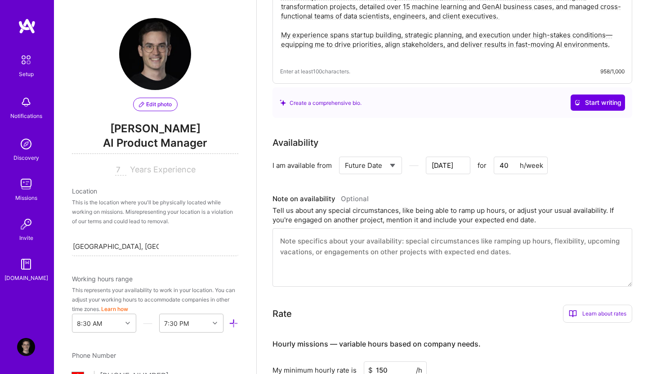
scroll to position [291, 0]
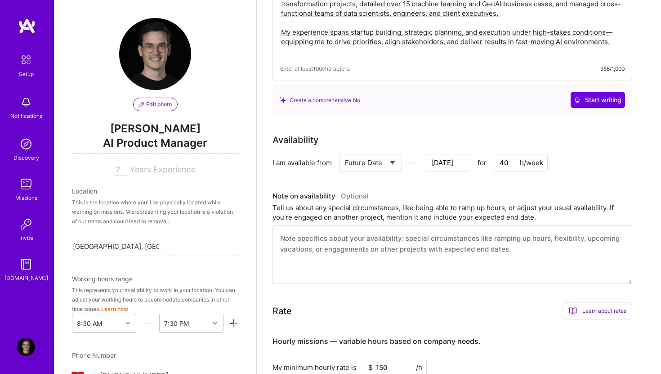
click at [368, 204] on div "Tell us about any special circumstances, like being able to ramp up hours, or a…" at bounding box center [453, 212] width 360 height 19
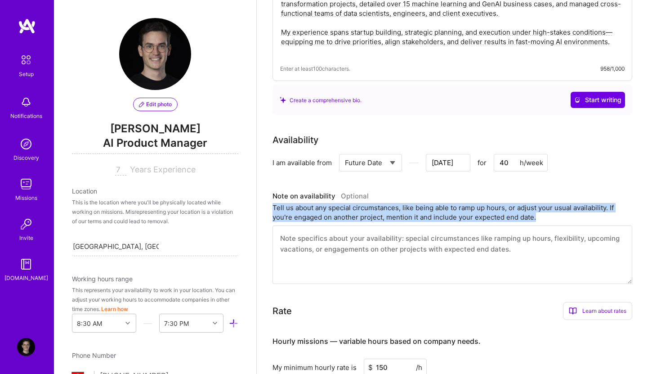
click at [368, 204] on div "Tell us about any special circumstances, like being able to ramp up hours, or a…" at bounding box center [453, 212] width 360 height 19
click at [370, 204] on div "Tell us about any special circumstances, like being able to ramp up hours, or a…" at bounding box center [453, 212] width 360 height 19
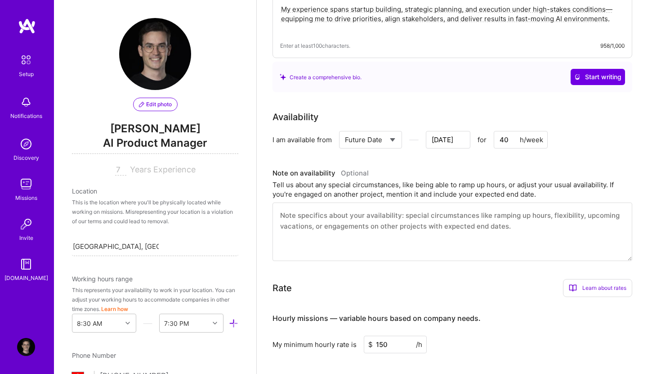
scroll to position [315, 0]
click at [339, 213] on textarea at bounding box center [453, 231] width 360 height 58
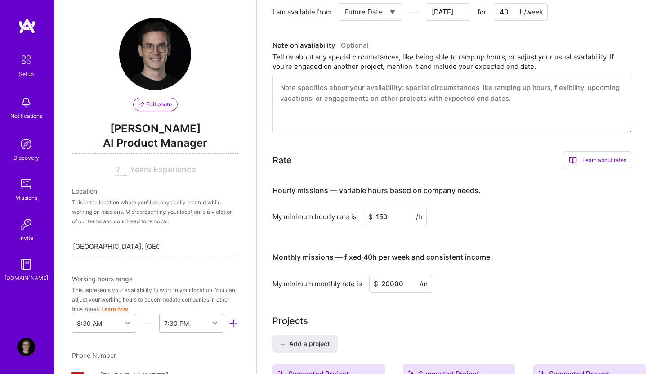
scroll to position [396, 0]
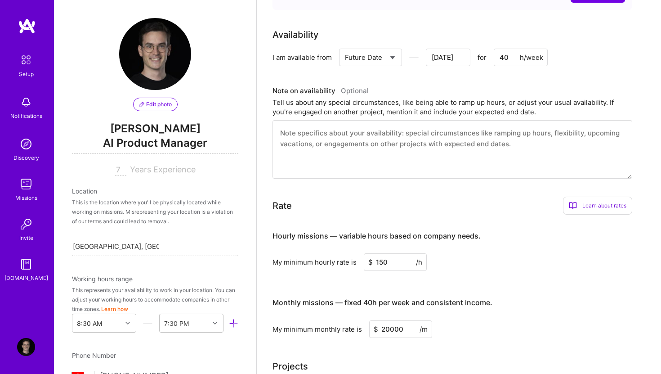
click at [377, 130] on textarea at bounding box center [453, 149] width 360 height 58
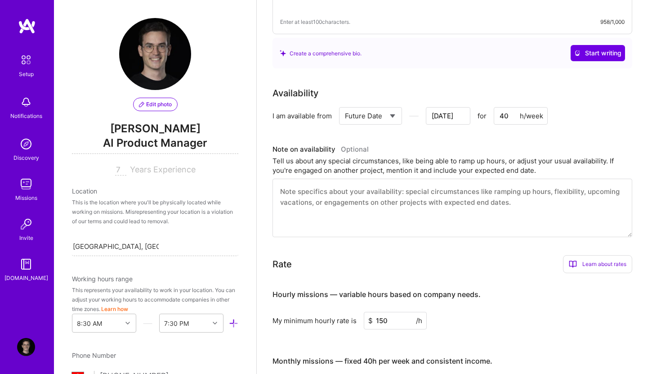
scroll to position [337, 0]
type textarea "A"
type input "Aug 10"
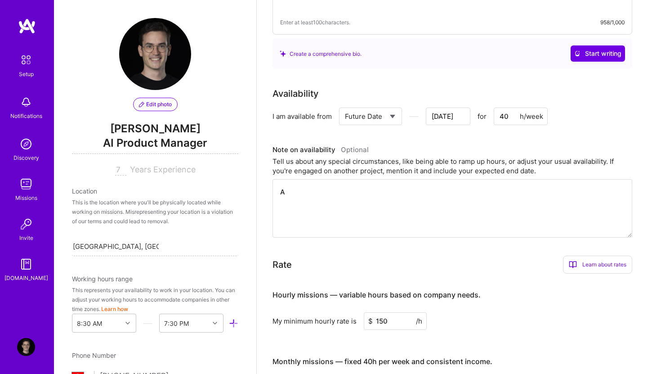
type textarea "Av"
type input "Aug 9"
type textarea "Ava"
type input "Aug 8"
type textarea "Avai"
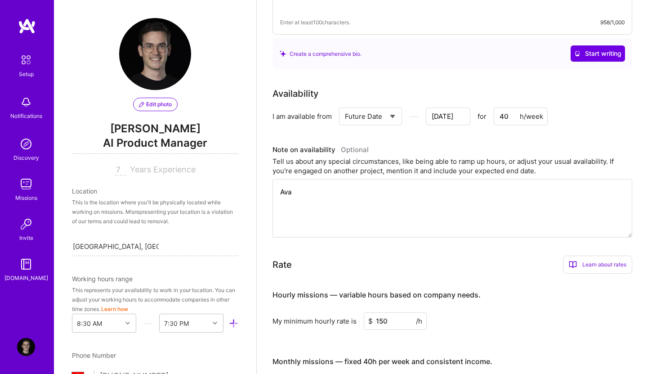
type input "Aug 7"
type textarea "Avail"
type input "Aug 6"
type textarea "Availa"
type input "Aug 5"
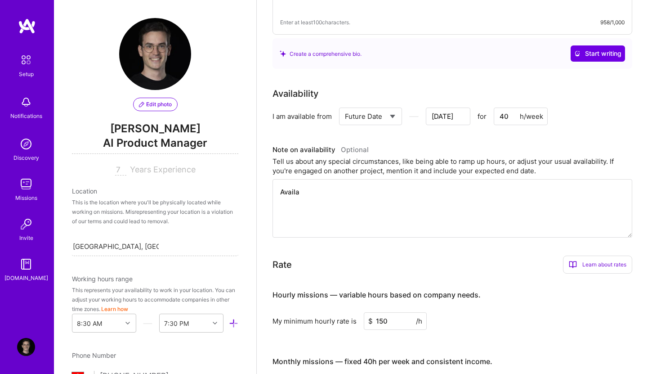
type textarea "Availab"
type input "Aug 4"
type textarea "Availabl"
type input "Aug 3"
type textarea "Available"
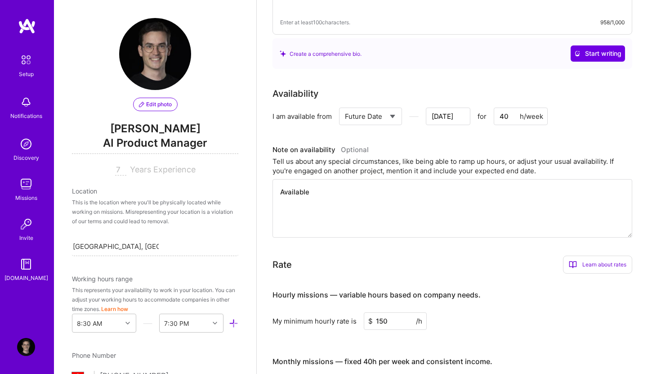
type input "Aug 2"
type textarea "Available"
type input "Aug 1"
type textarea "Available f"
type input "Jul 31"
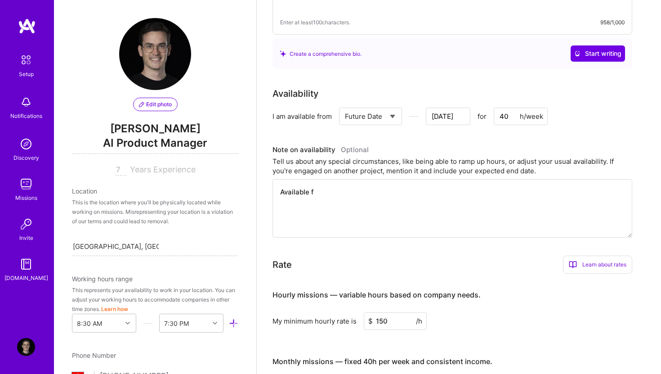
type textarea "Available fu"
type input "Jul 30"
type textarea "Available ful"
type input "Jul 29"
type textarea "Available full"
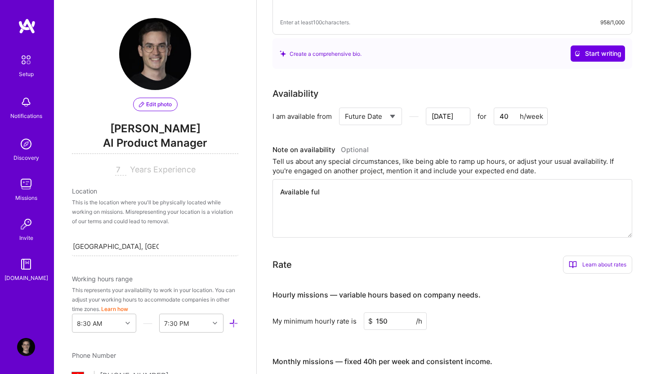
type input "Jul 28"
type textarea "Available full"
type input "Jul 27"
type textarea "Available full"
type input "Jul 26"
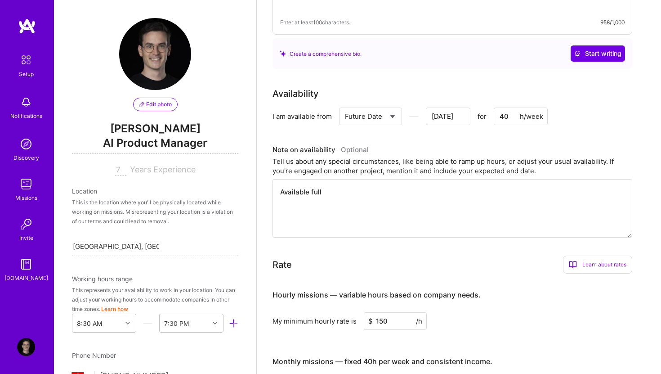
type textarea "Available full"
type input "Jul 25"
type textarea "Available full t"
type input "Jul 24"
type textarea "Available full ti"
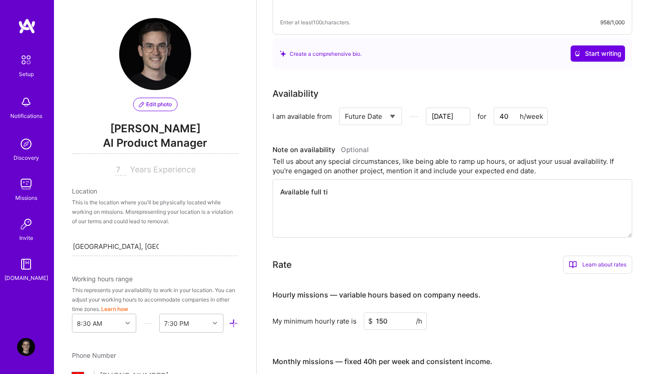
type input "Jul 23"
type textarea "Available full tim"
type input "Jul 22"
type textarea "Available full time"
type input "Jul 21"
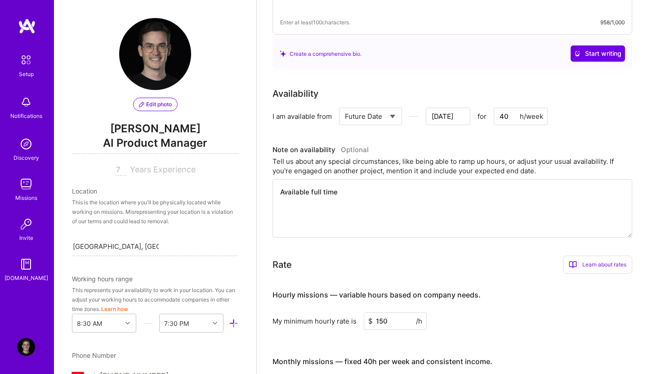
type textarea "Available full time."
type input "Jul 20"
type textarea "Available full time."
type input "Jul 19"
type textarea "Available full time. O"
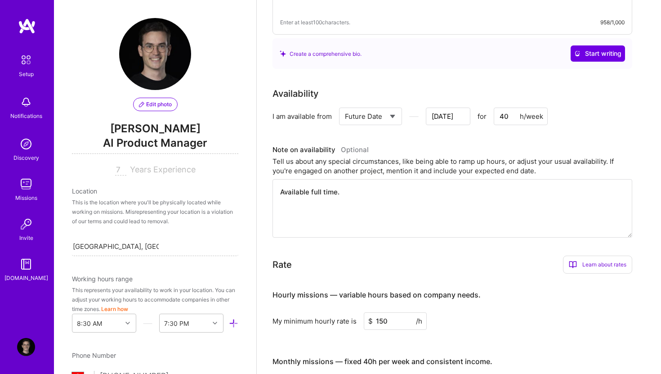
type input "Jul 18"
type textarea "Available full time. Op"
type input "Jul 17"
type textarea "Available full time. Ope"
type input "Jul 16"
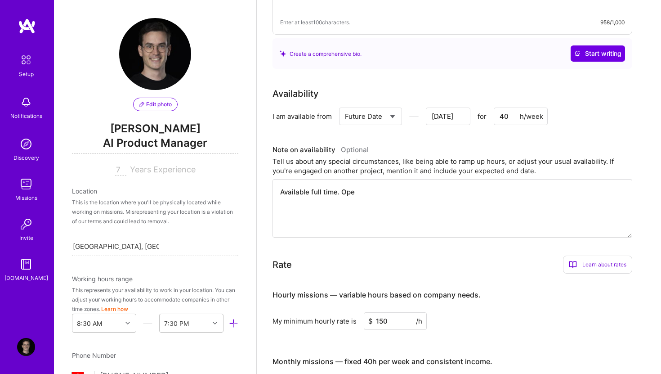
type textarea "Available full time. Open"
type input "Jul 15"
type textarea "Available full time. Open"
type input "Jul 14"
type textarea "Available full time. Open t"
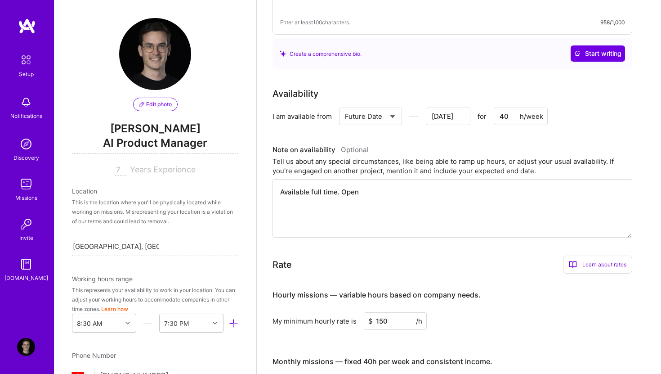
type input "Jul 13"
type textarea "Available full time. Open to"
type input "Jul 12"
type textarea "Available full time. Open to"
type input "Jul 11"
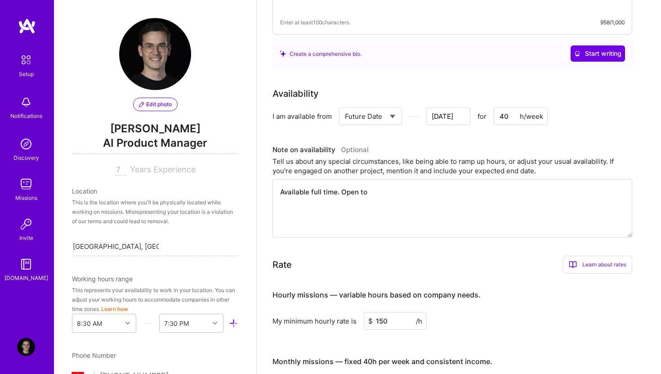
type textarea "Available full time. Open to d"
type input "Jul 10"
type textarea "Available full time. Open to di"
type input "Jul 9"
type textarea "Available full time. Open to dis"
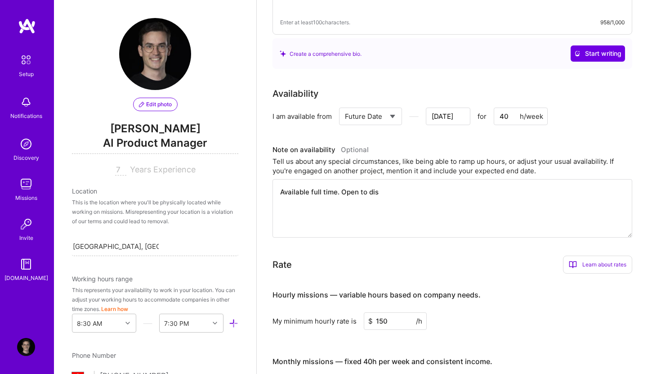
type input "Jul 8"
type textarea "Available full time. Open to disc"
type input "Jul 7"
type textarea "Available full time. Open to discu"
type input "Jul 6"
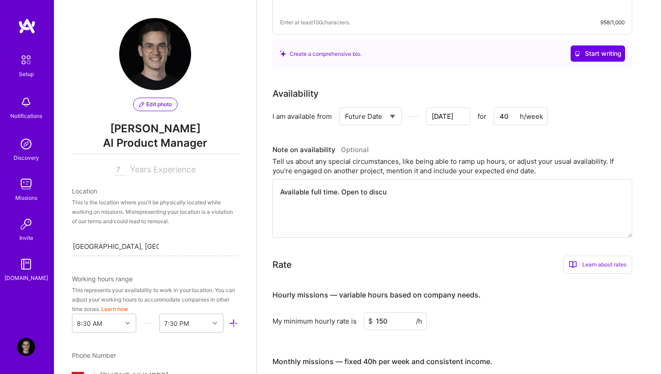
type textarea "Available full time. Open to discus"
type input "Jul 5"
type textarea "Available full time. Open to discuss"
type input "Jul 4"
type textarea "Available full time. Open to discus"
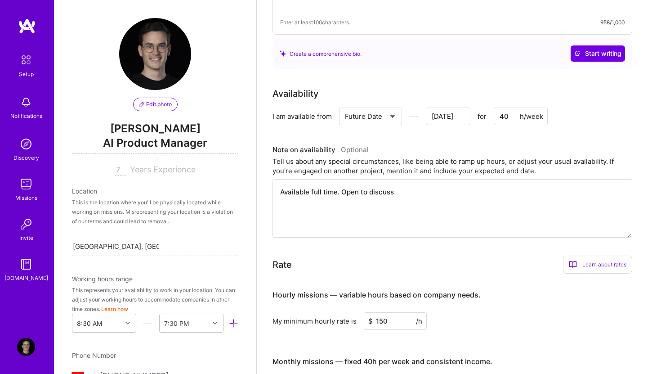
type input "Jul 3"
type textarea "Available full time. Open to discu"
type input "Jul 2"
type textarea "Available full time. Open to disc"
type input "Jul 1"
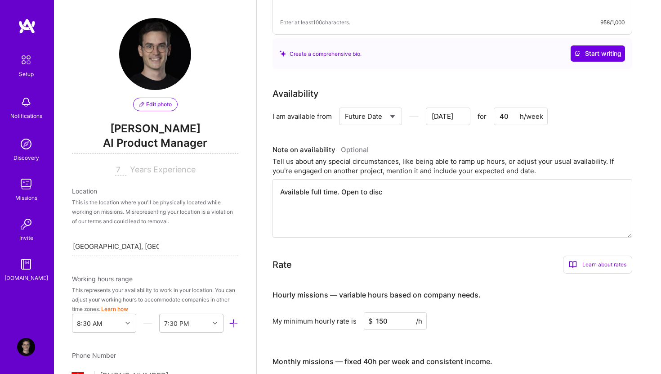
type textarea "Available full time. Open to dis"
type input "Jun 30"
type textarea "Available full time. Open to di"
type input "Jun 29"
type textarea "Available full time. Open to d"
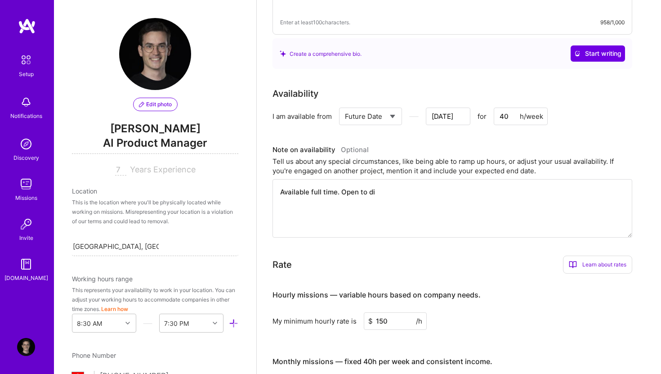
type input "Jun 28"
type textarea "Available full time. Open to"
type input "Jun 27"
type textarea "Available full time. Open to"
type input "Jun 26"
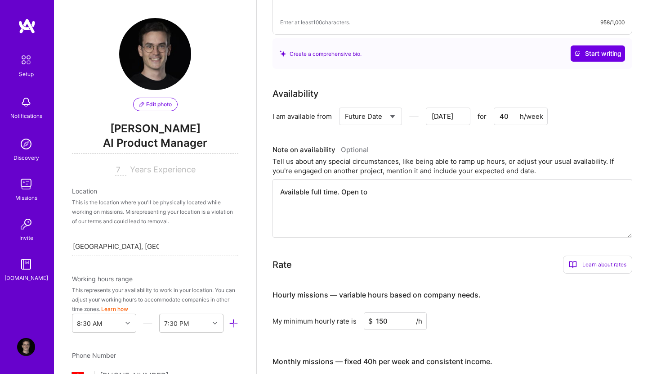
type textarea "Available full time. Open t"
type input "Jun 25"
type textarea "Available full time. Open"
type input "Jun 24"
type textarea "Available full time. Open"
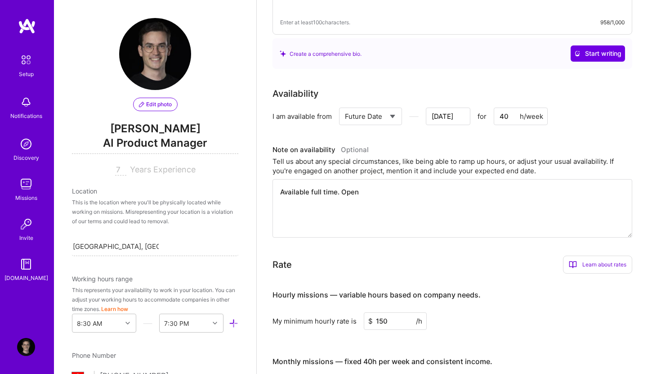
type input "Jun 23"
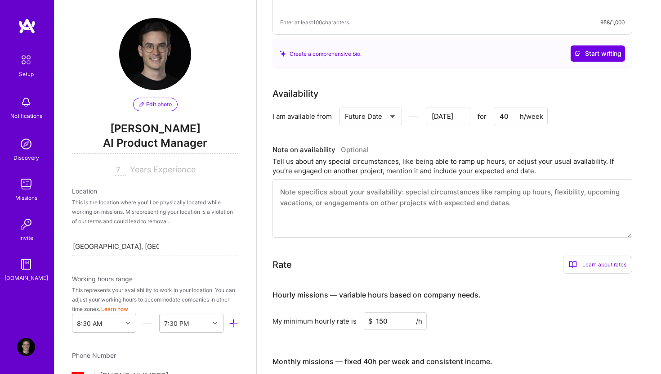
click at [448, 109] on input "Jun 22" at bounding box center [448, 117] width 45 height 18
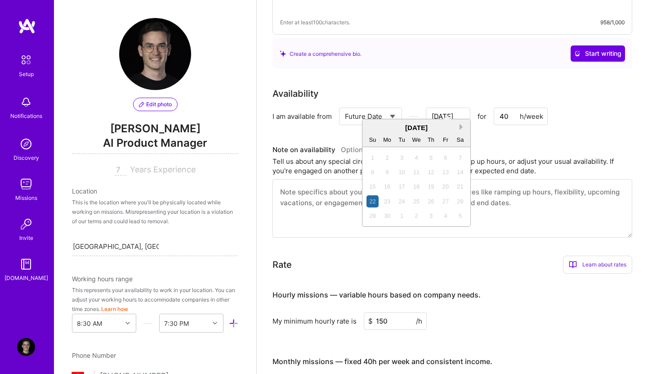
click at [462, 126] on button "Next Month" at bounding box center [463, 127] width 6 height 6
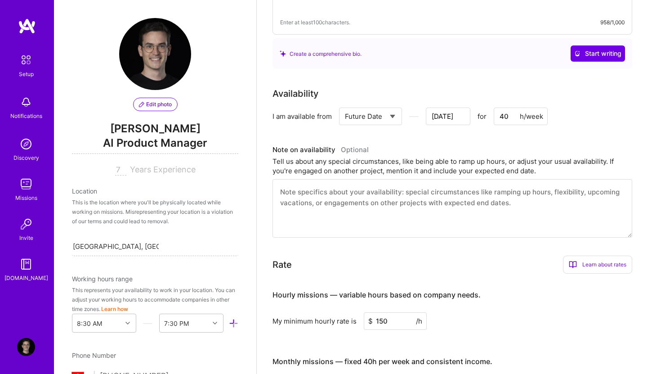
click at [460, 108] on input "Jun 22" at bounding box center [448, 117] width 45 height 18
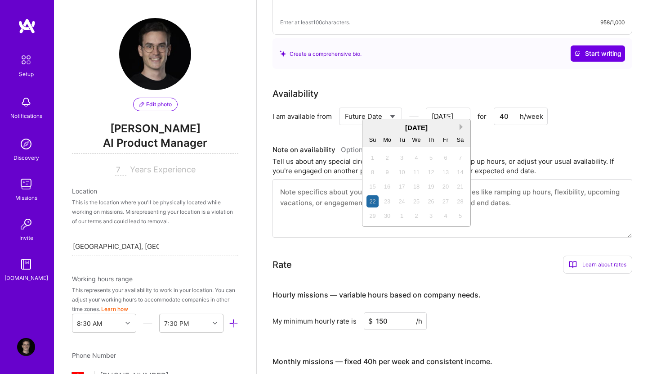
click at [460, 127] on button "Next Month" at bounding box center [463, 127] width 6 height 6
click at [386, 232] on div "1" at bounding box center [387, 230] width 12 height 12
click at [466, 110] on input "Aug 31" at bounding box center [448, 117] width 45 height 18
click at [386, 233] on div "1" at bounding box center [387, 230] width 12 height 12
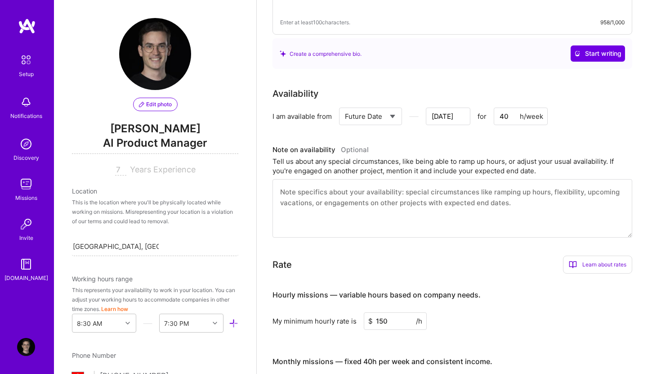
click at [439, 191] on textarea at bounding box center [453, 208] width 360 height 58
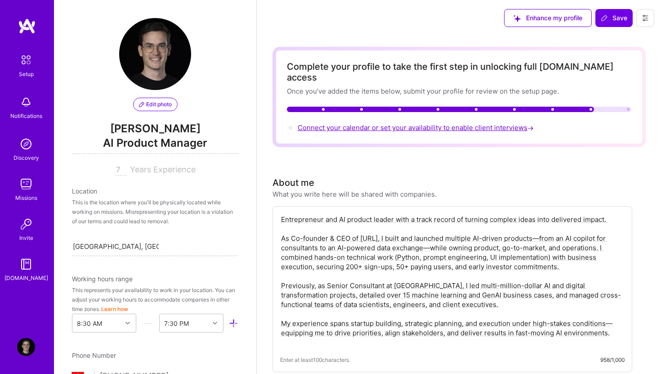
click at [446, 123] on span "Connect your calendar or set your availability to enable client interviews →" at bounding box center [417, 127] width 238 height 9
type input "Aug 30"
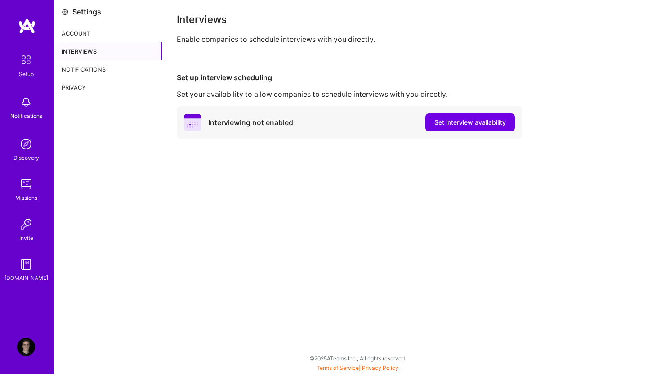
click at [304, 94] on div "Set your availability to allow companies to schedule interviews with you direct…" at bounding box center [412, 94] width 470 height 9
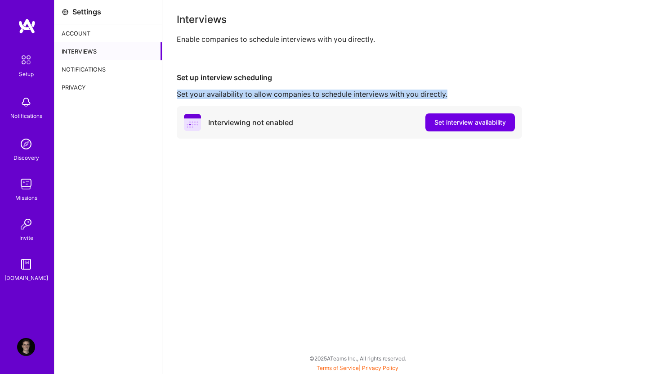
click at [304, 94] on div "Set your availability to allow companies to schedule interviews with you direct…" at bounding box center [412, 94] width 470 height 9
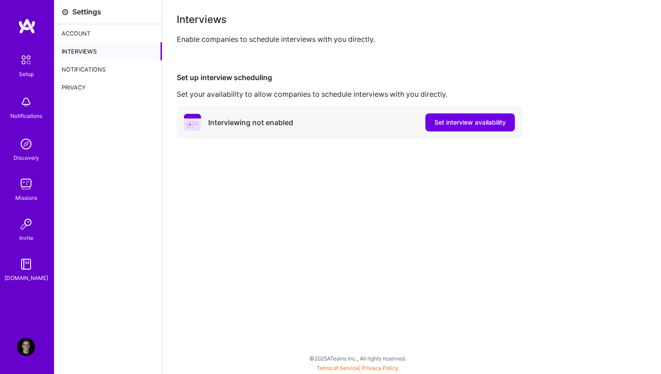
click at [324, 118] on div "Interviewing not enabled Set interview availability" at bounding box center [349, 122] width 345 height 32
click at [452, 120] on span "Set interview availability" at bounding box center [471, 122] width 72 height 9
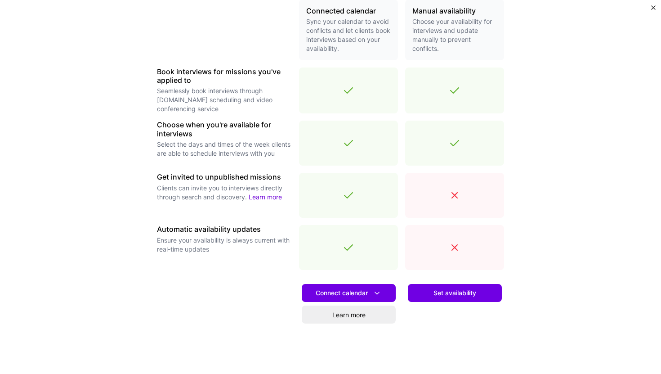
scroll to position [219, 0]
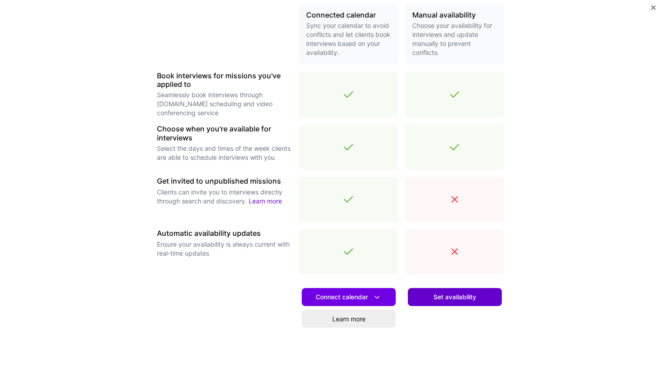
click at [454, 300] on span "Set availability" at bounding box center [455, 296] width 43 height 9
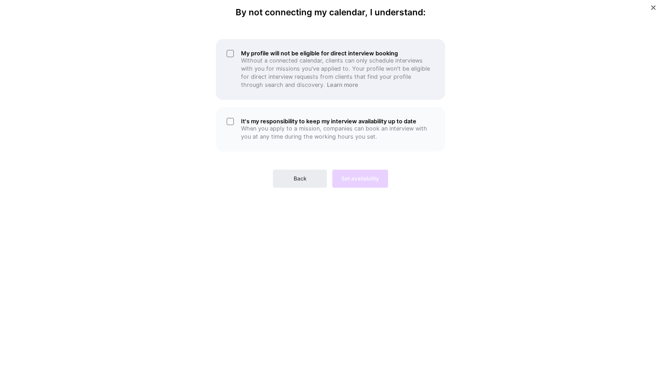
click at [217, 46] on div "My profile will not be eligible for direct interview booking Without a connecte…" at bounding box center [330, 69] width 229 height 61
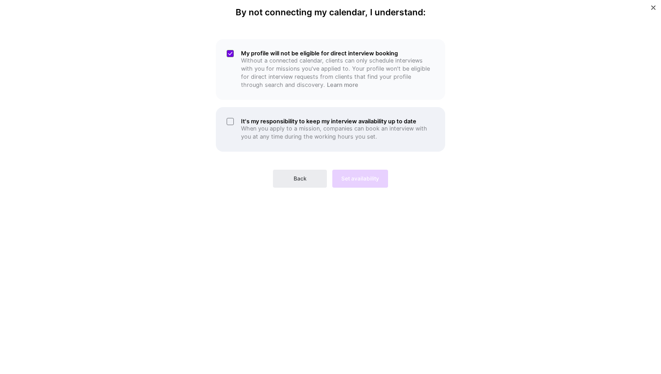
click at [227, 118] on div "It's my responsibility to keep my interview availability up to date When you ap…" at bounding box center [330, 129] width 229 height 45
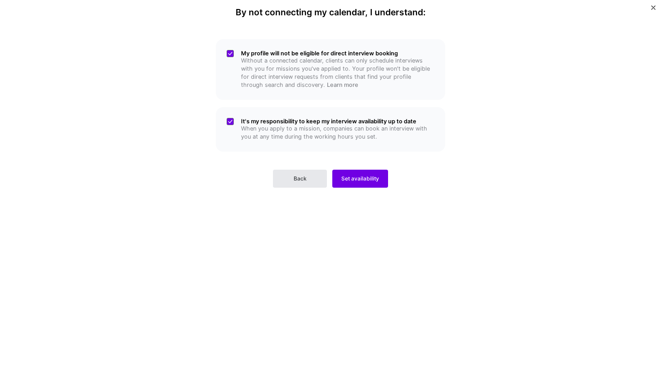
click at [318, 177] on button "Back" at bounding box center [300, 179] width 54 height 18
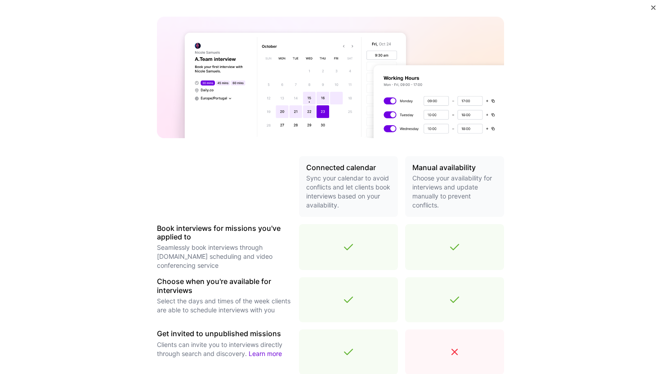
scroll to position [256, 0]
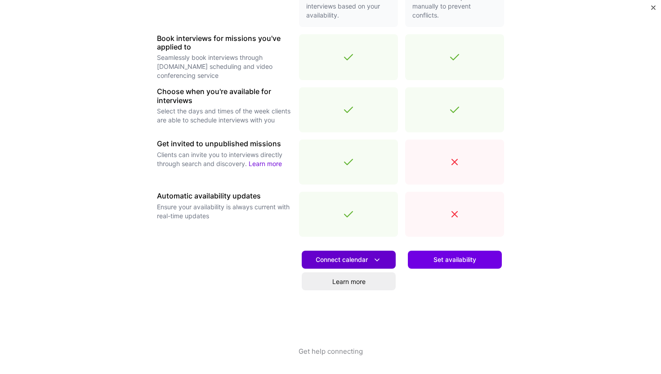
click at [340, 261] on span "Connect calendar" at bounding box center [349, 259] width 66 height 9
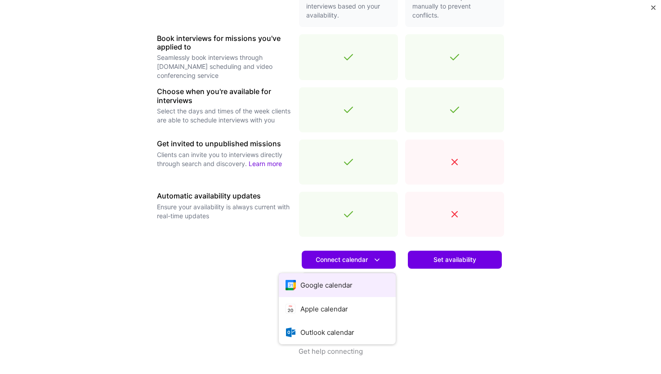
click at [330, 280] on button "Google calendar" at bounding box center [337, 285] width 117 height 24
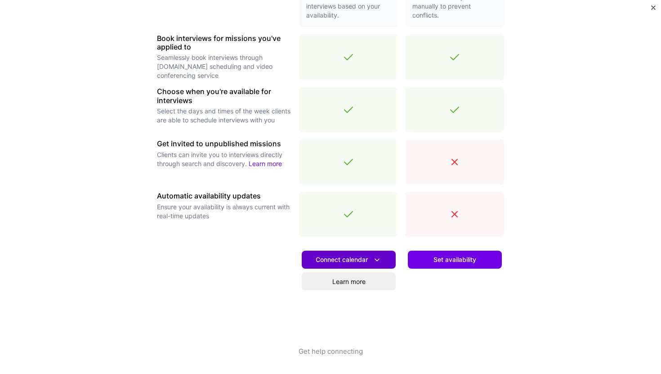
click at [361, 253] on button "Connect calendar" at bounding box center [349, 260] width 94 height 18
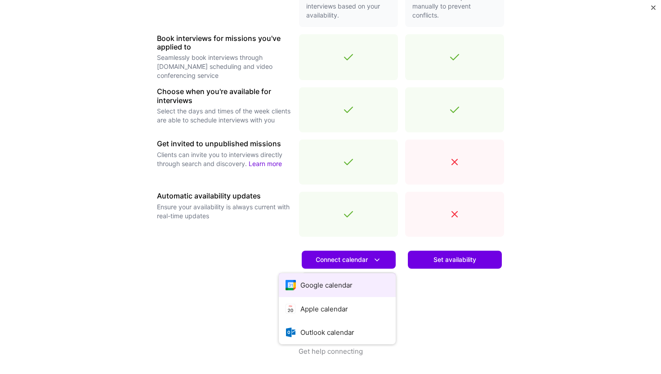
click at [324, 285] on button "Google calendar" at bounding box center [337, 285] width 117 height 24
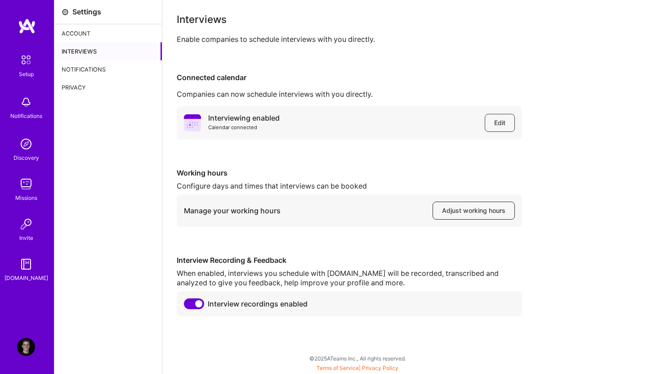
click at [461, 211] on span "Adjust working hours" at bounding box center [473, 210] width 63 height 9
click at [279, 275] on div "When enabled, interviews you schedule with [DOMAIN_NAME] will be recorded, tran…" at bounding box center [349, 278] width 345 height 19
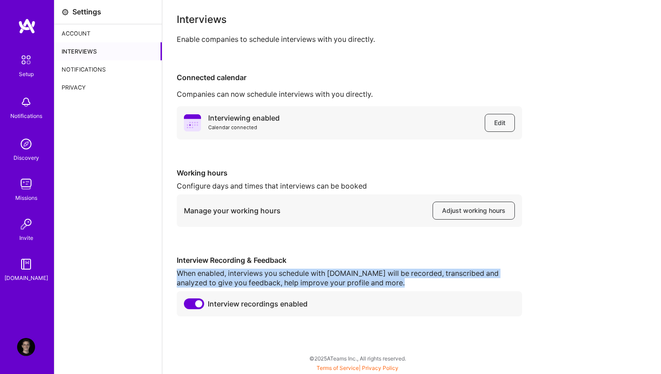
click at [279, 275] on div "When enabled, interviews you schedule with [DOMAIN_NAME] will be recorded, tran…" at bounding box center [349, 278] width 345 height 19
click at [286, 285] on div "When enabled, interviews you schedule with [DOMAIN_NAME] will be recorded, tran…" at bounding box center [349, 278] width 345 height 19
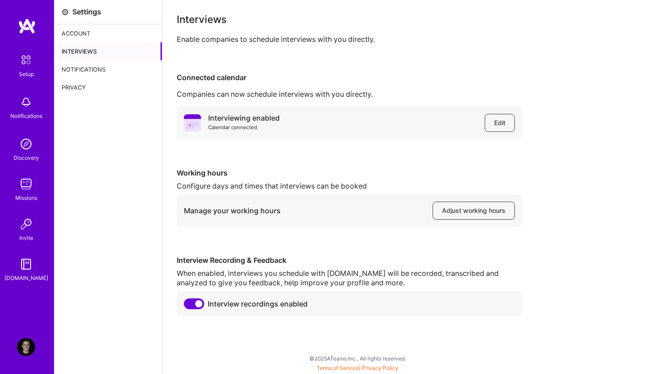
click at [99, 68] on div "Notifications" at bounding box center [108, 69] width 108 height 18
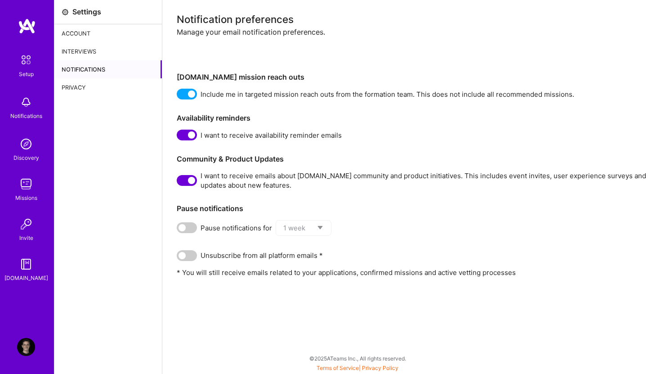
click at [31, 23] on img at bounding box center [27, 26] width 18 height 16
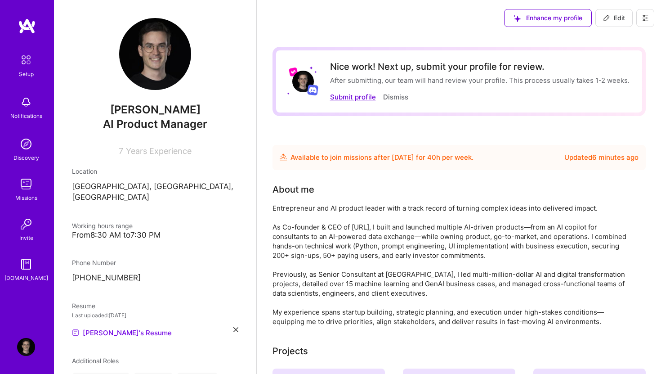
click at [355, 101] on button "Submit profile" at bounding box center [353, 96] width 46 height 9
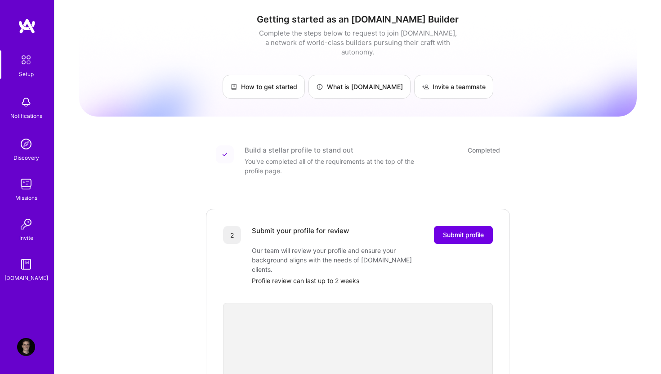
click at [273, 157] on div "You've completed all of the requirements at the top of the profile page." at bounding box center [335, 166] width 180 height 19
